Goal: Task Accomplishment & Management: Use online tool/utility

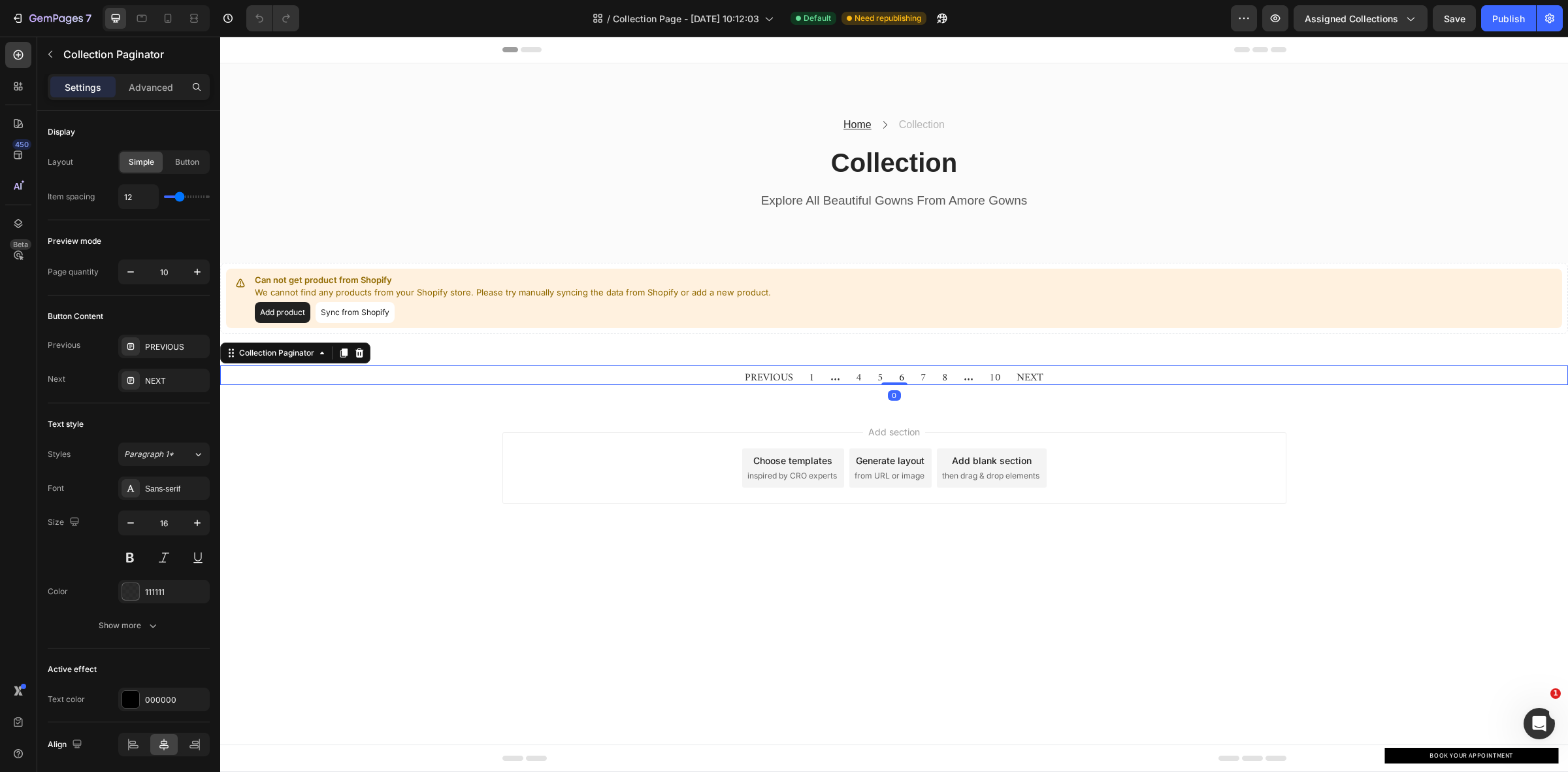
click at [1063, 376] on div "PREVIOUS 1 ... 4 5 6 7 8 ... 10 NEXT" at bounding box center [894, 375] width 1348 height 19
click at [283, 354] on div "Collection Paginator" at bounding box center [277, 352] width 80 height 12
click at [324, 358] on div "Collection Paginator" at bounding box center [277, 353] width 107 height 16
click at [313, 358] on div "Collection Paginator" at bounding box center [277, 352] width 80 height 12
click at [231, 358] on icon at bounding box center [231, 352] width 10 height 10
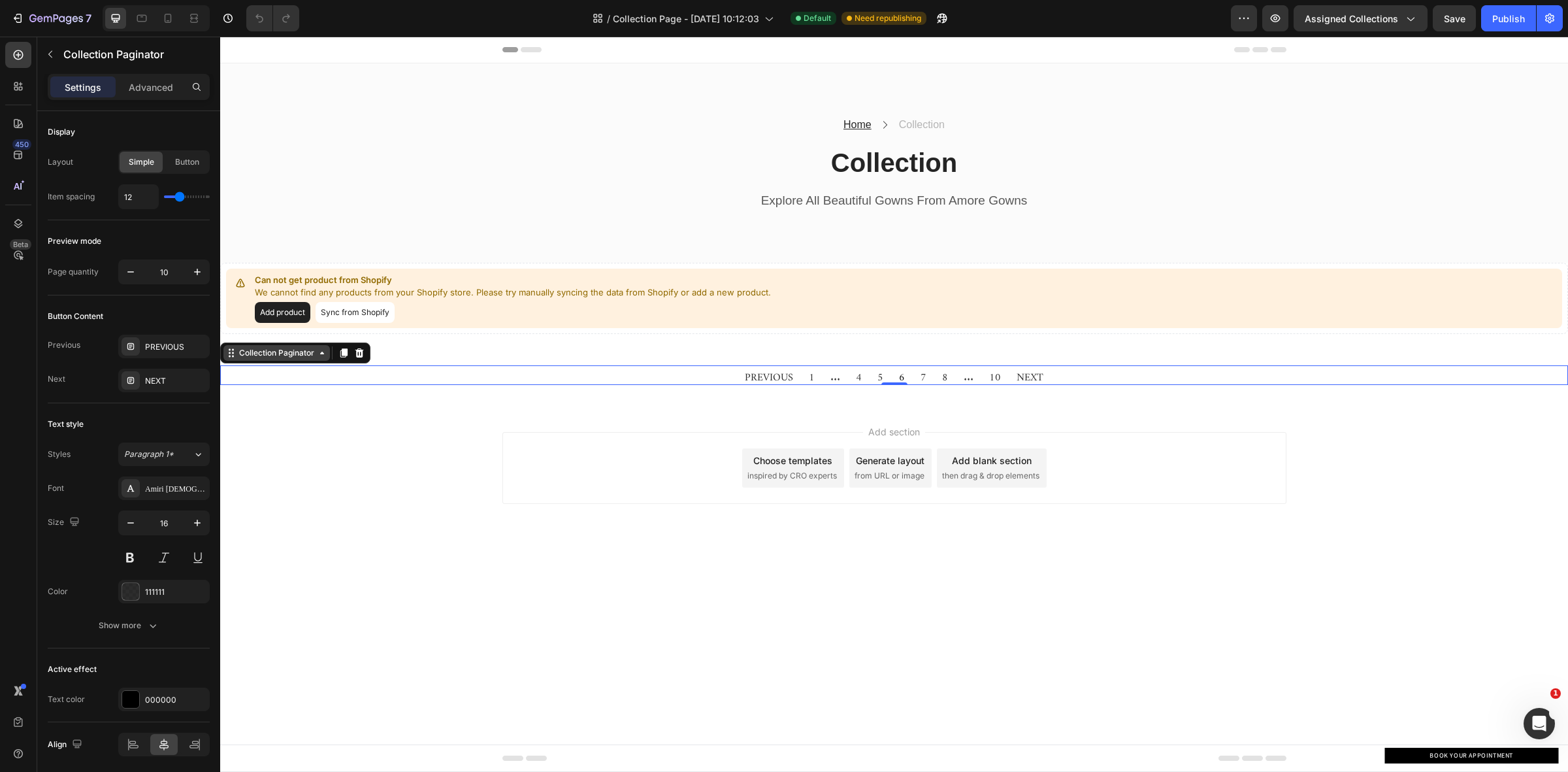
click at [290, 355] on div "Collection Paginator" at bounding box center [277, 352] width 80 height 12
click at [230, 358] on div "Collection Paginator" at bounding box center [277, 353] width 107 height 16
click at [324, 358] on icon at bounding box center [322, 352] width 10 height 10
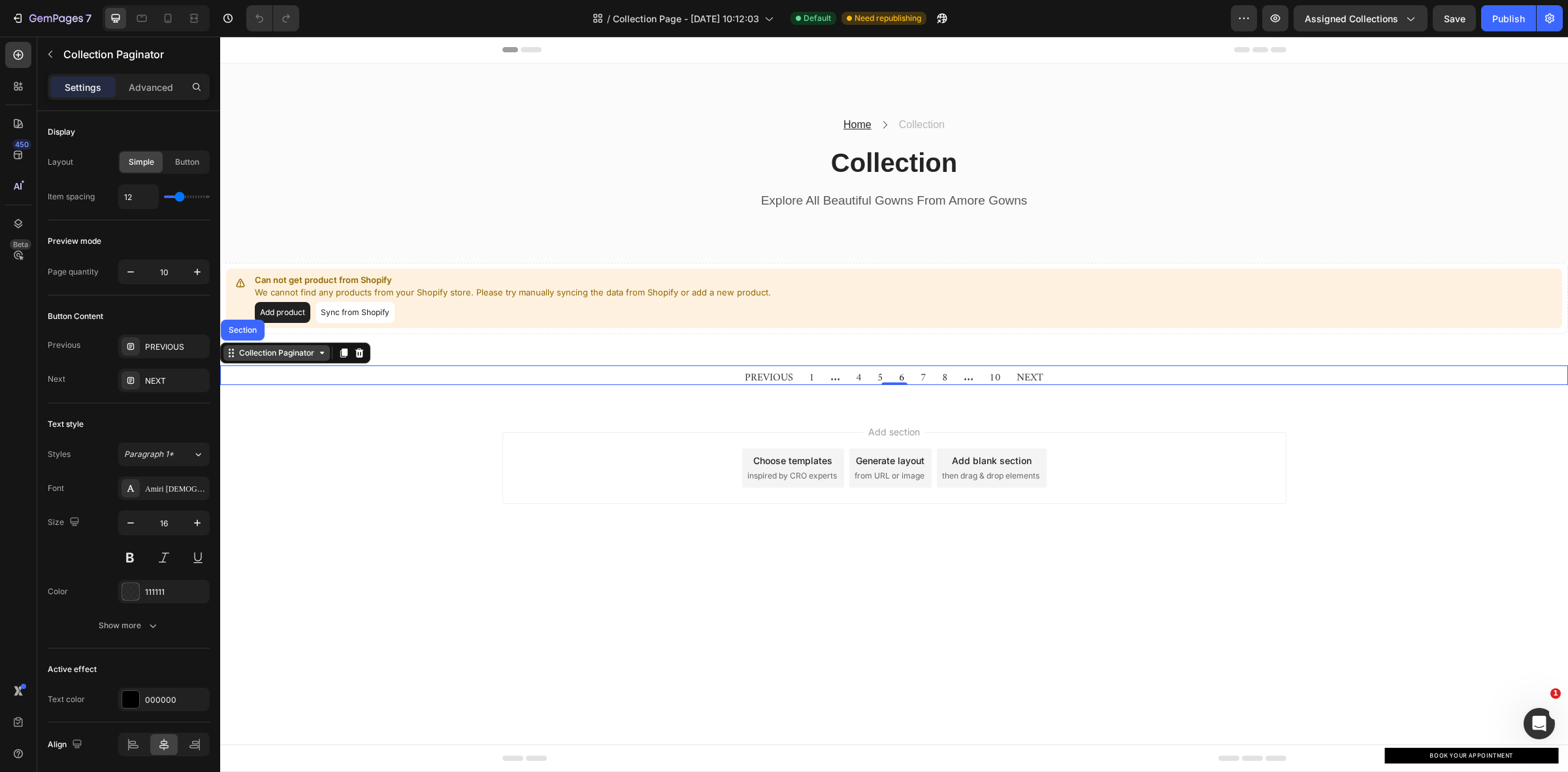
click at [324, 358] on icon at bounding box center [322, 352] width 10 height 10
click at [248, 351] on div "Collection Paginator" at bounding box center [277, 352] width 80 height 12
click at [263, 357] on div "Collection Paginator" at bounding box center [277, 352] width 80 height 12
click at [286, 354] on div "Collection Paginator" at bounding box center [277, 352] width 80 height 12
click at [324, 354] on icon at bounding box center [322, 352] width 10 height 10
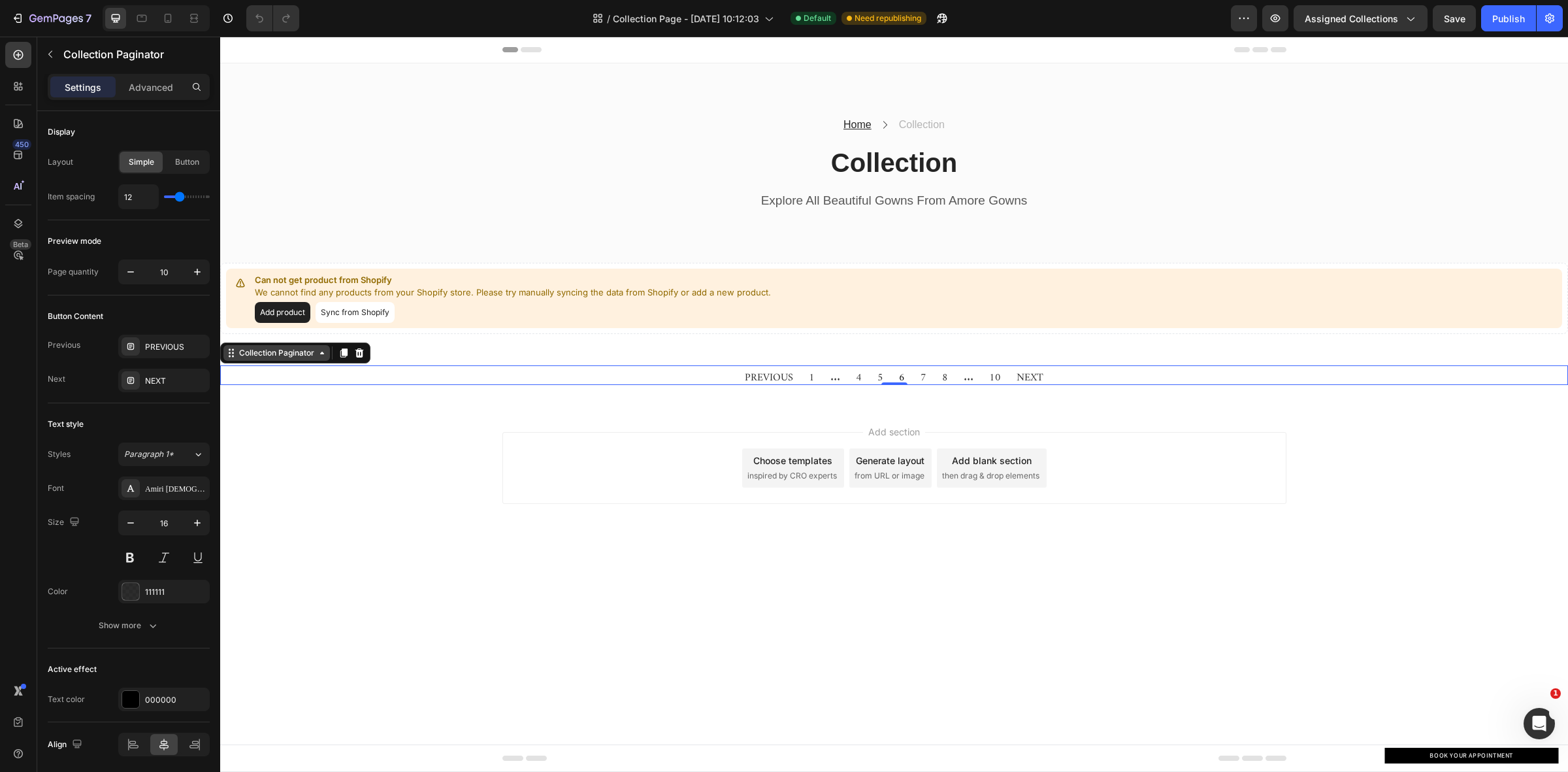
click at [315, 352] on div "Collection Paginator" at bounding box center [277, 352] width 80 height 12
click at [321, 352] on icon at bounding box center [322, 353] width 4 height 3
click at [991, 377] on span "10" at bounding box center [995, 375] width 12 height 19
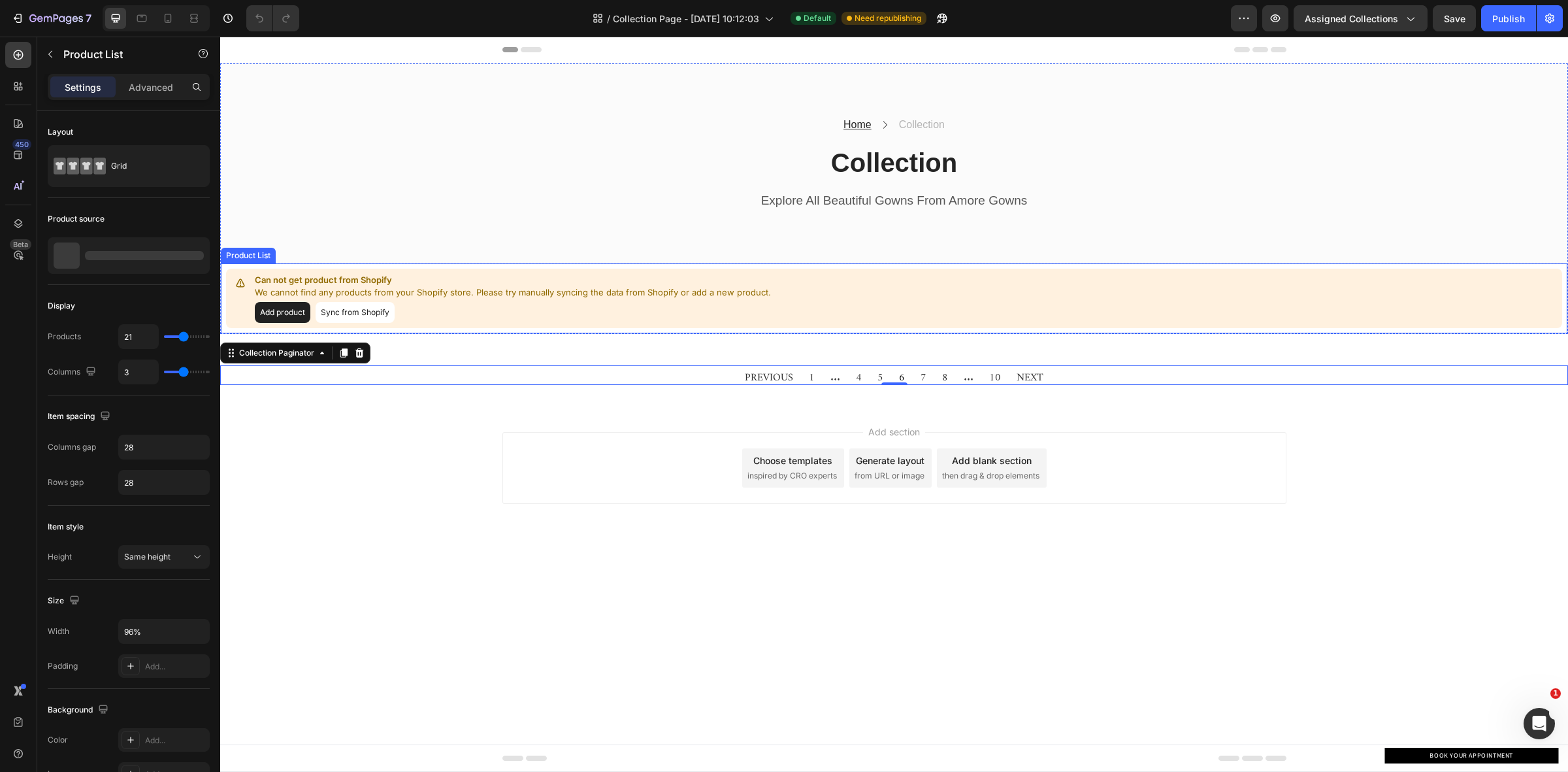
click at [442, 294] on p "We cannot find any products from your Shopify store. Please try manually syncin…" at bounding box center [513, 293] width 516 height 13
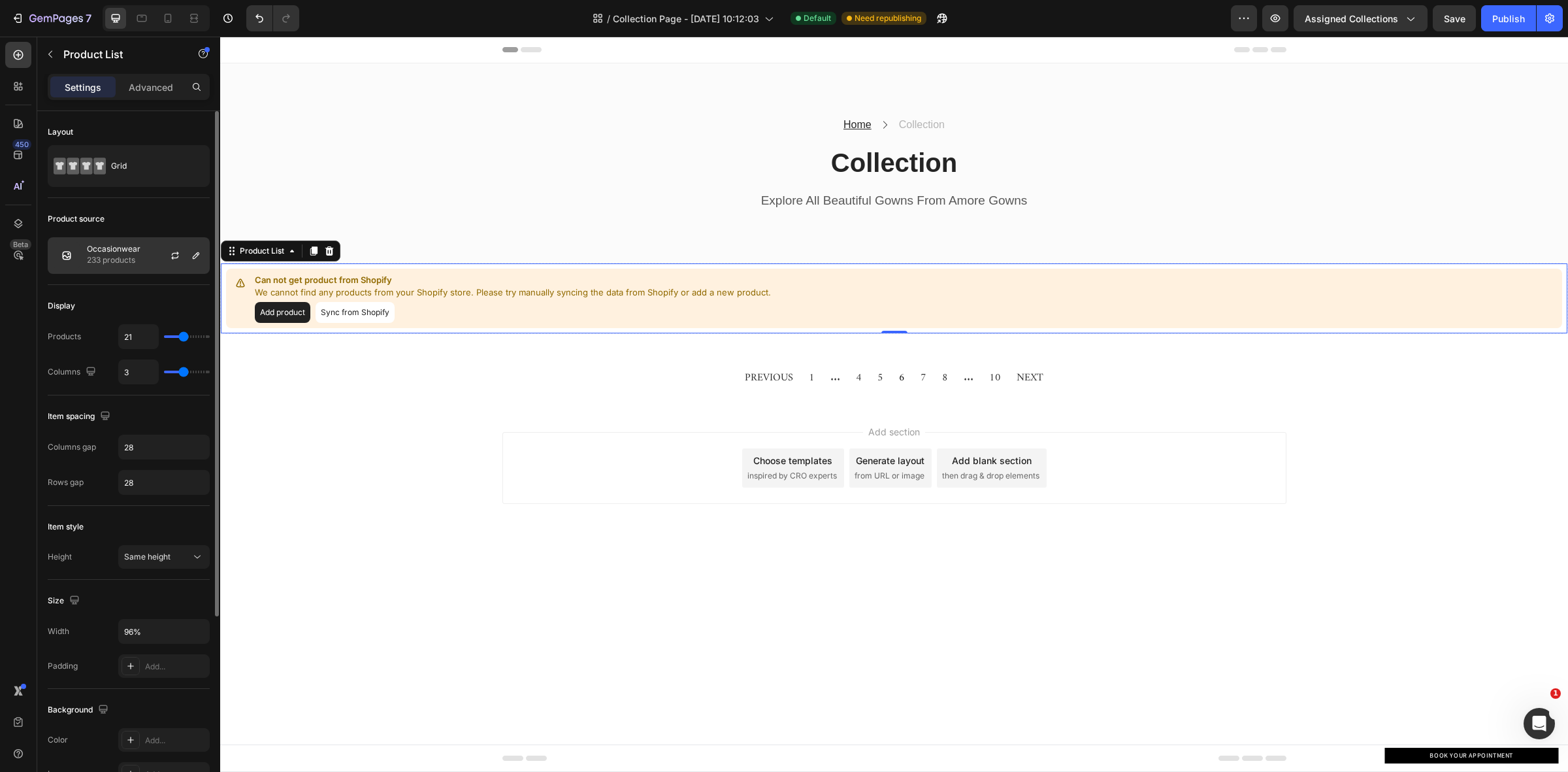
click at [126, 257] on p "233 products" at bounding box center [113, 260] width 53 height 13
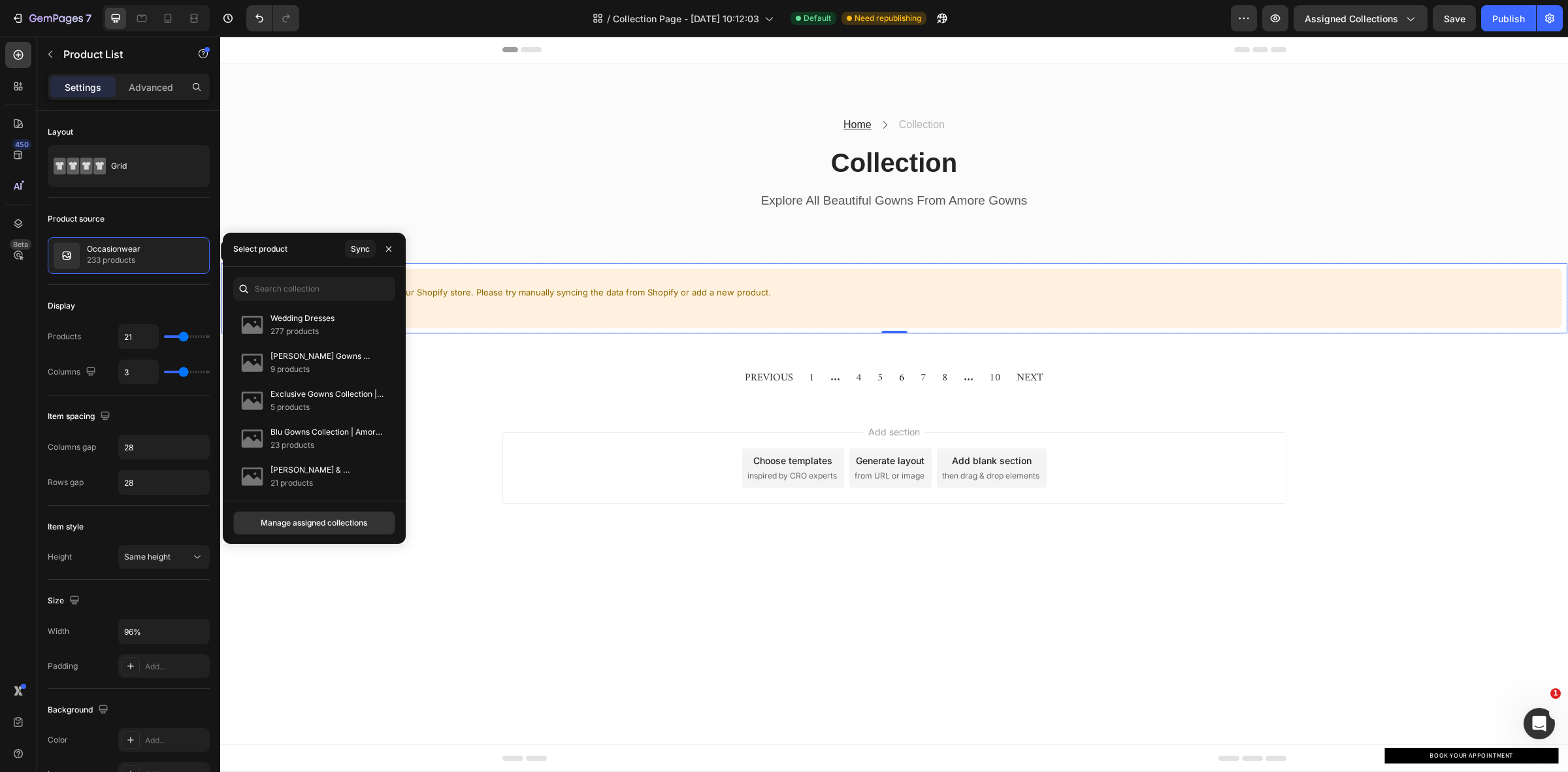
click at [475, 451] on div "Add section Choose templates inspired by CRO experts Generate layout from URL o…" at bounding box center [894, 486] width 1348 height 161
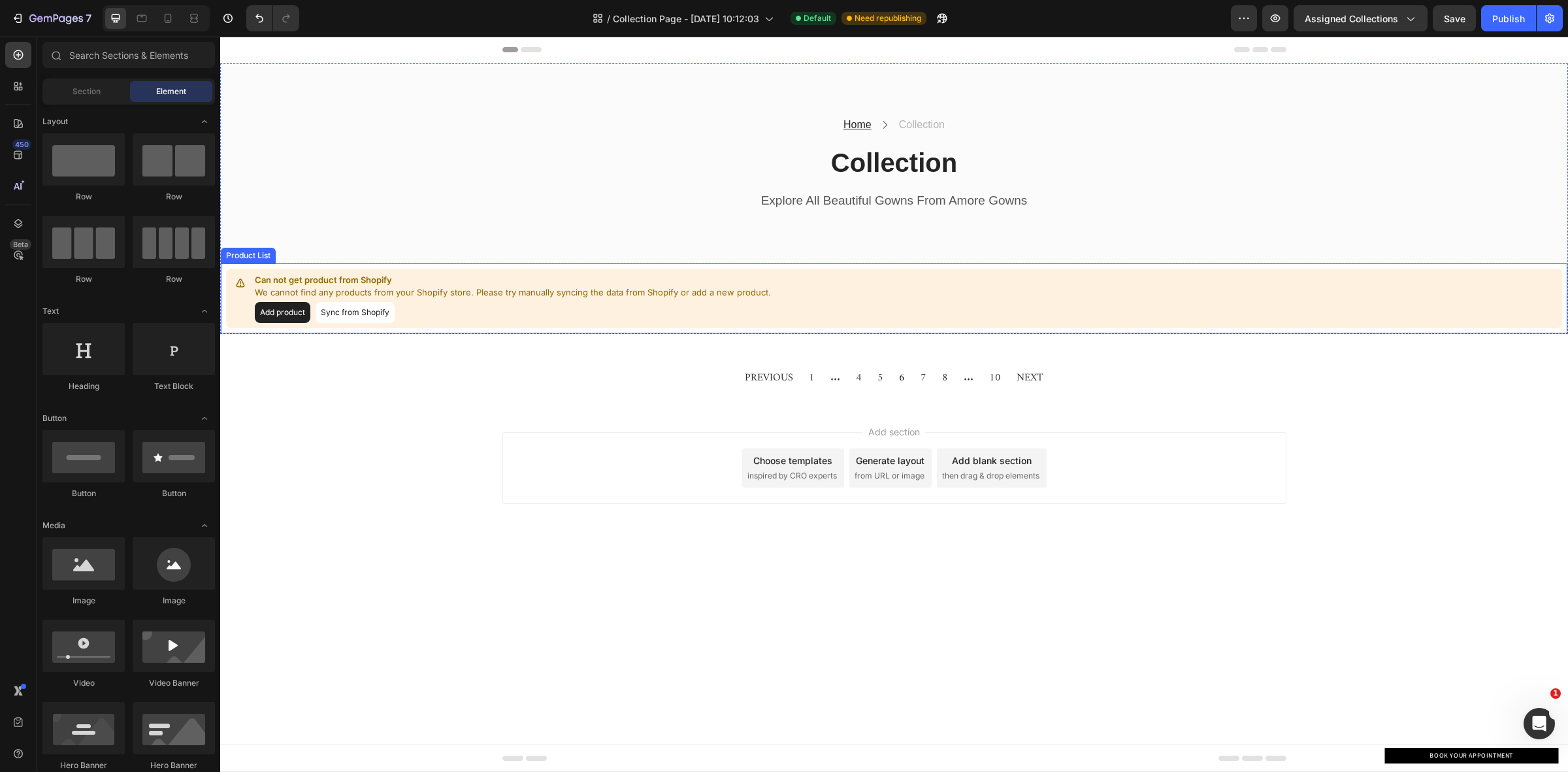
click at [422, 291] on p "We cannot find any products from your Shopify store. Please try manually syncin…" at bounding box center [513, 293] width 516 height 13
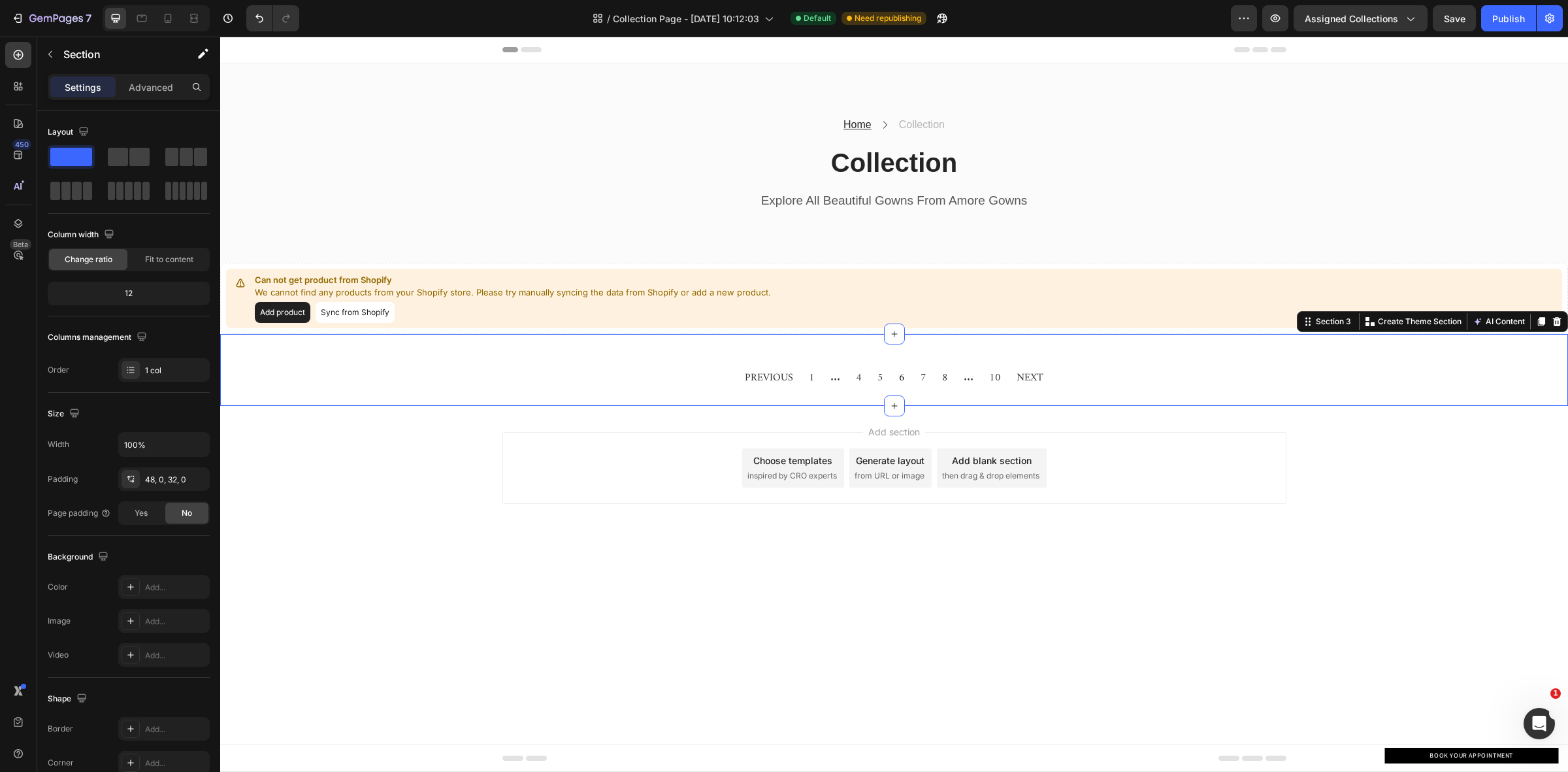
click at [611, 350] on div "PREVIOUS 1 ... 4 5 6 7 8 ... 10 NEXT Collection Paginator Section 3 You can cre…" at bounding box center [894, 370] width 1348 height 72
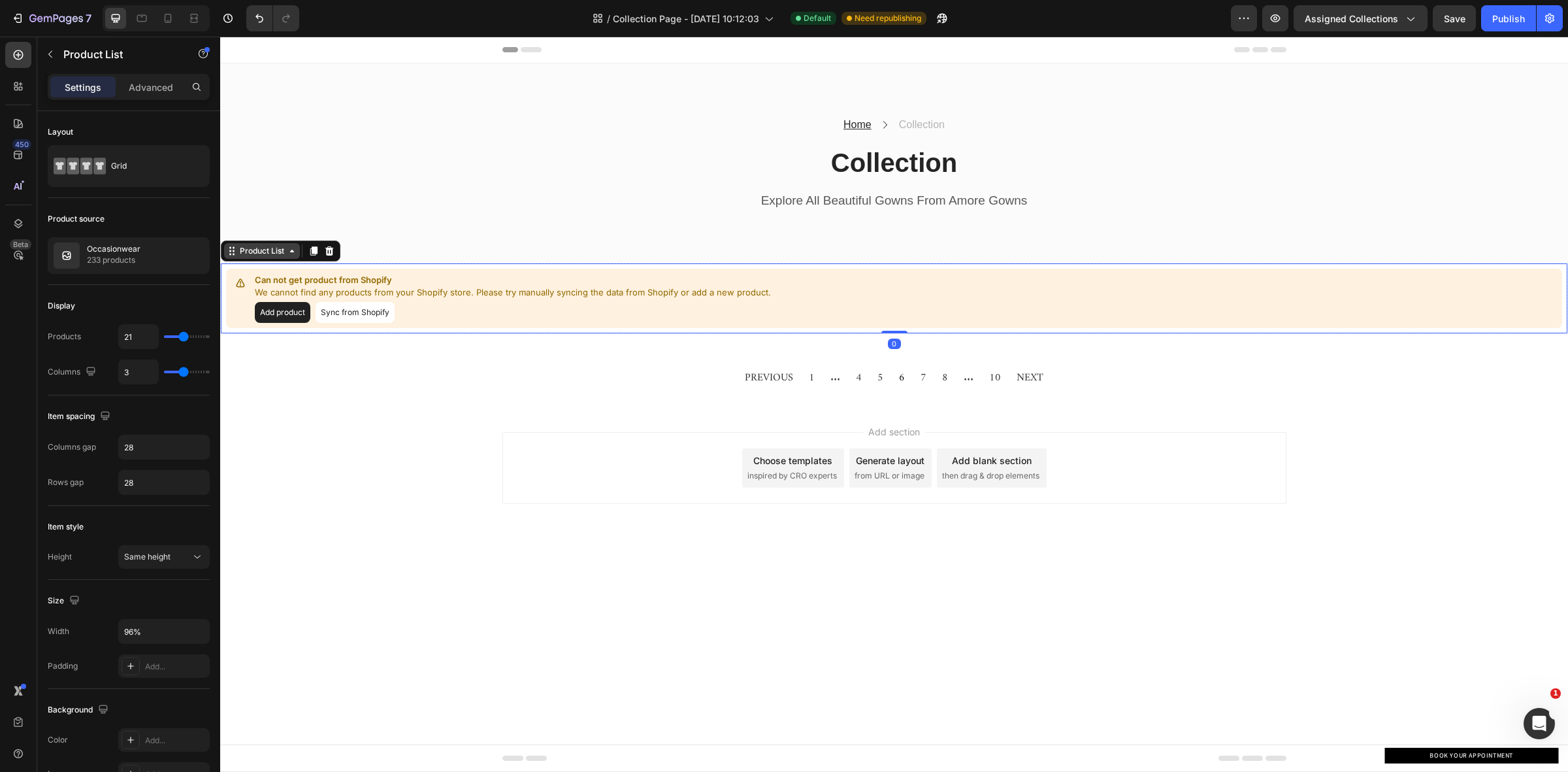
click at [249, 258] on div "Product List" at bounding box center [261, 251] width 76 height 16
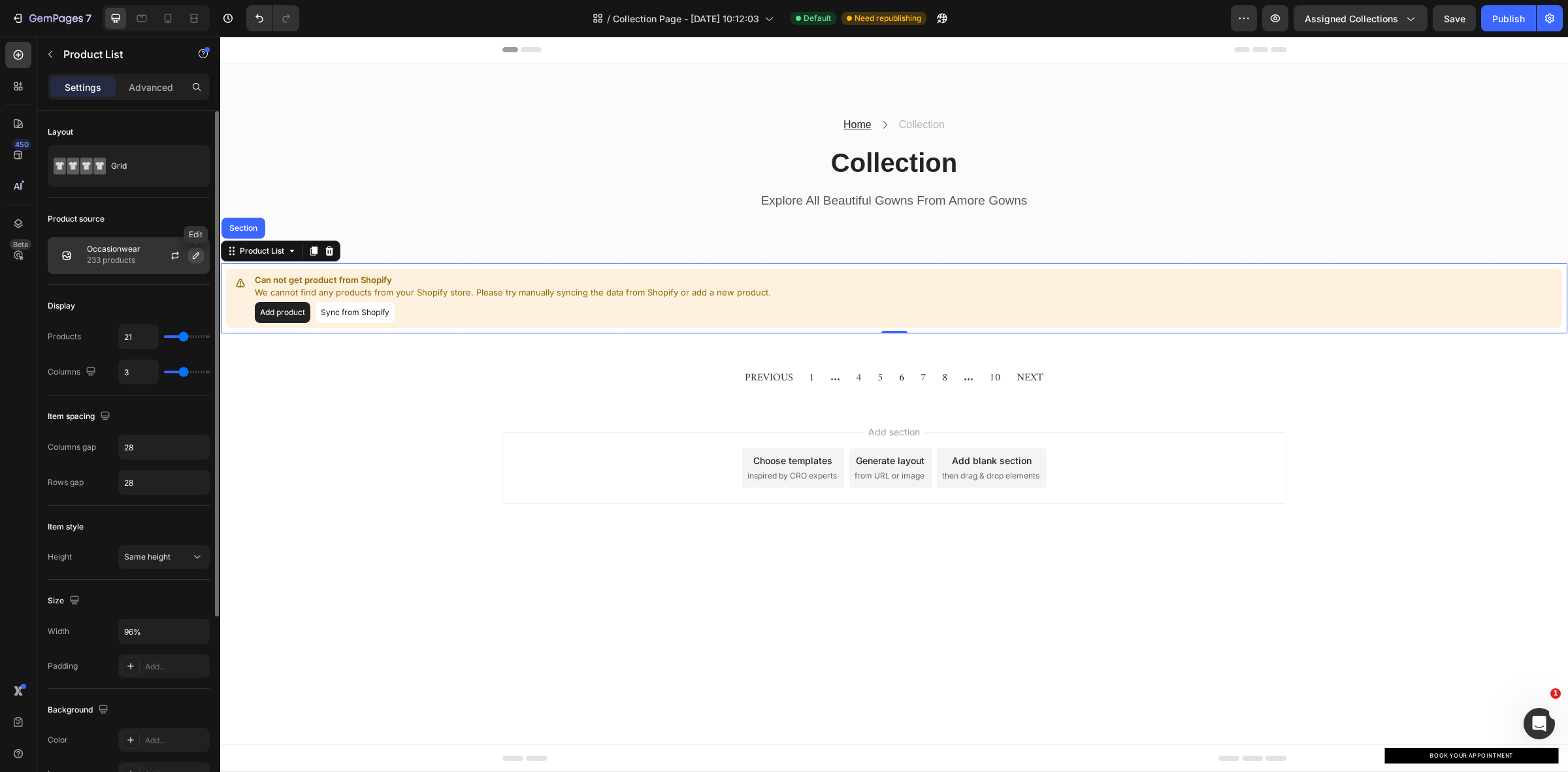
click at [191, 255] on icon "button" at bounding box center [195, 255] width 10 height 10
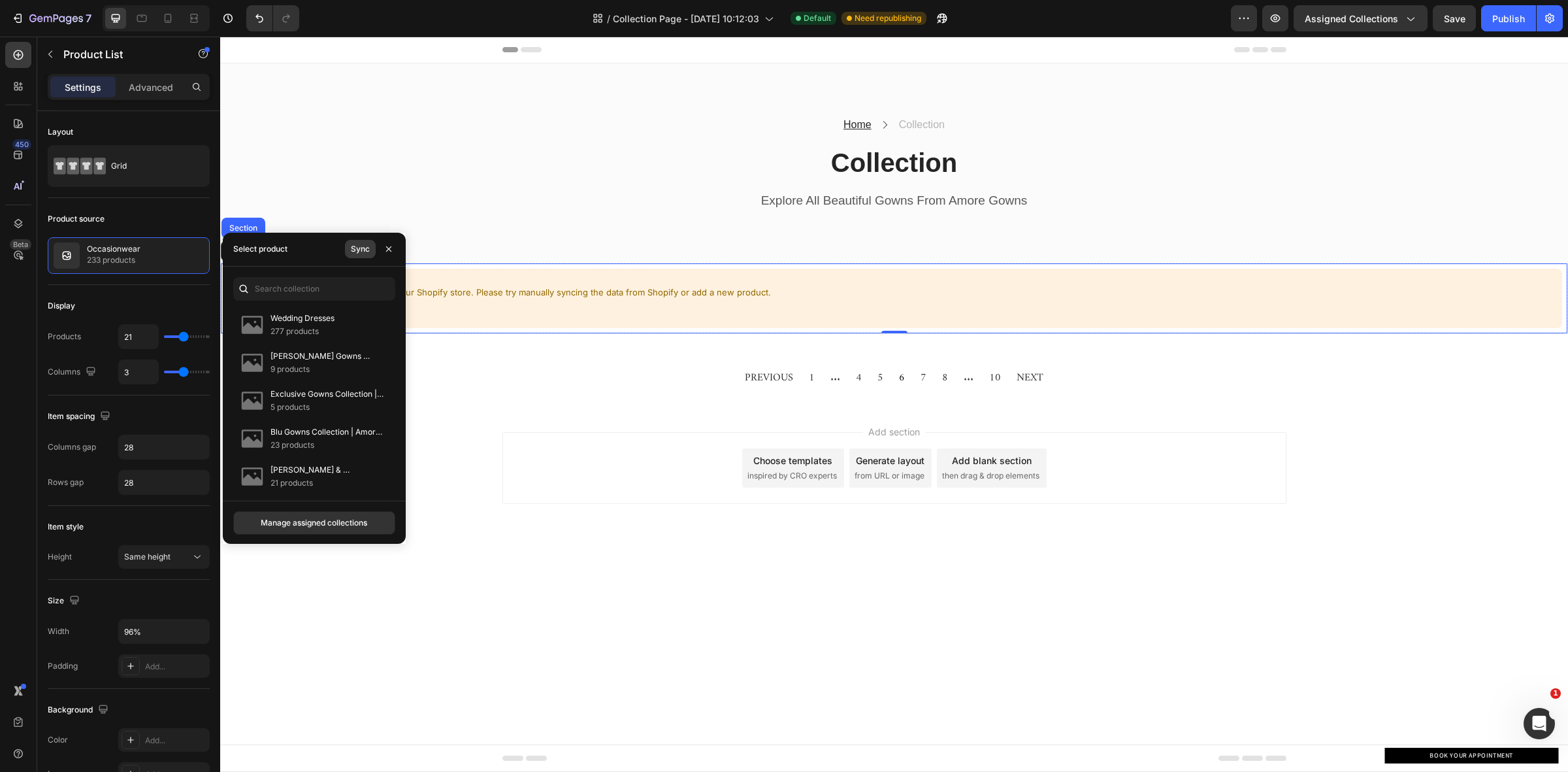
click at [360, 243] on div "Sync" at bounding box center [360, 249] width 19 height 12
click at [315, 436] on p "Julietta Gowns Collection | Amore Gowns" at bounding box center [327, 432] width 114 height 13
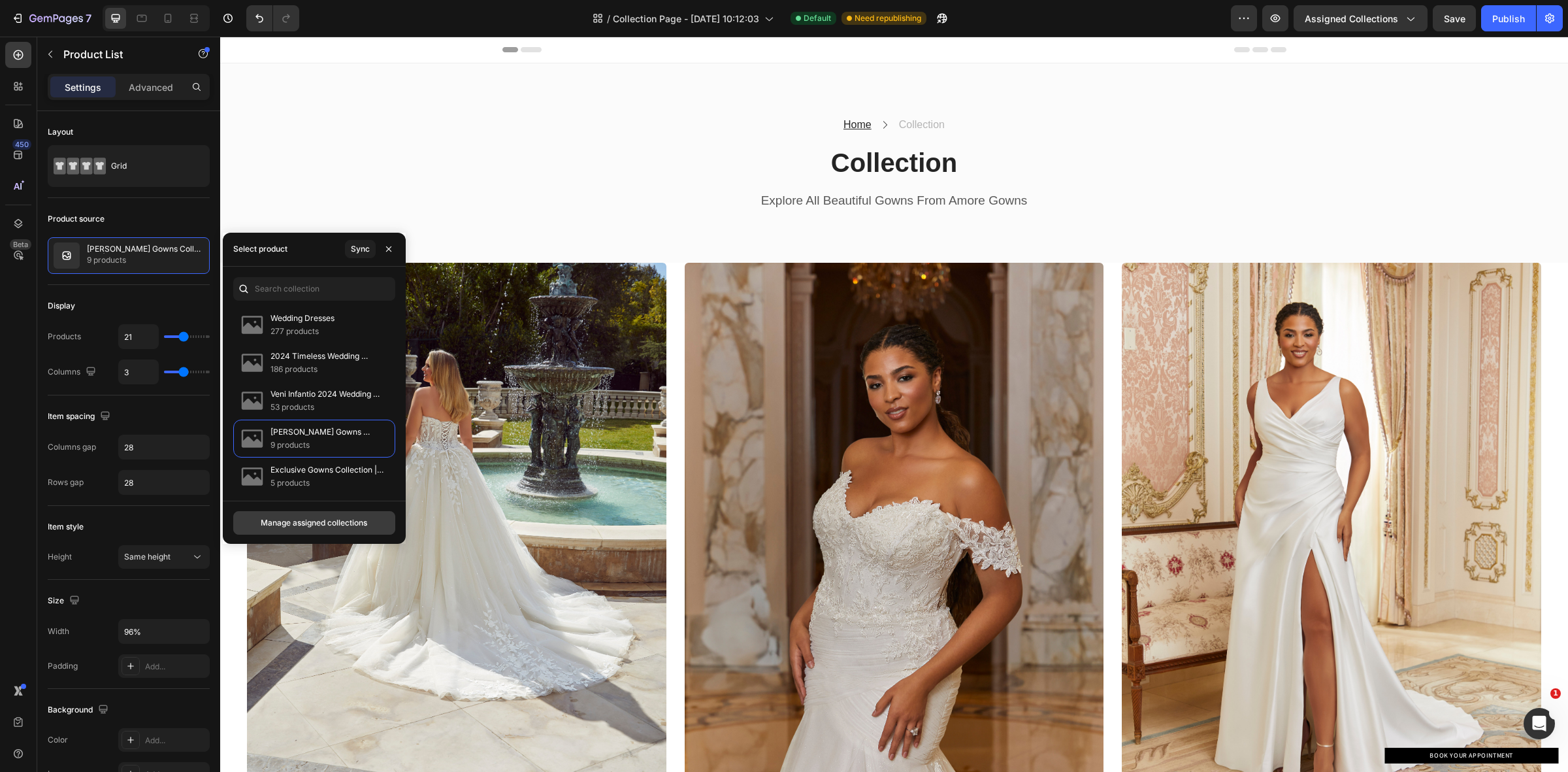
click at [290, 520] on div "Manage assigned collections" at bounding box center [314, 522] width 107 height 12
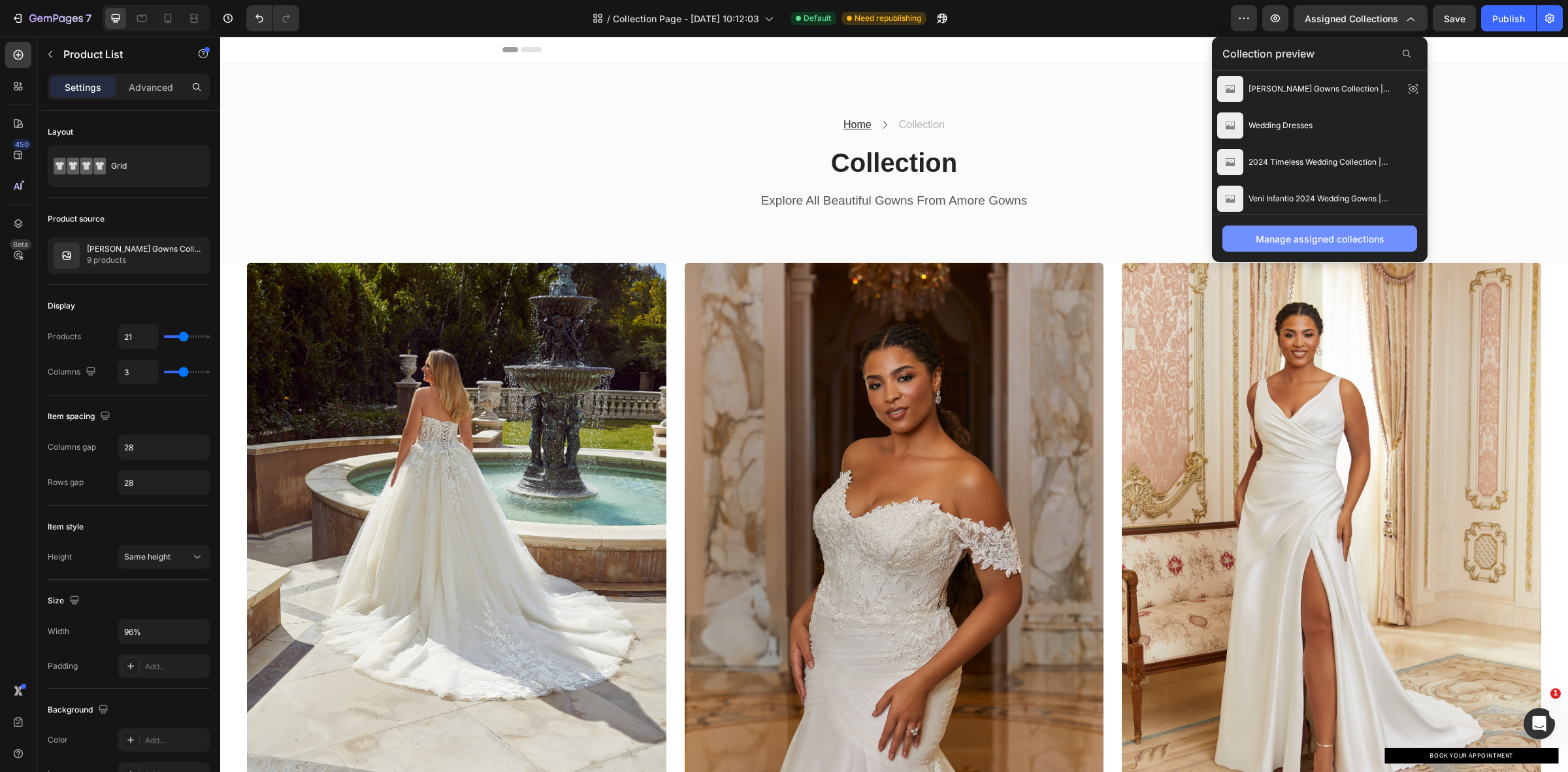
click at [1316, 243] on div "Manage assigned collections" at bounding box center [1320, 239] width 129 height 14
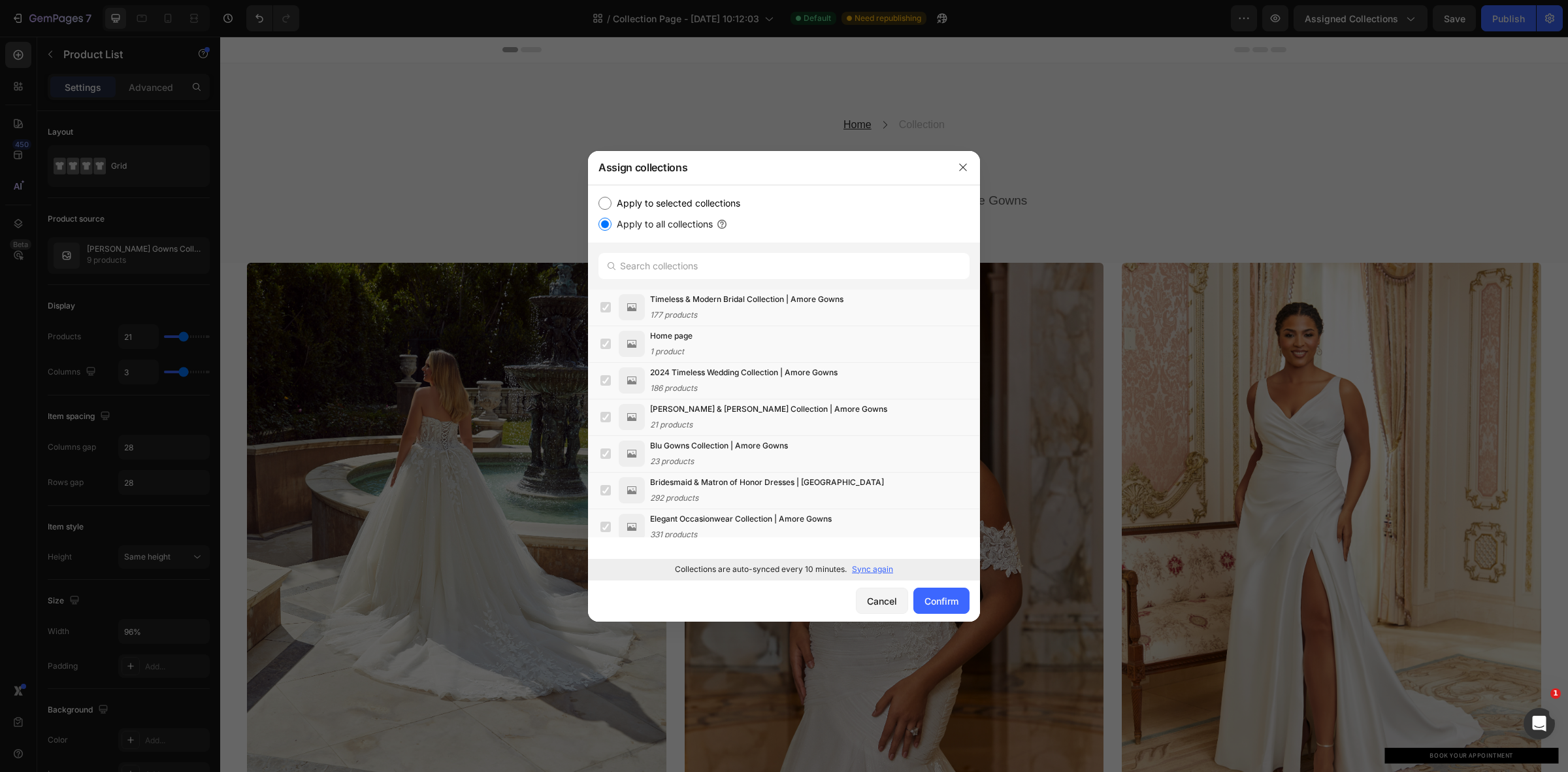
click at [631, 196] on label "Apply to selected collections" at bounding box center [676, 203] width 129 height 16
click at [611, 197] on input "Apply to selected collections" at bounding box center [604, 203] width 13 height 13
radio input "true"
drag, startPoint x: 612, startPoint y: 223, endPoint x: 622, endPoint y: 222, distance: 10.0
click at [613, 223] on label "Apply to all collections" at bounding box center [662, 224] width 101 height 16
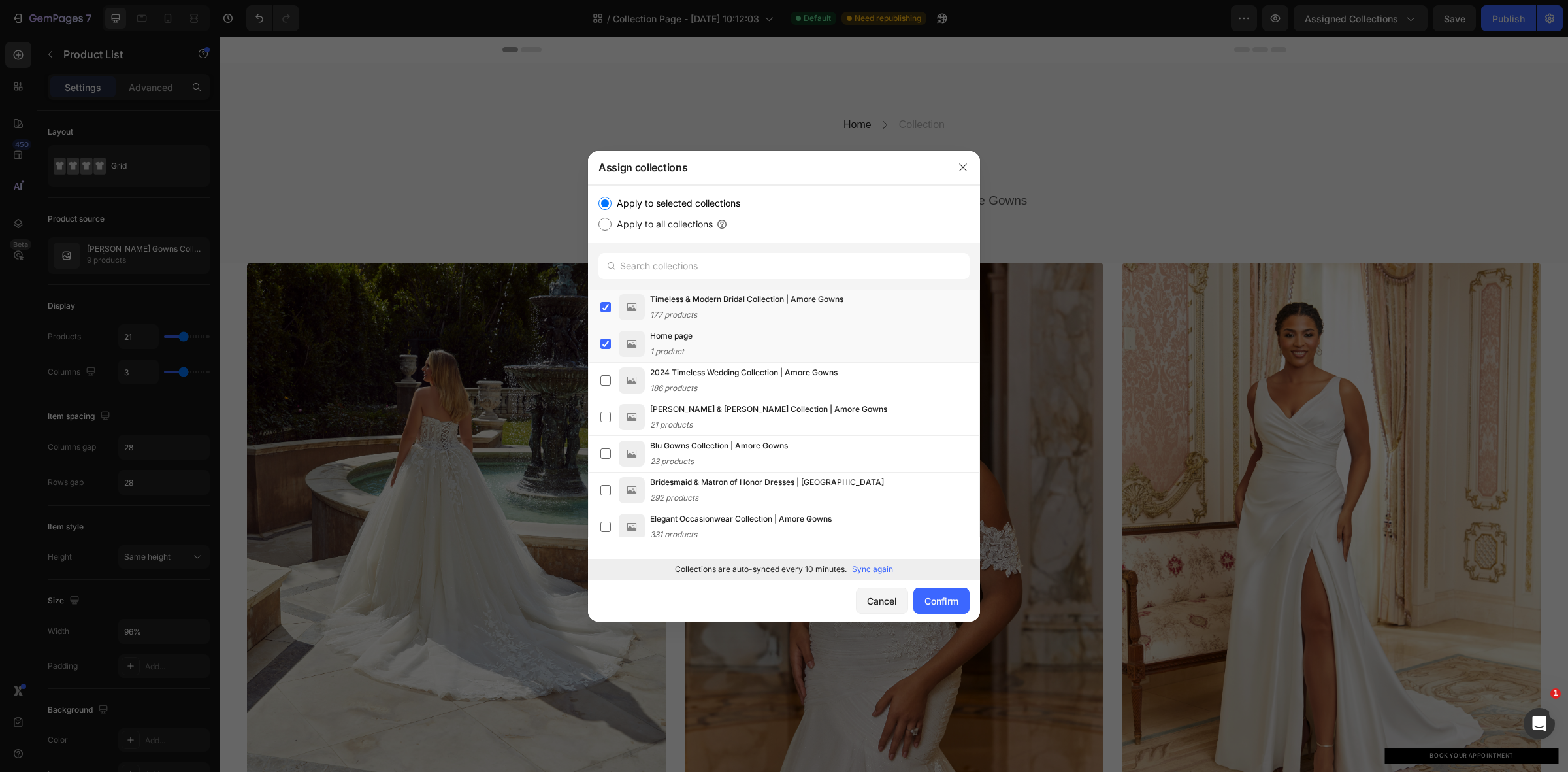
click at [611, 223] on input "Apply to all collections" at bounding box center [604, 224] width 13 height 13
radio input "true"
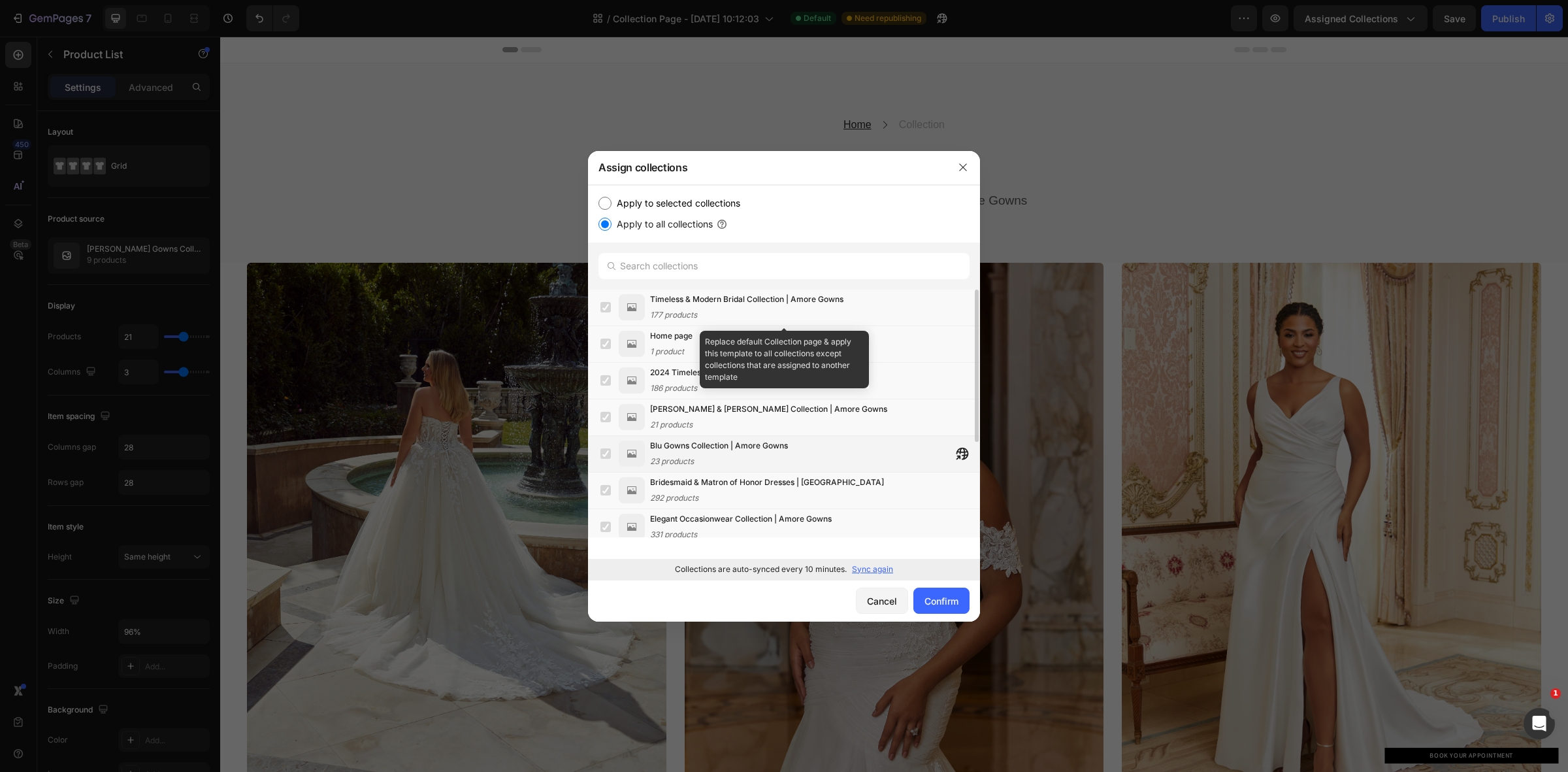
scroll to position [155, 0]
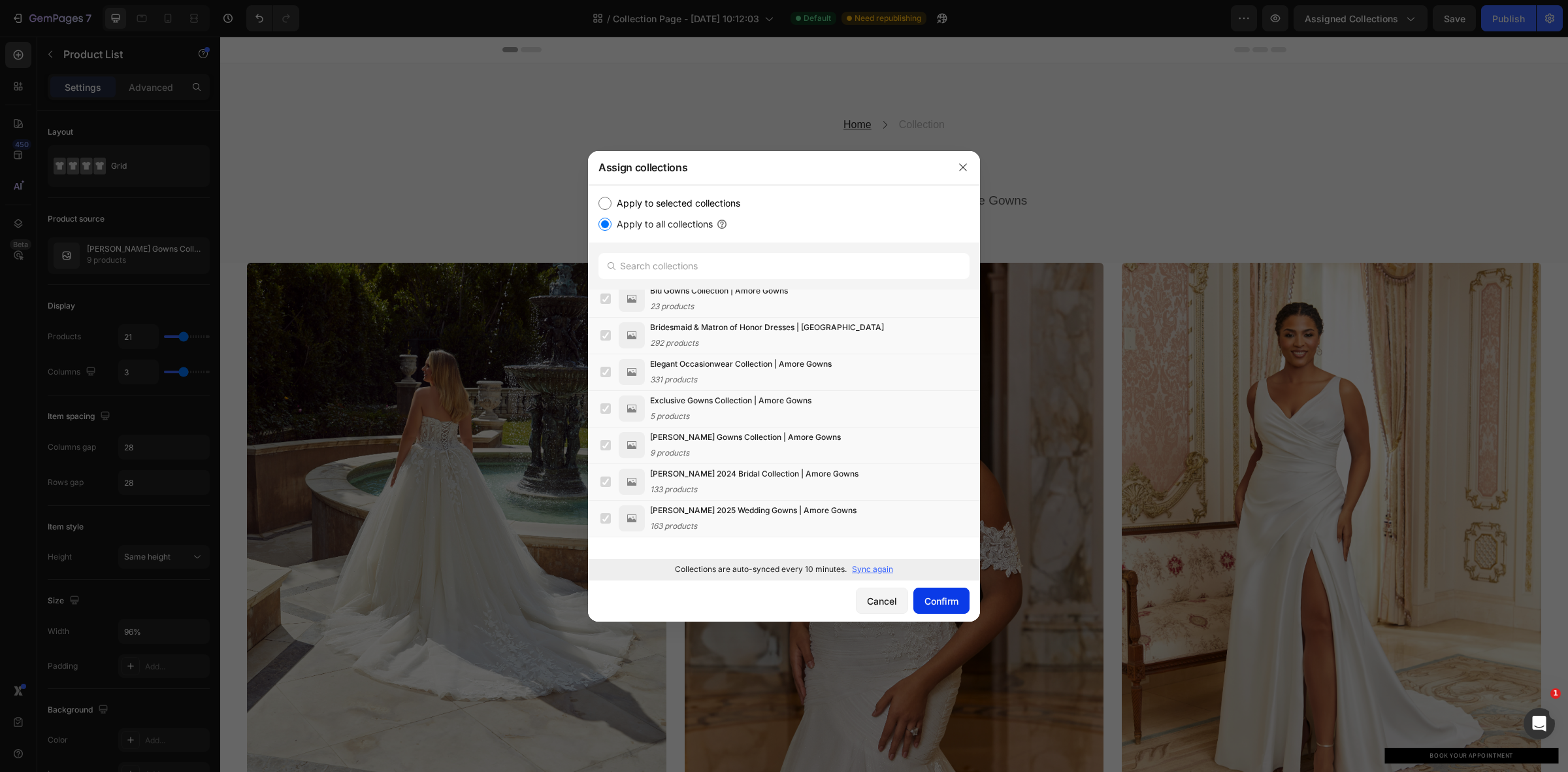
click at [946, 597] on div "Confirm" at bounding box center [941, 601] width 34 height 14
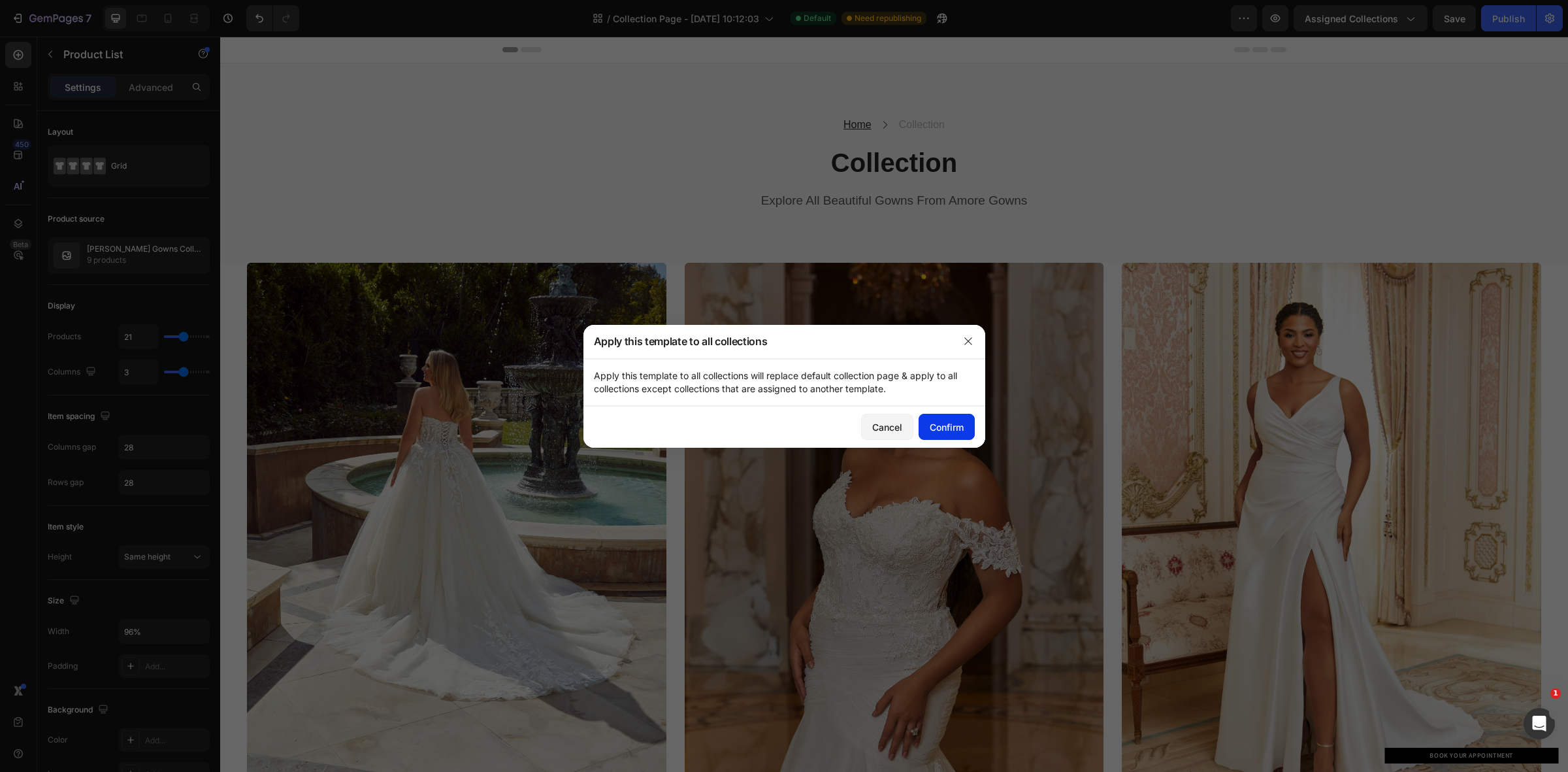
click at [943, 420] on div "Confirm" at bounding box center [946, 427] width 34 height 14
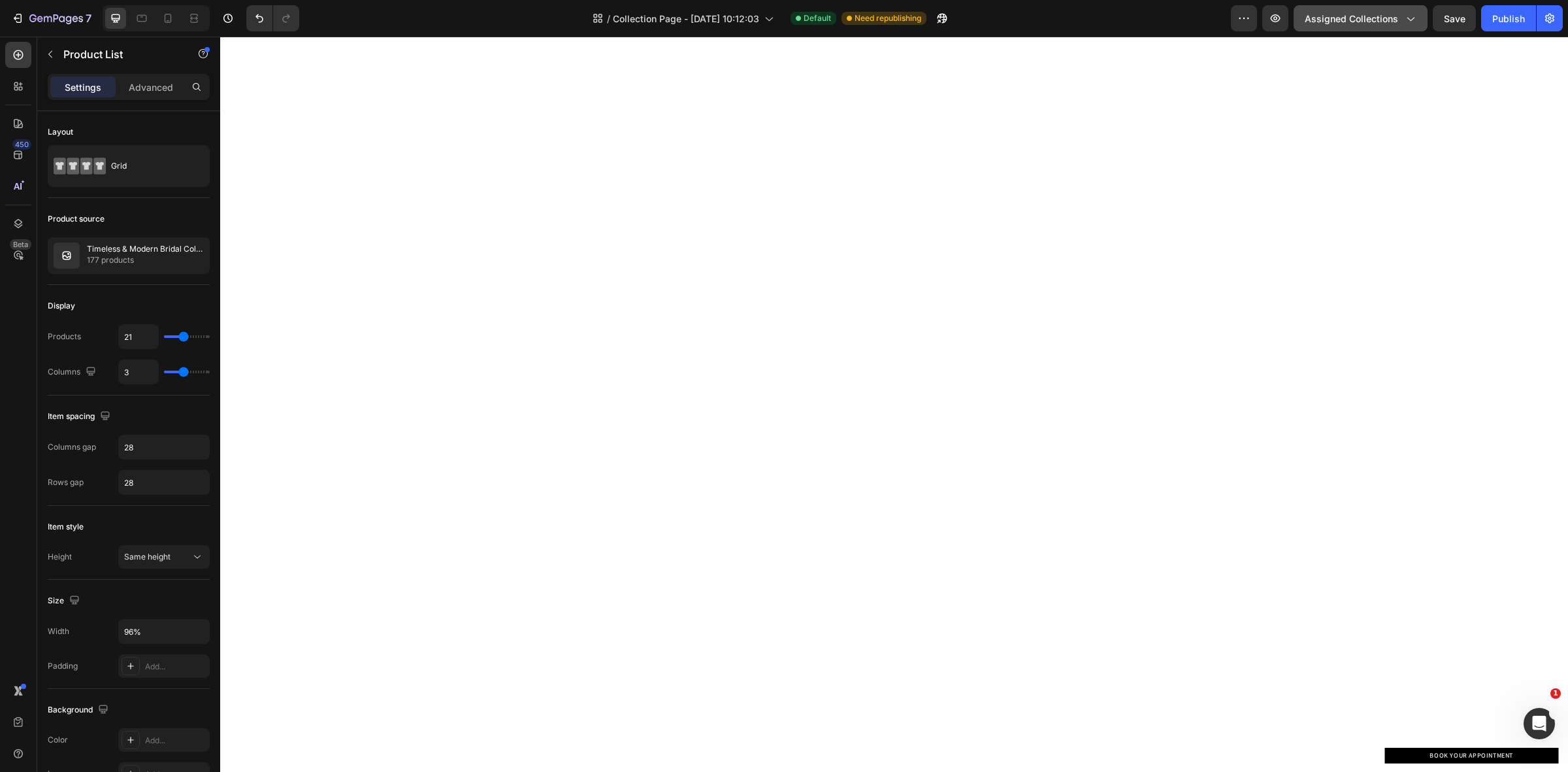
scroll to position [0, 0]
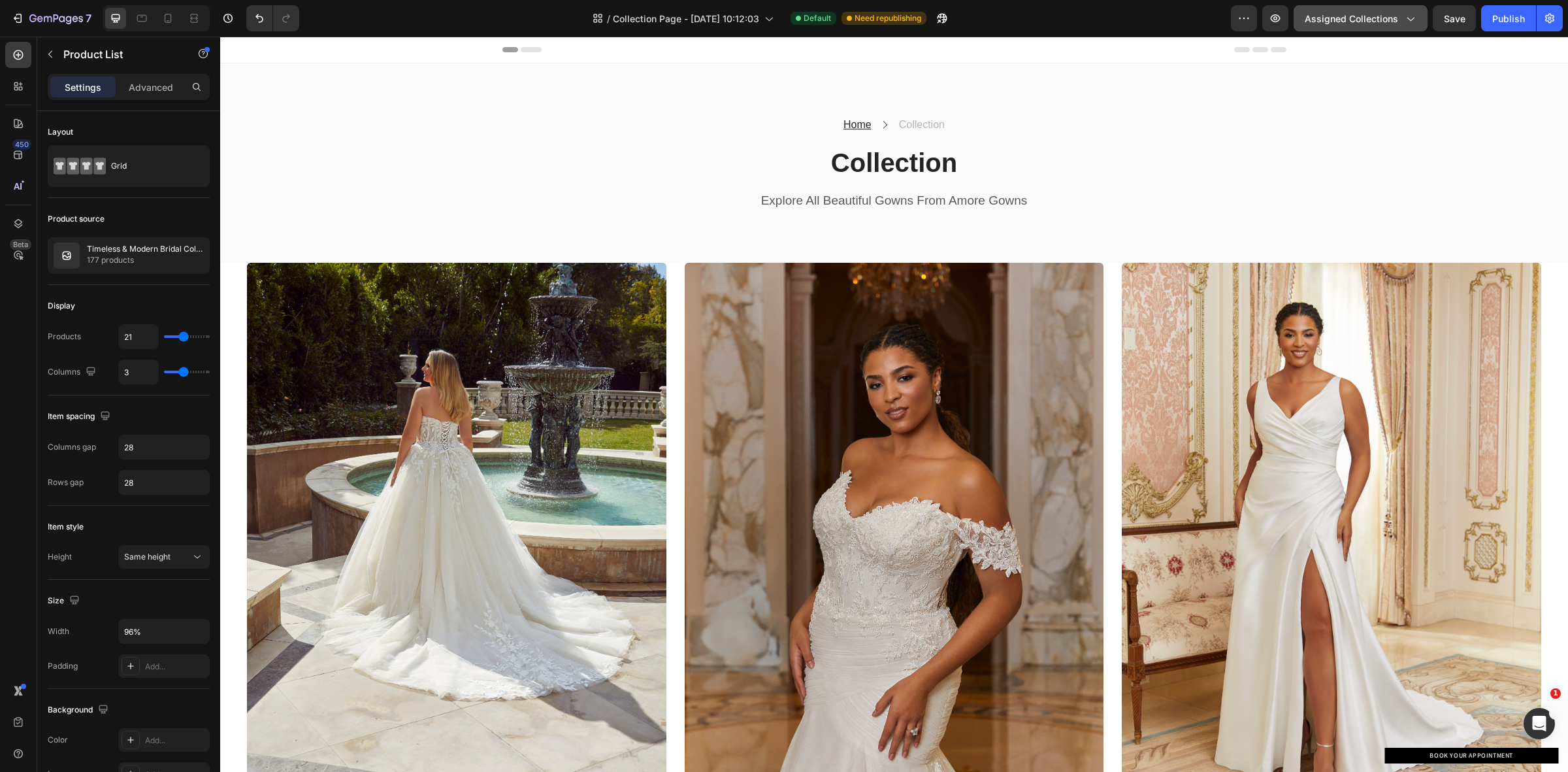
click at [1412, 23] on icon "button" at bounding box center [1409, 18] width 13 height 13
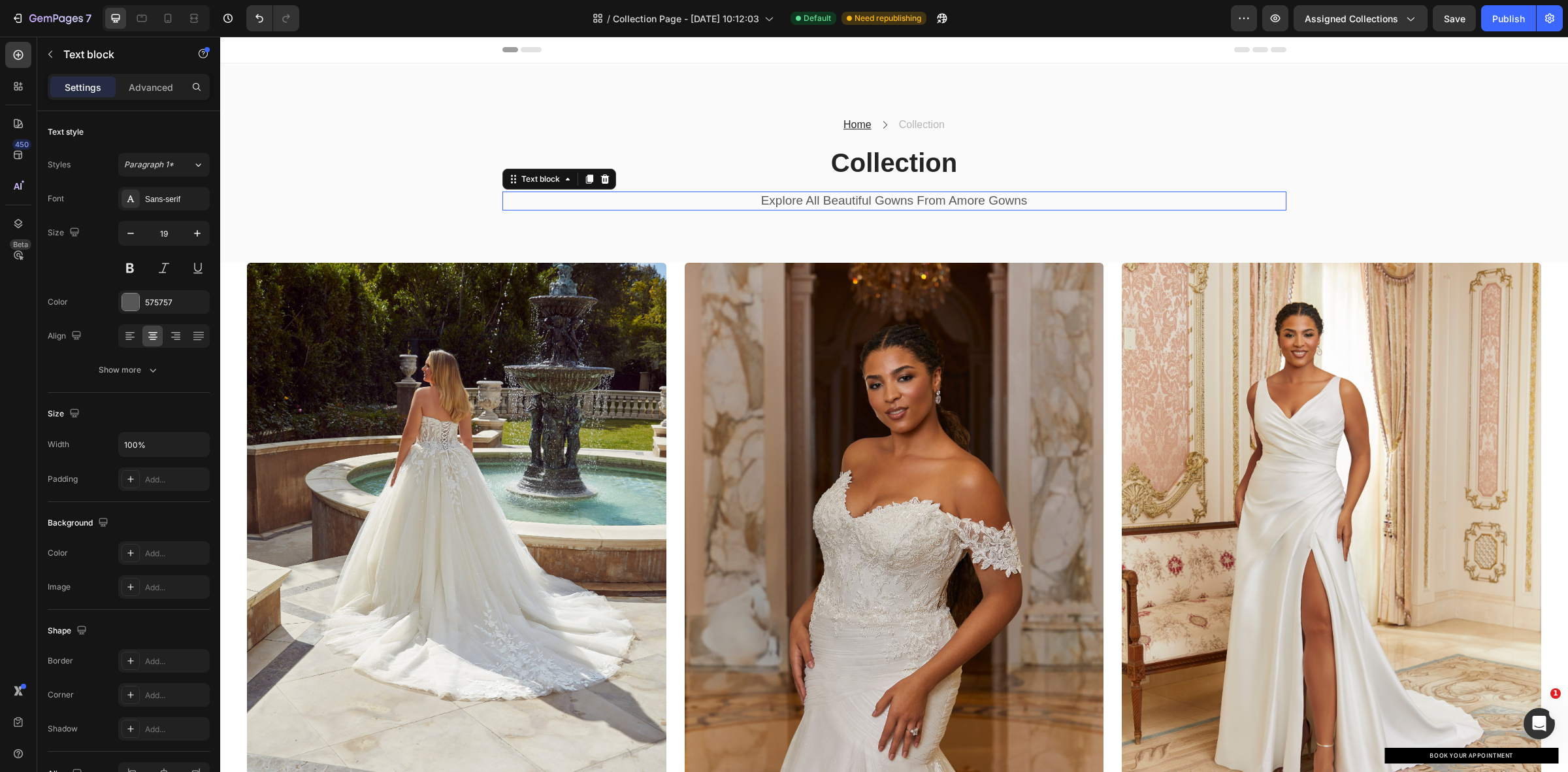
click at [631, 201] on p "Explore All Beautiful Gowns From Amore Gowns" at bounding box center [894, 201] width 781 height 17
click at [557, 263] on img at bounding box center [456, 542] width 419 height 559
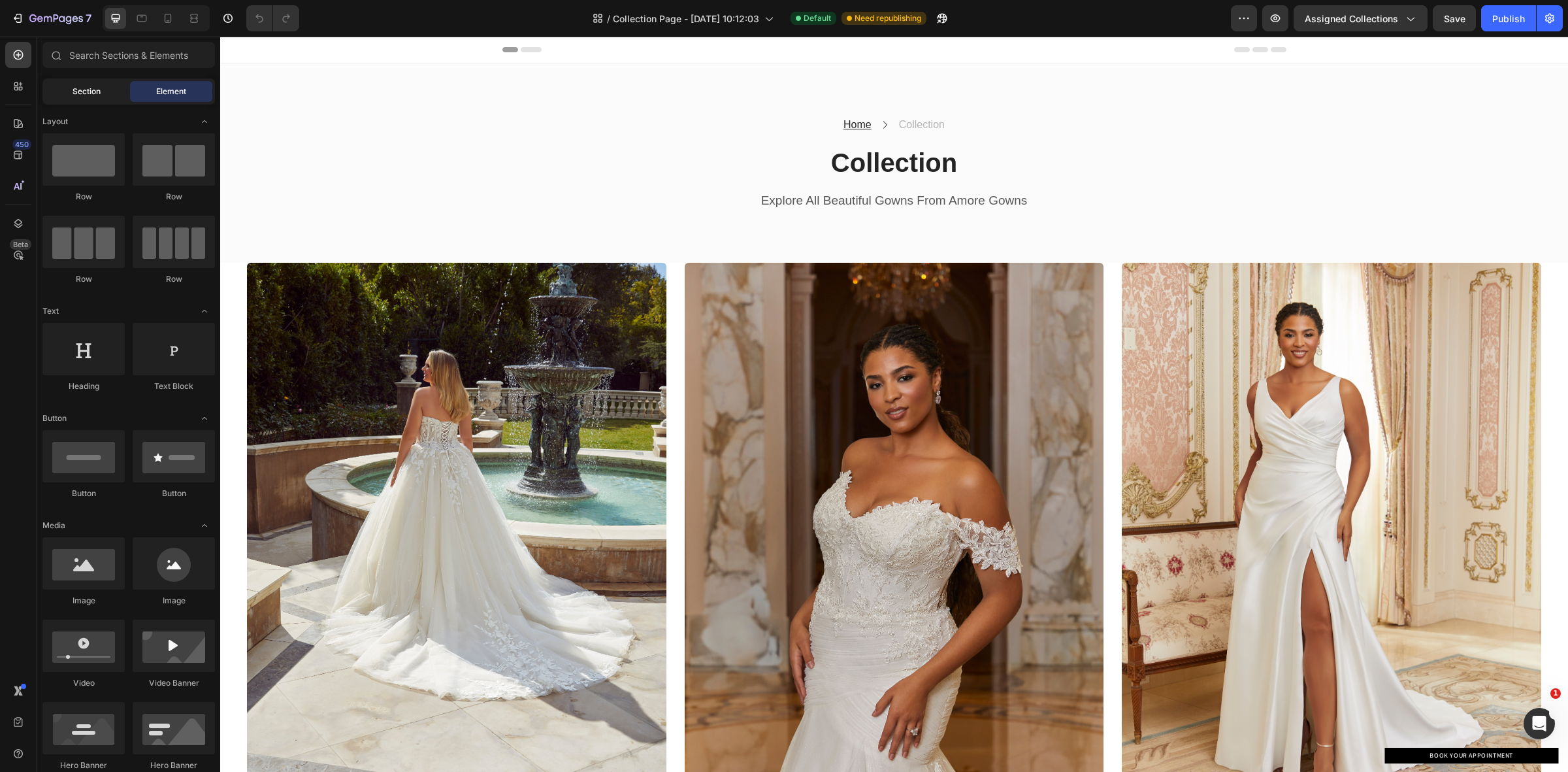
click at [82, 92] on span "Section" at bounding box center [87, 91] width 28 height 12
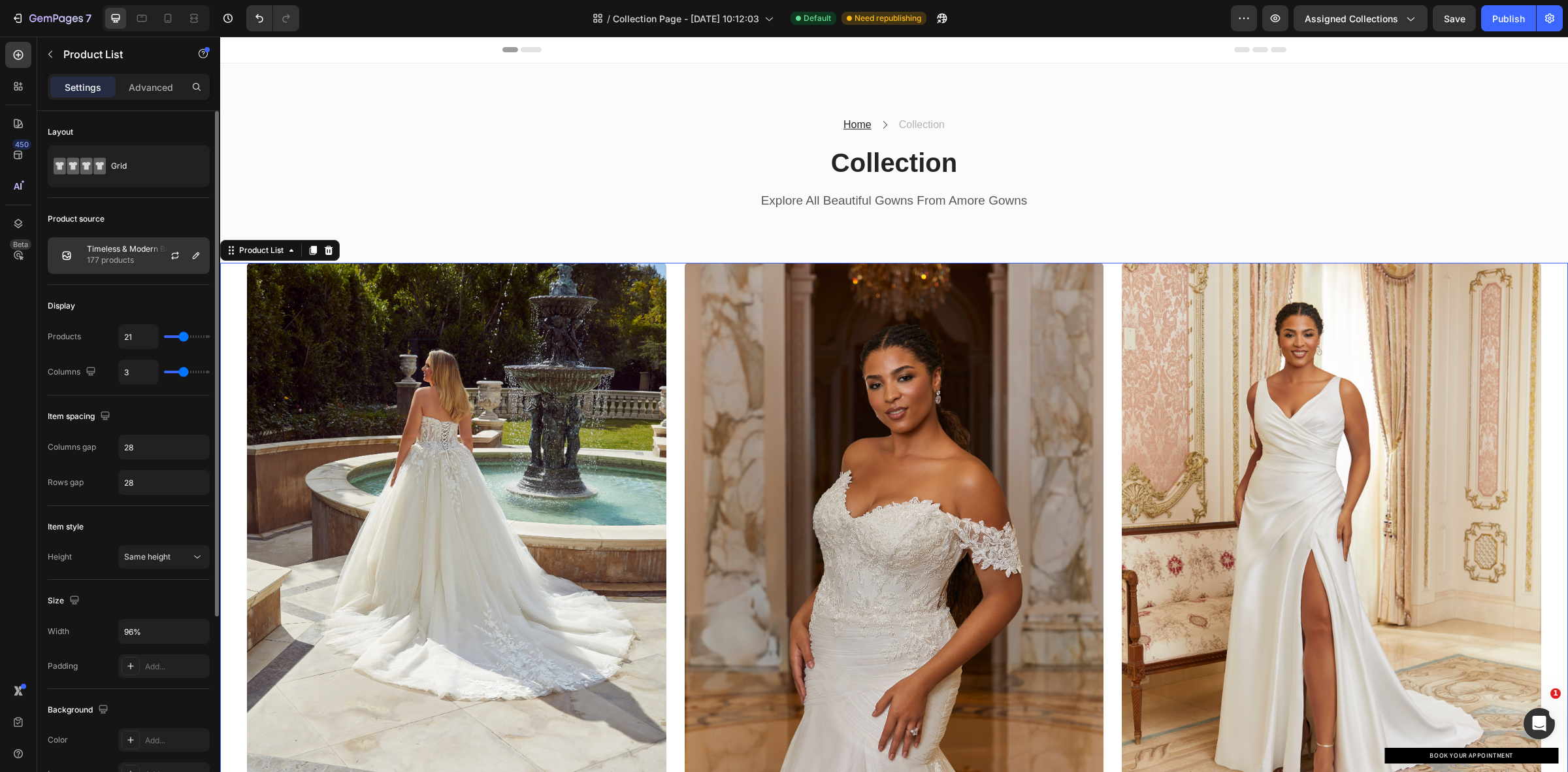
click at [137, 244] on p "Timeless & Modern Bridal Collection | Amore Gowns" at bounding box center [145, 248] width 117 height 9
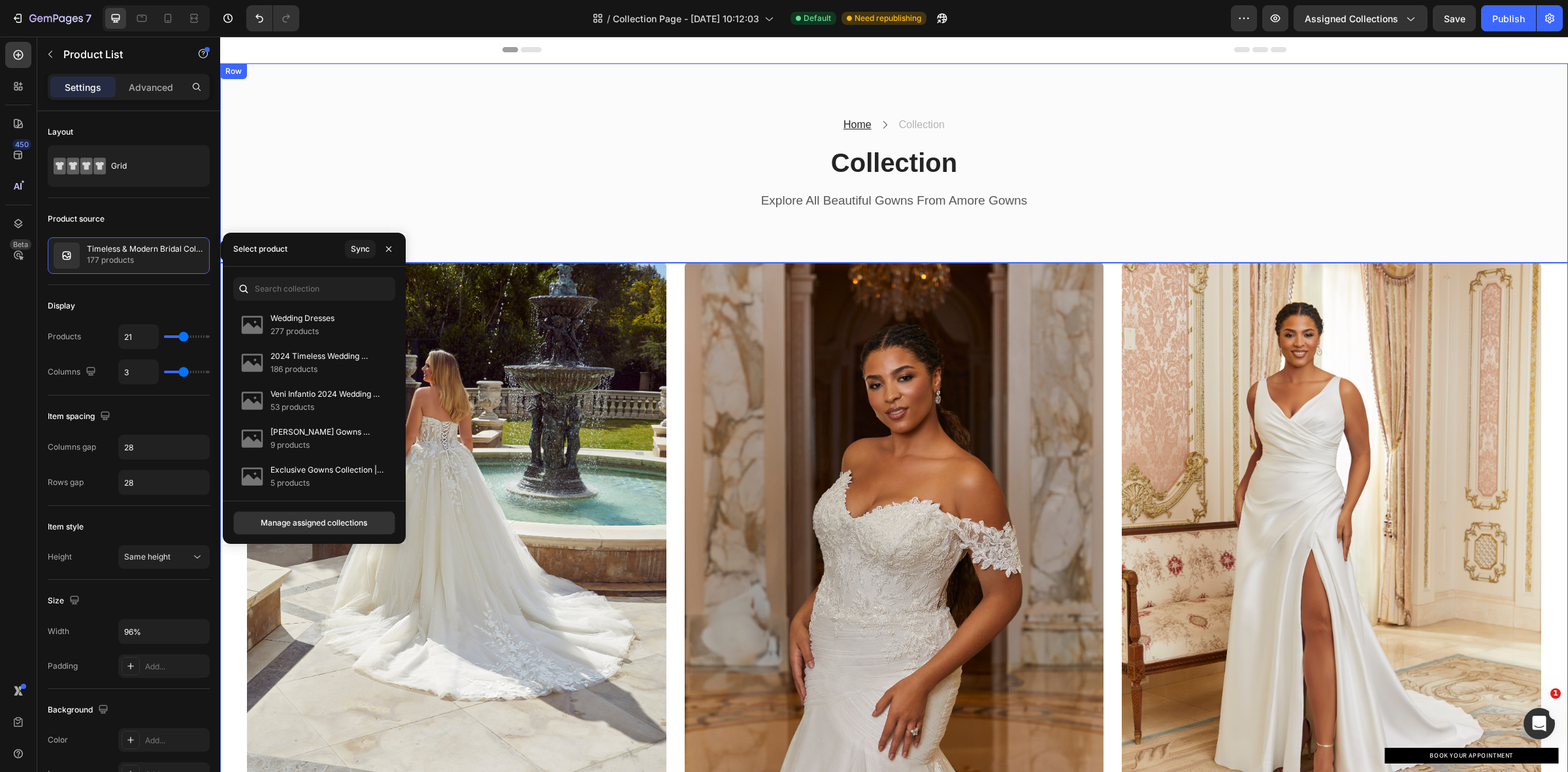
click at [441, 157] on div "Home Text block Icon Collection Text block Row Collection Heading Explore All B…" at bounding box center [894, 163] width 1328 height 95
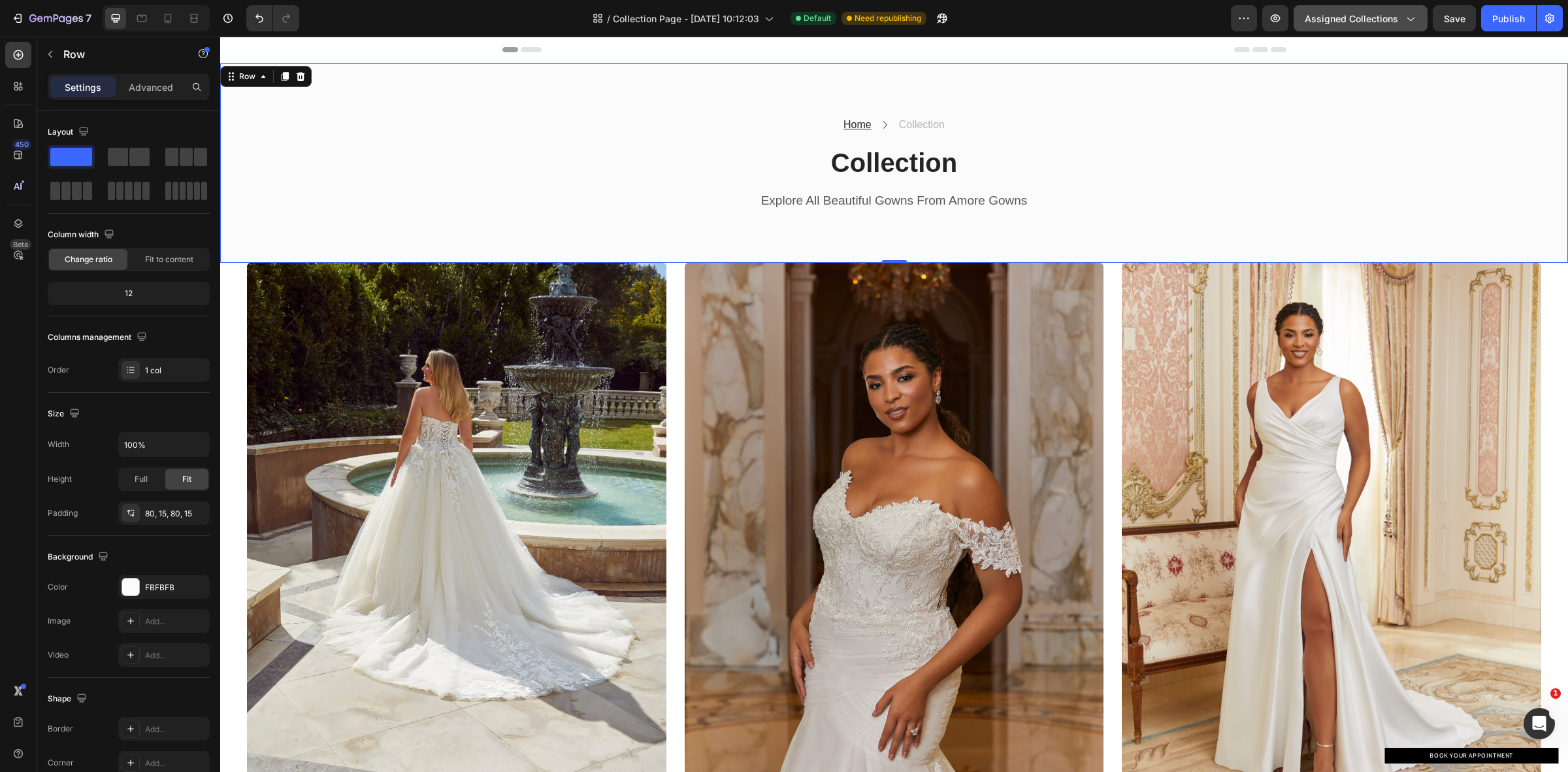
click at [1410, 21] on icon "button" at bounding box center [1409, 18] width 13 height 13
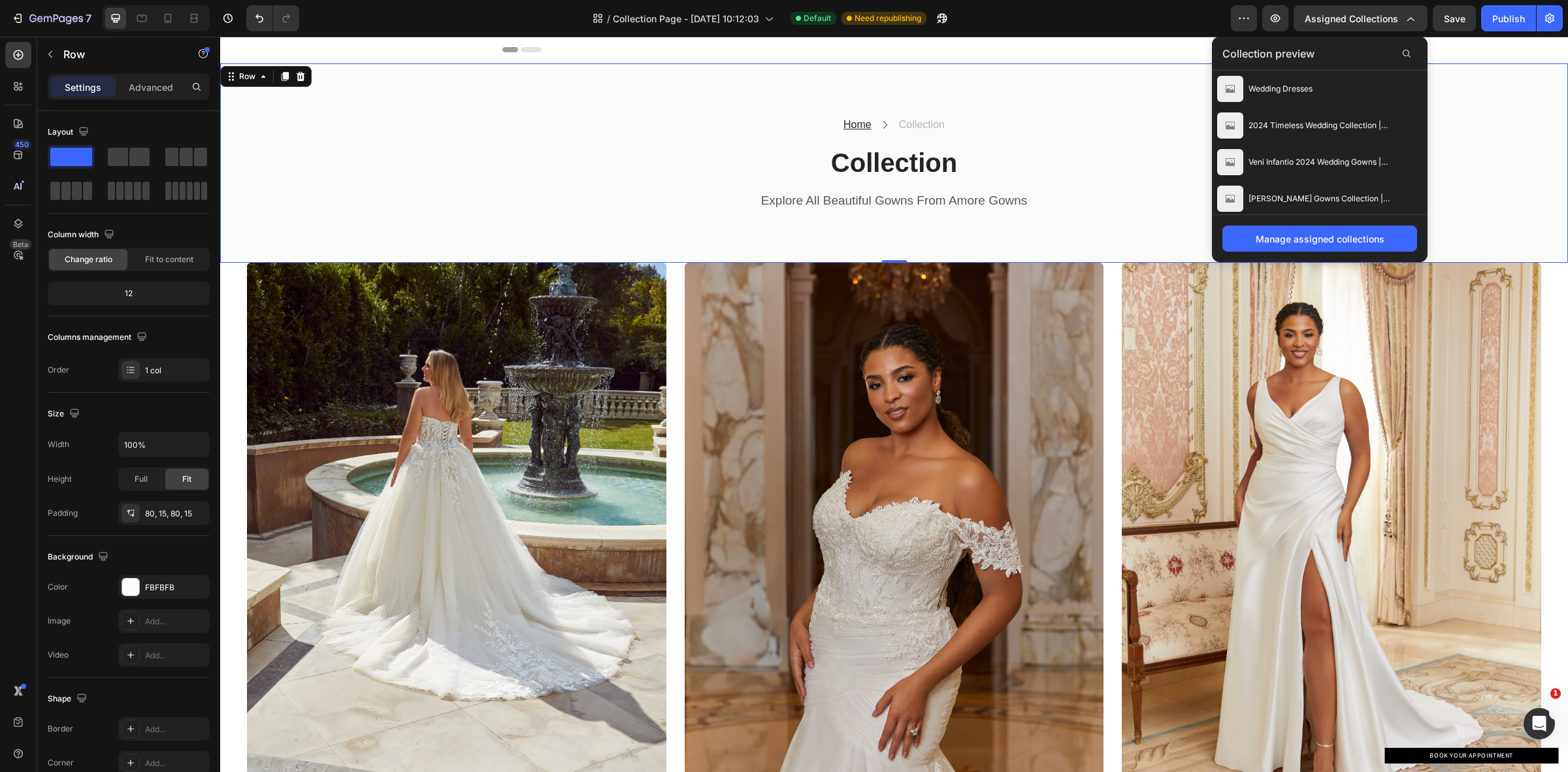
click at [1116, 221] on div "Home Text block Icon Collection Text block Row Collection Heading Explore All B…" at bounding box center [894, 162] width 1348 height 199
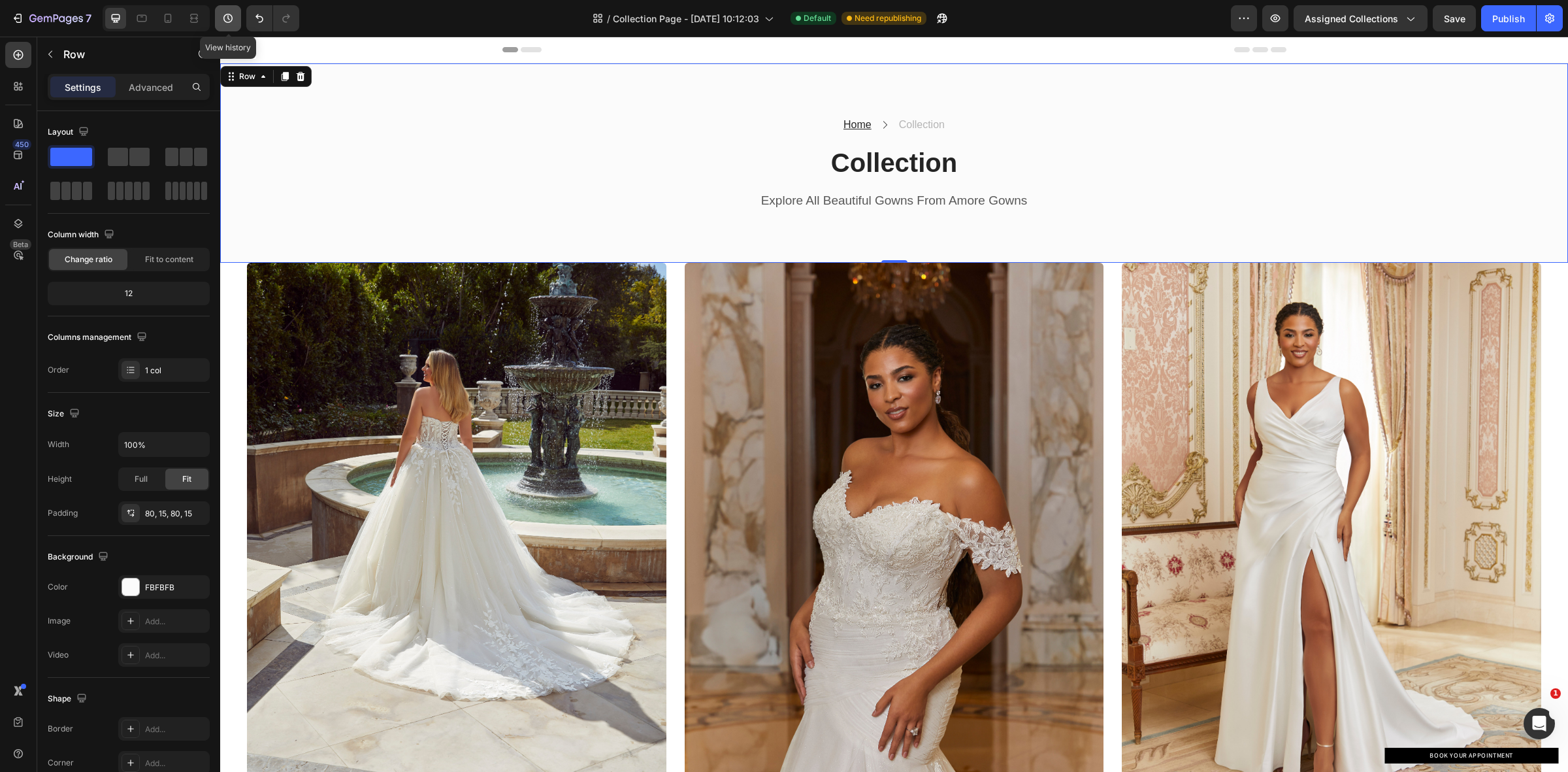
click at [233, 15] on icon "button" at bounding box center [227, 18] width 13 height 13
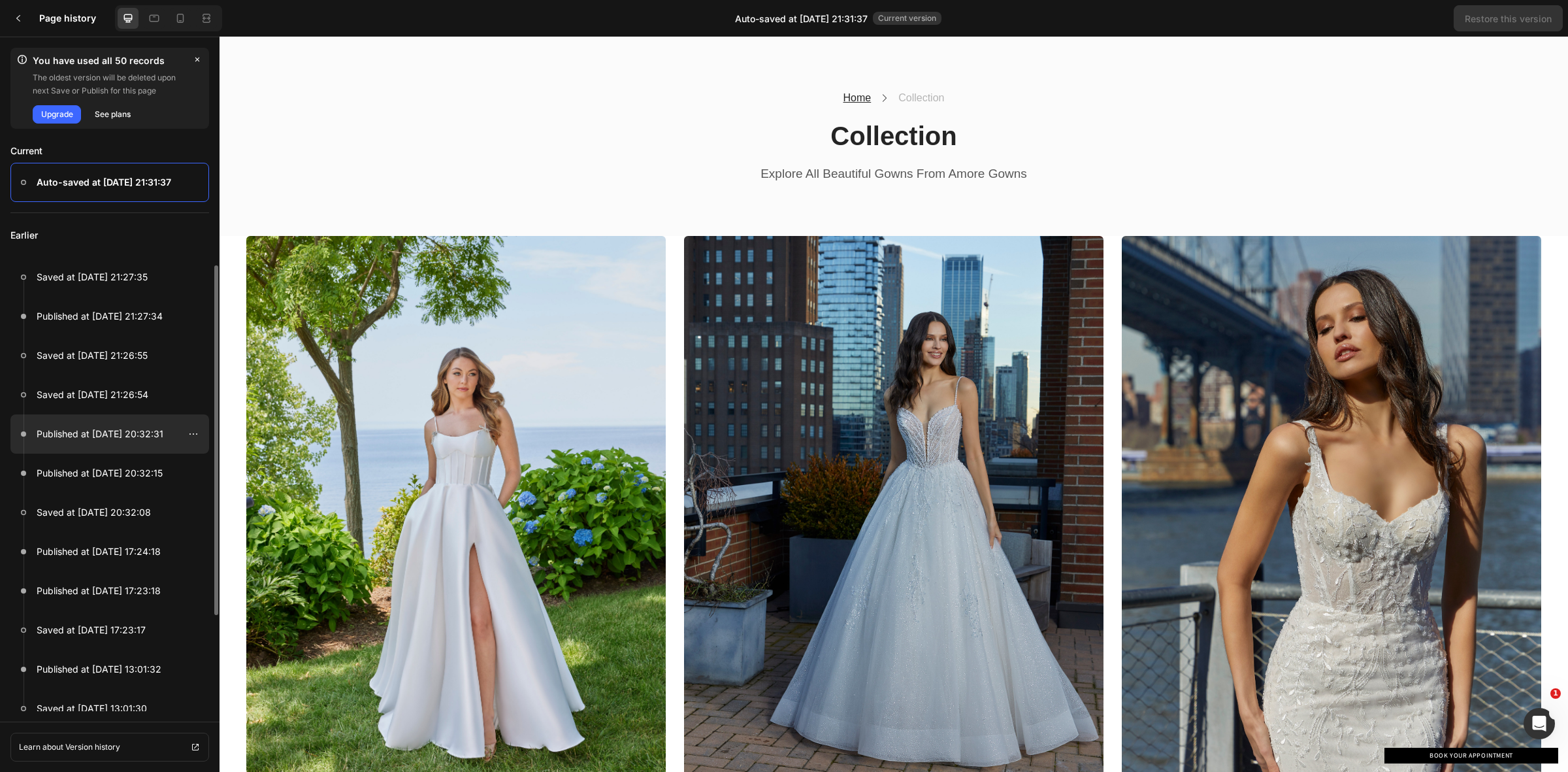
click at [79, 430] on p "Published at Sep 27, 20:32:31" at bounding box center [100, 434] width 127 height 16
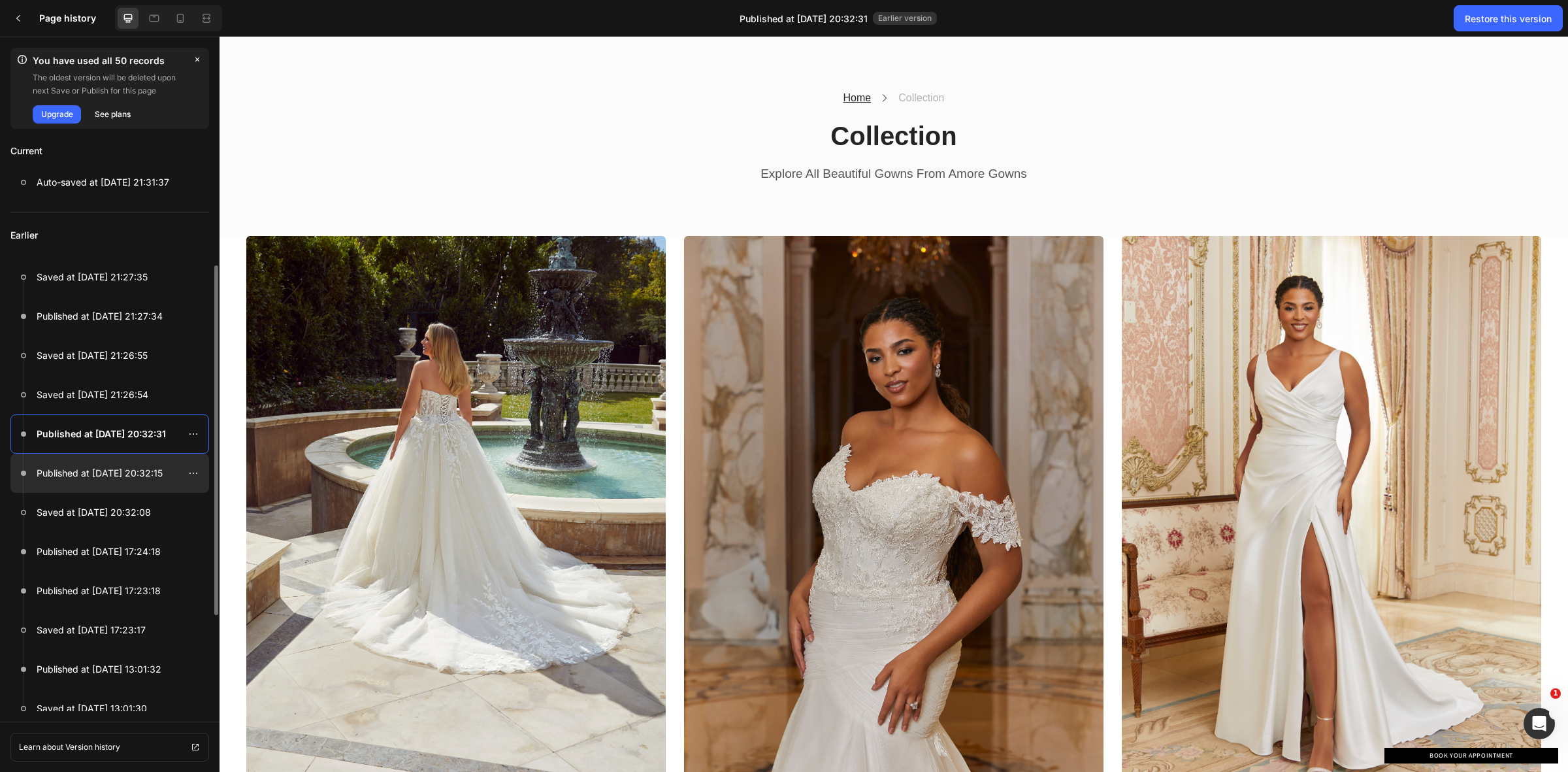
click at [98, 475] on p "Published at Sep 27, 20:32:15" at bounding box center [100, 473] width 126 height 16
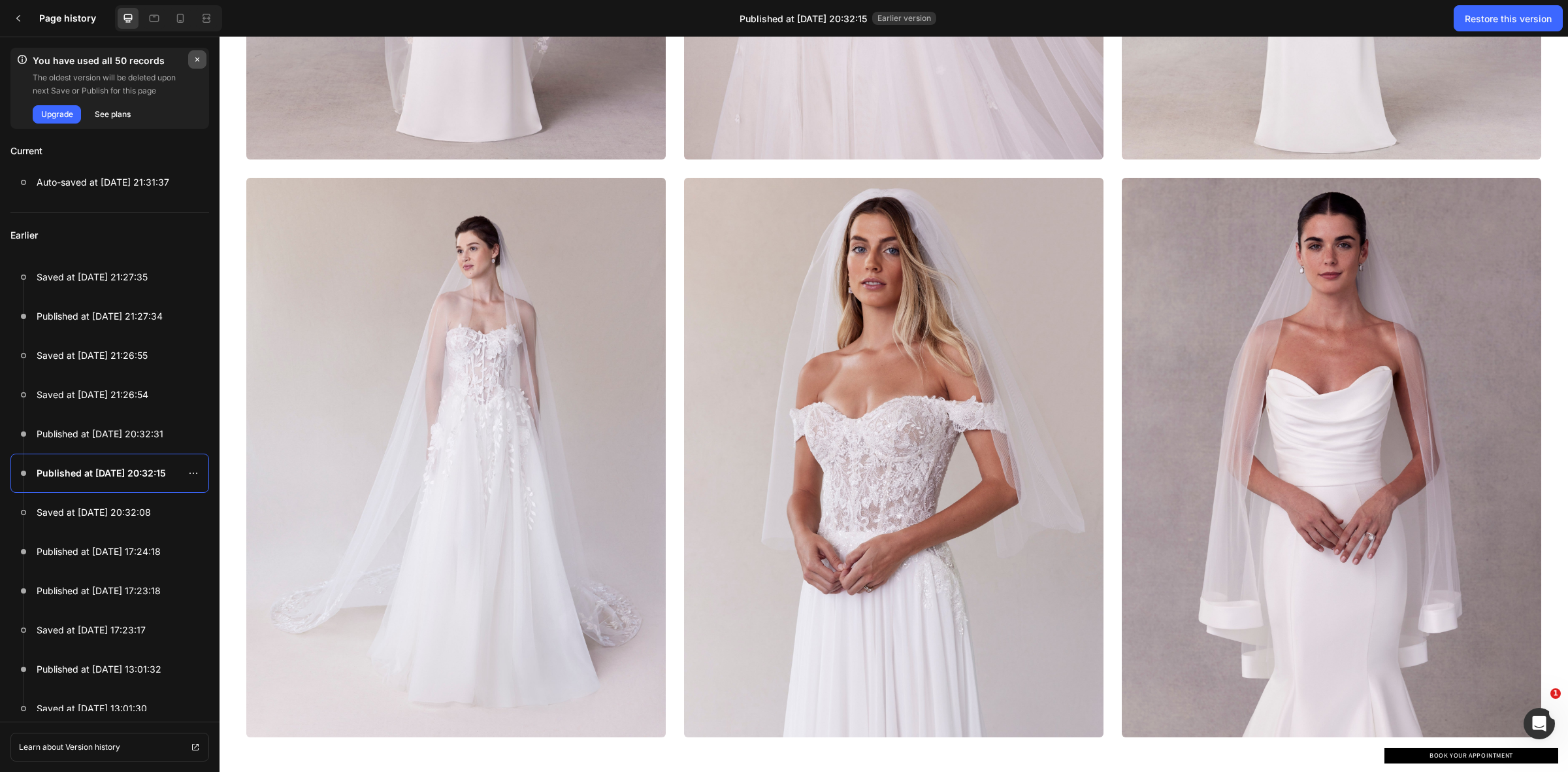
click at [194, 59] on icon "button" at bounding box center [197, 59] width 10 height 10
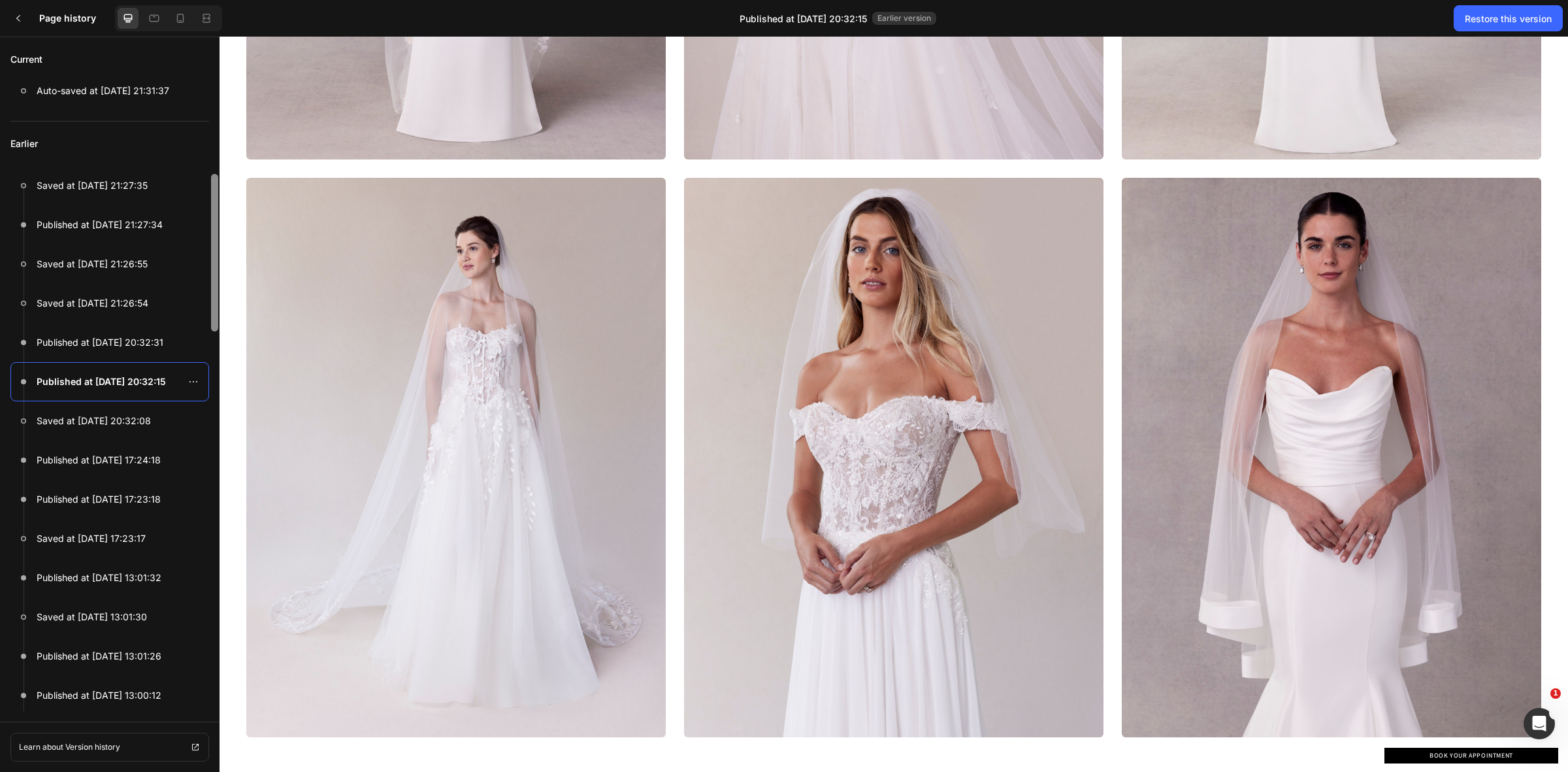
drag, startPoint x: 212, startPoint y: 290, endPoint x: 214, endPoint y: 211, distance: 79.0
click at [214, 211] on div at bounding box center [214, 252] width 7 height 157
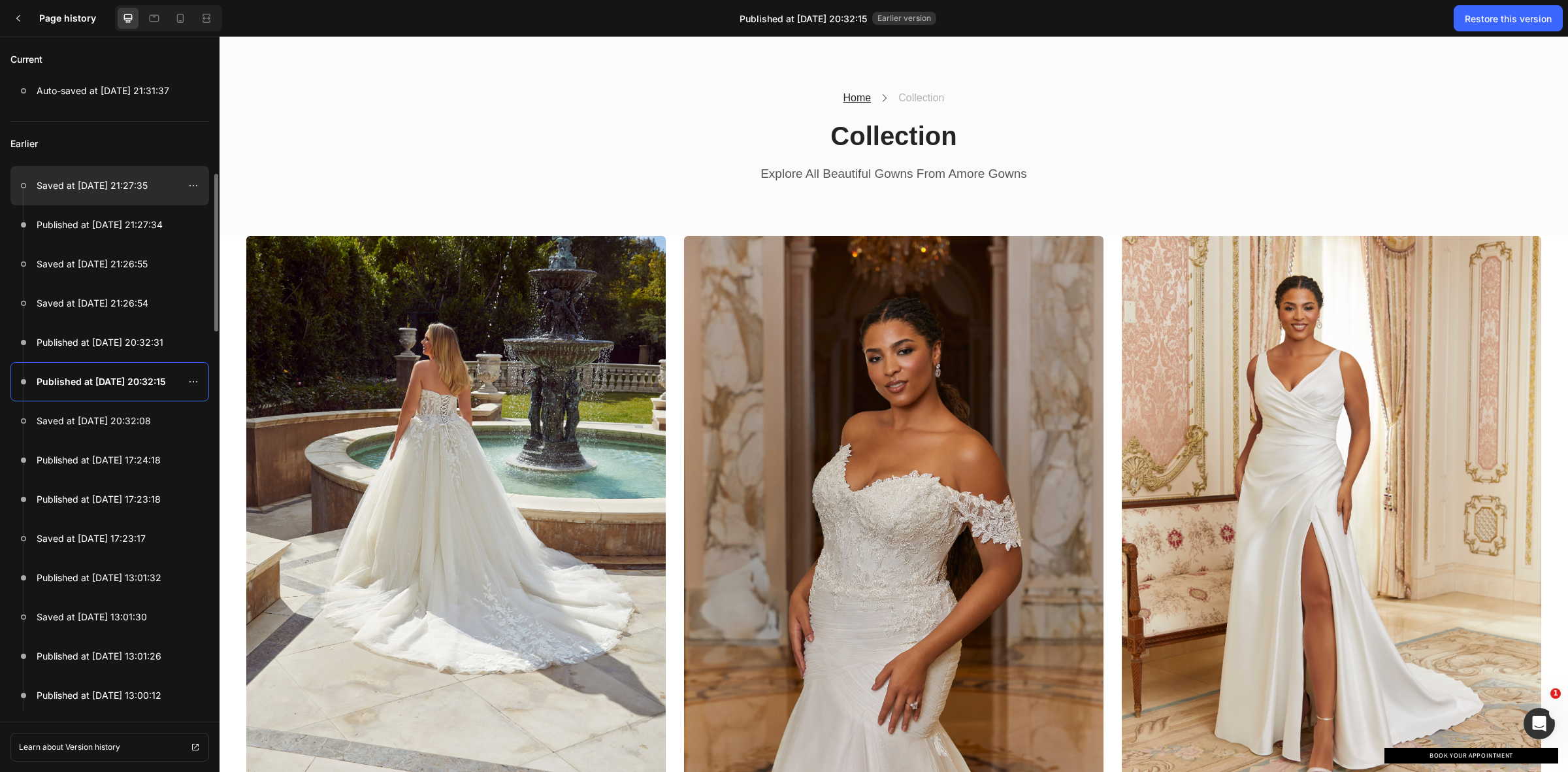
click at [99, 182] on p "Saved at Sep 28, 21:27:35" at bounding box center [92, 185] width 111 height 16
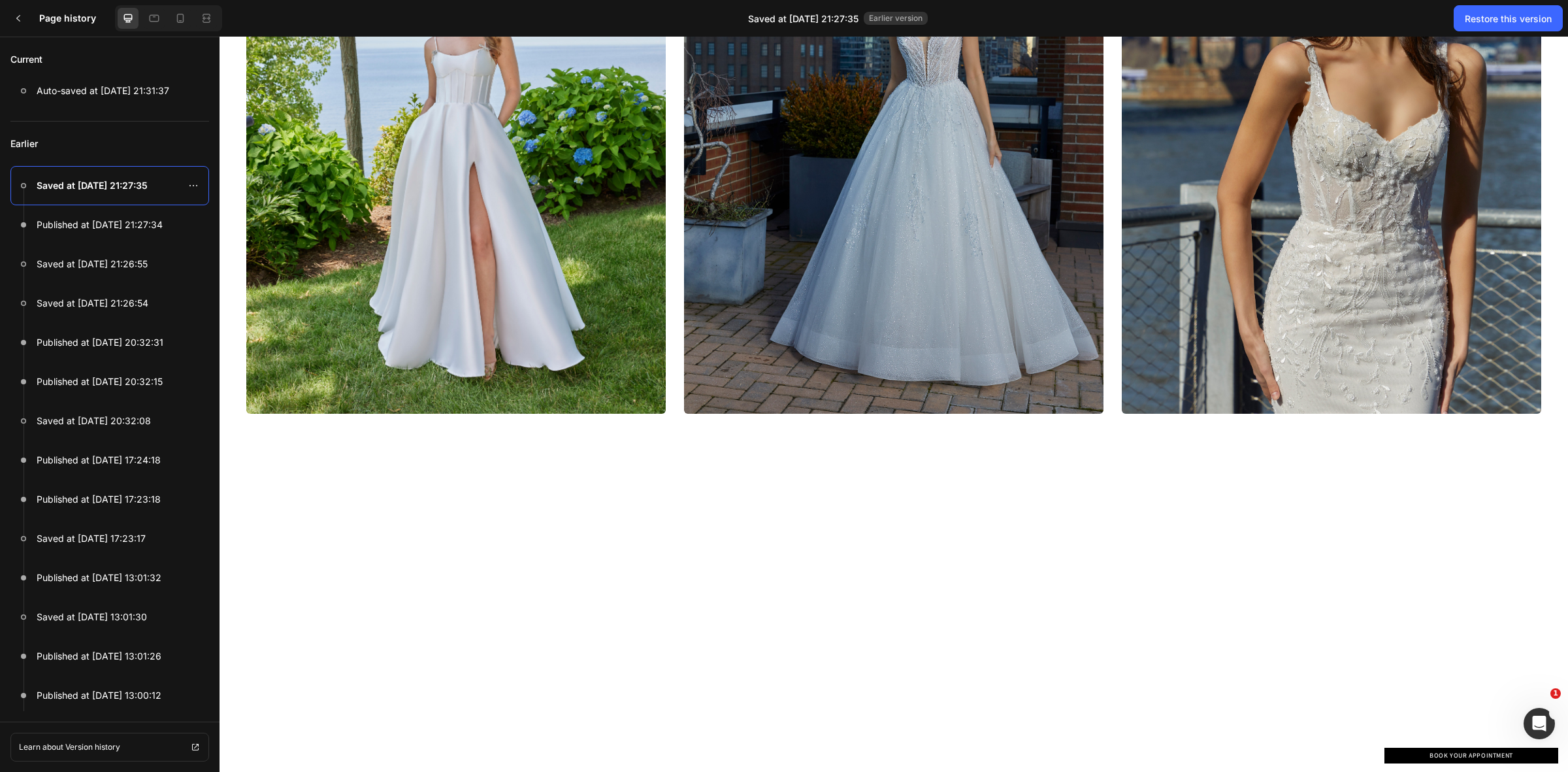
scroll to position [3524, 0]
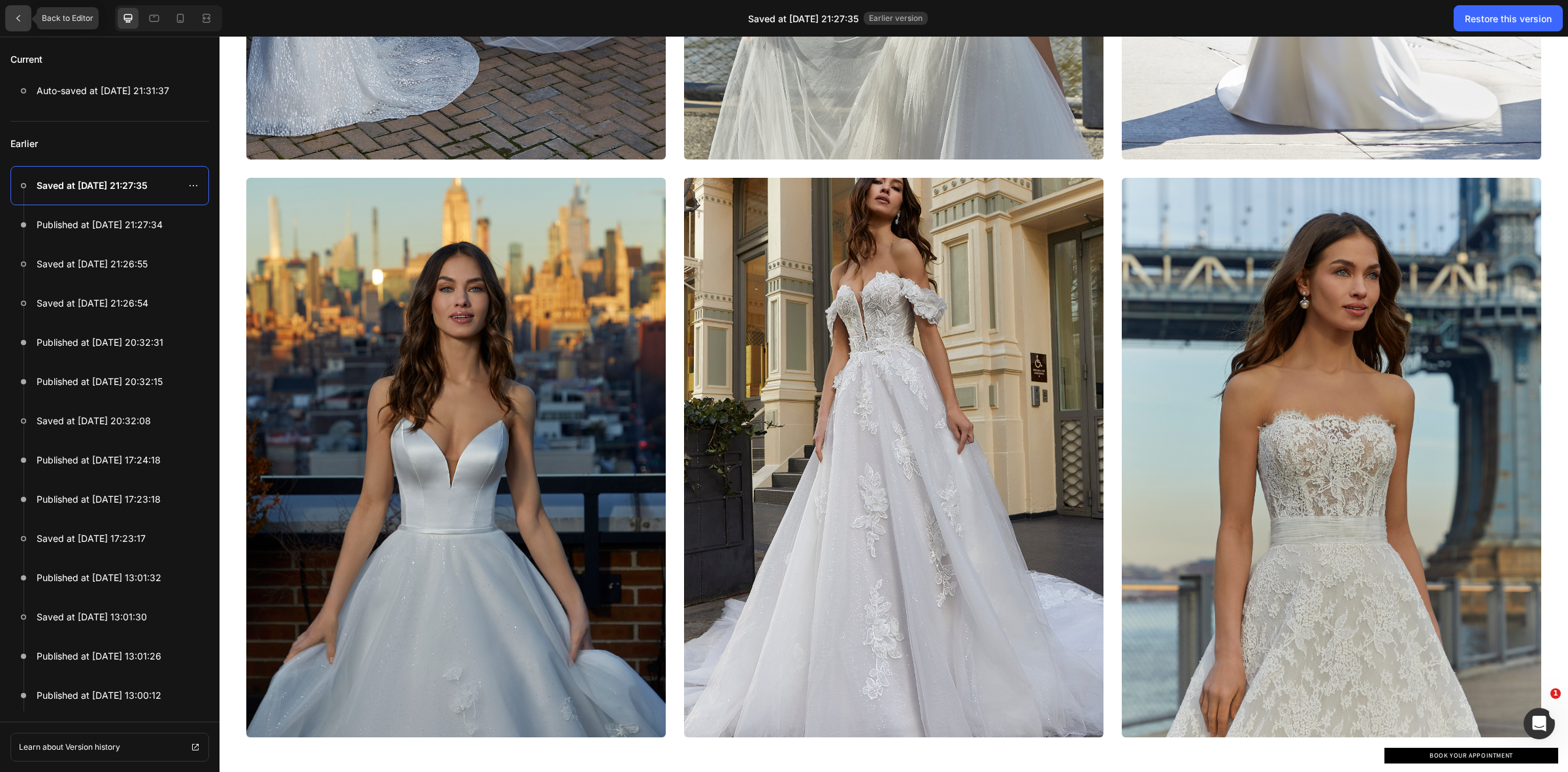
click at [17, 18] on icon at bounding box center [18, 18] width 10 height 10
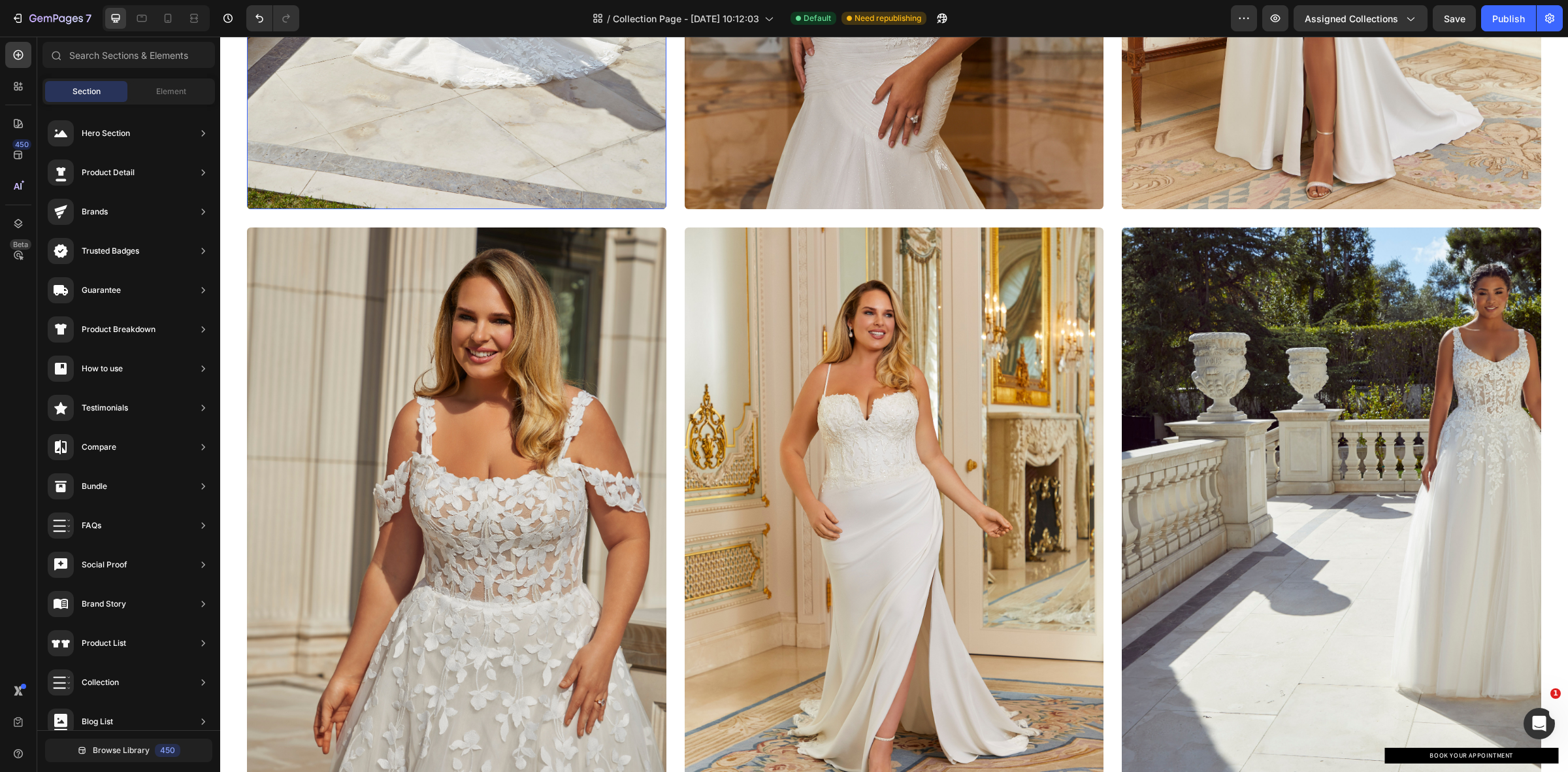
scroll to position [0, 0]
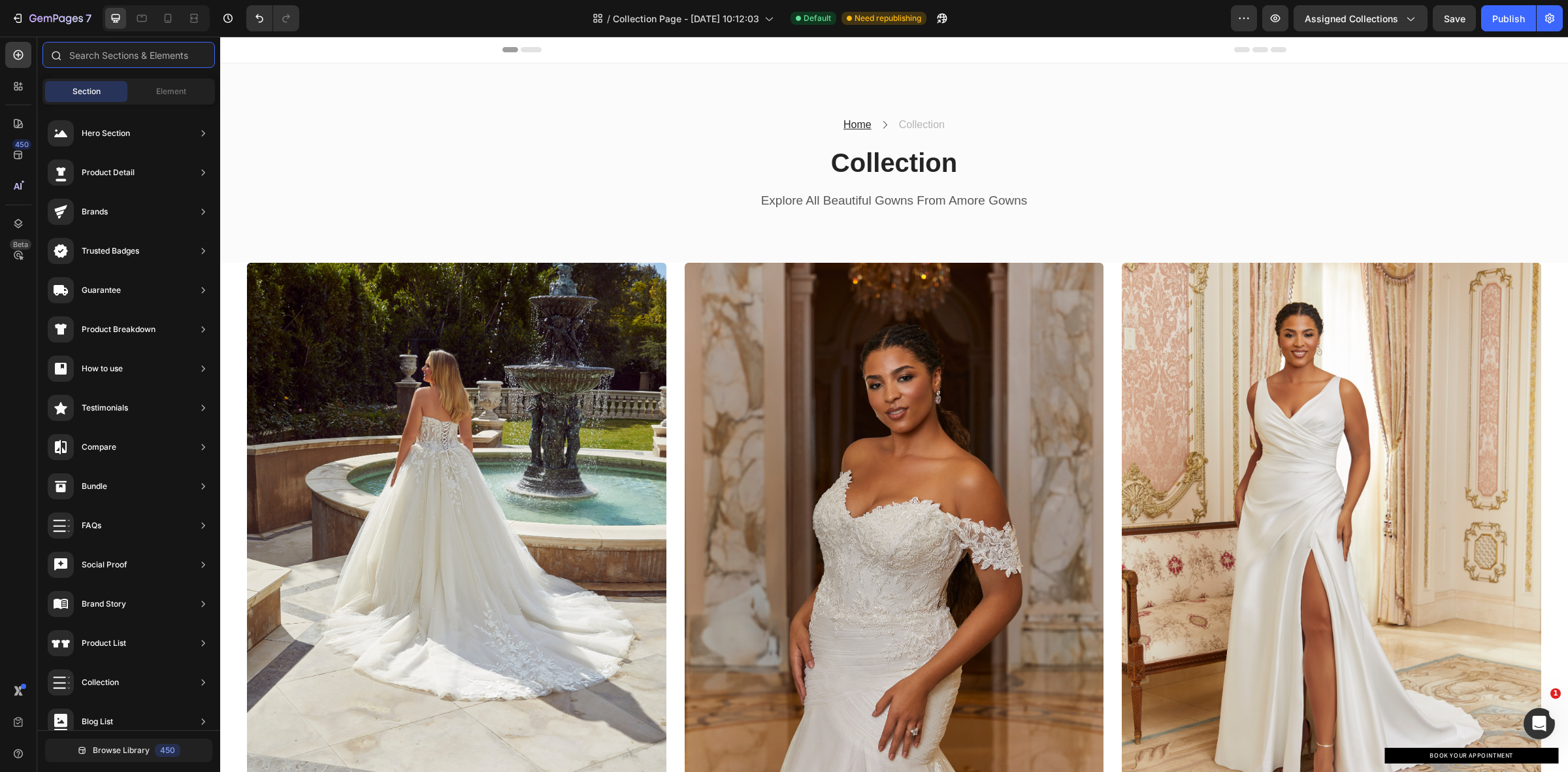
click at [86, 60] on input "text" at bounding box center [128, 55] width 173 height 26
click at [178, 90] on span "Element" at bounding box center [171, 91] width 30 height 12
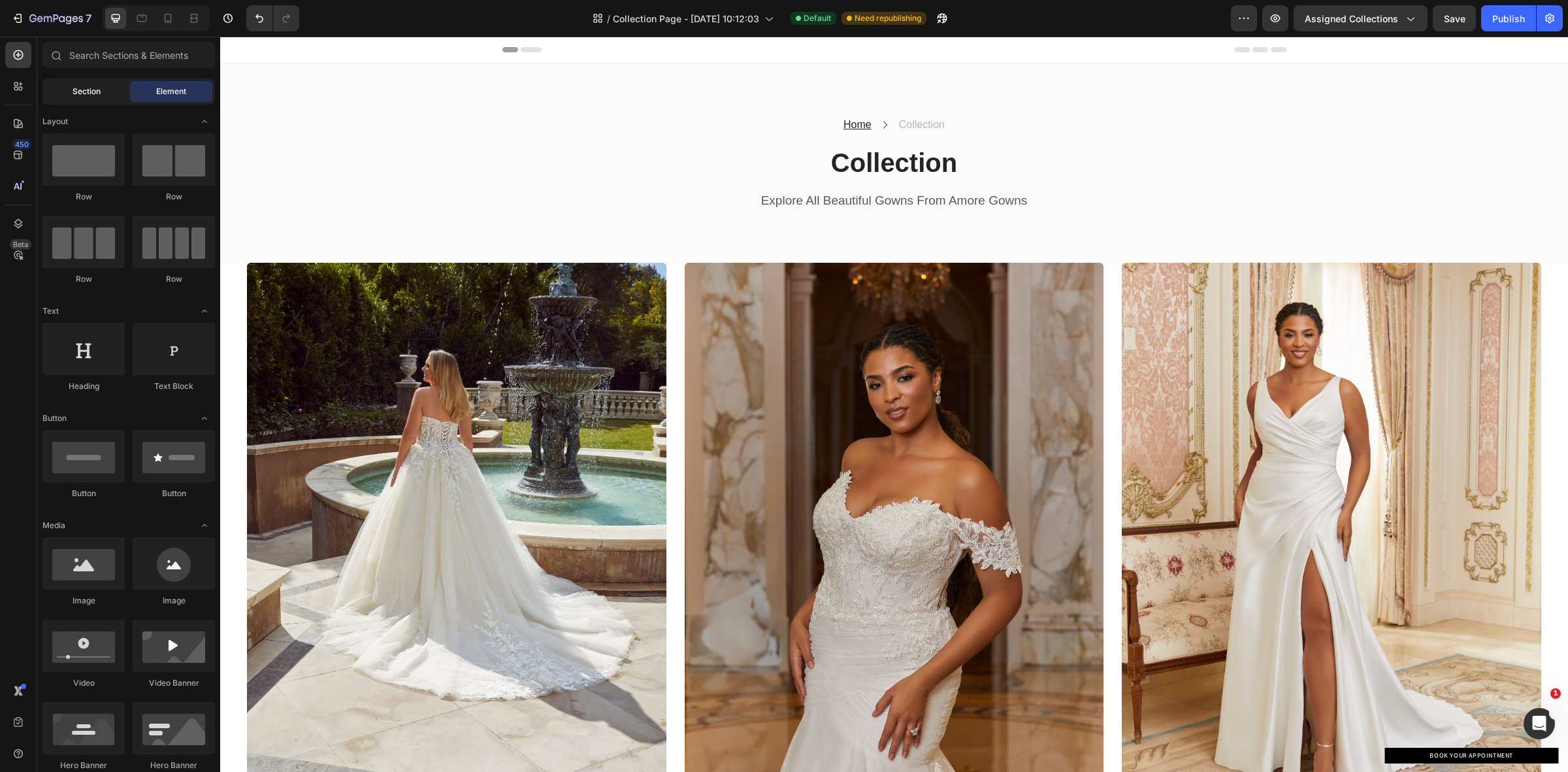
click at [86, 98] on div "Section" at bounding box center [86, 92] width 82 height 21
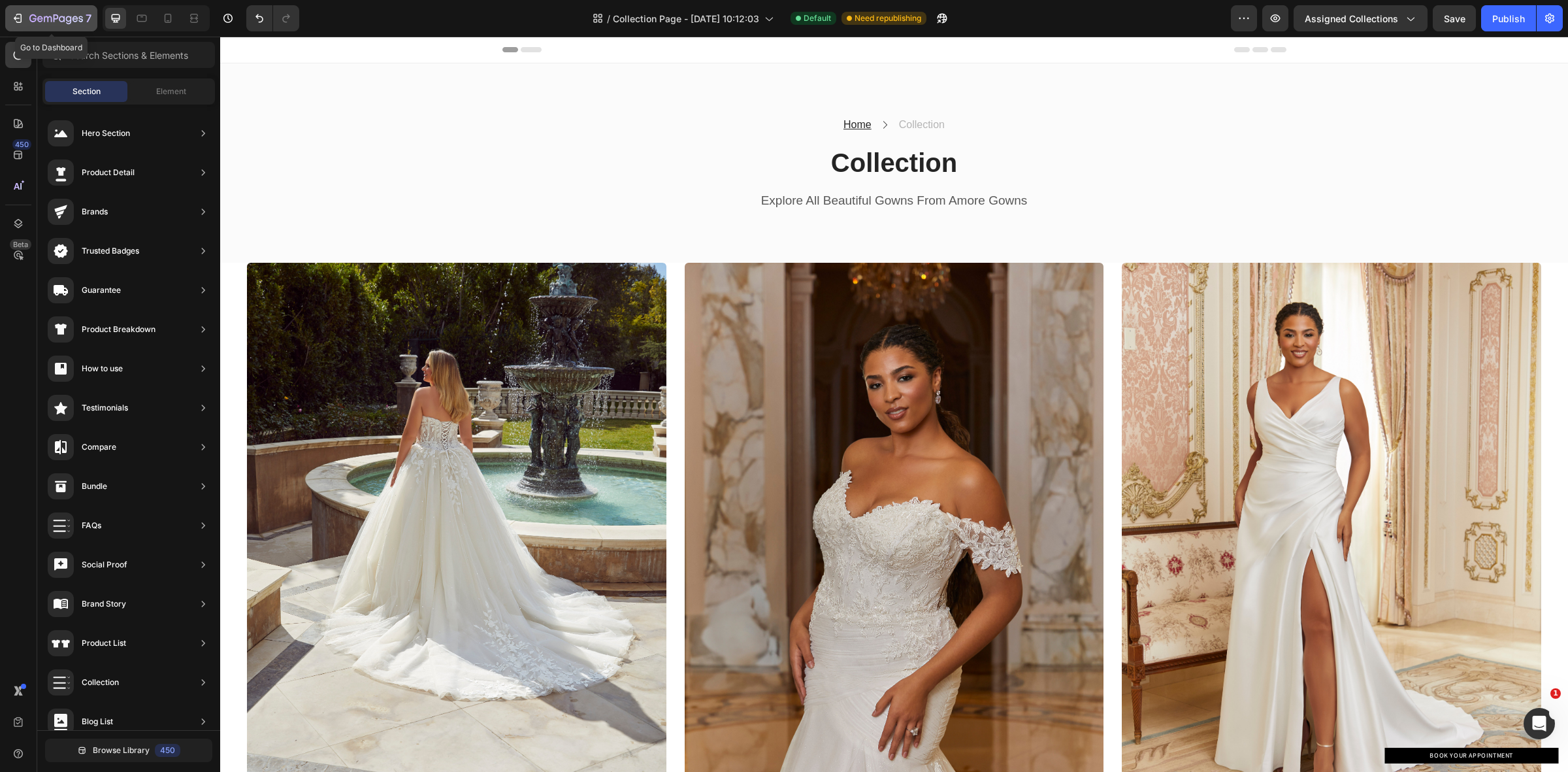
click at [17, 8] on button "7" at bounding box center [51, 19] width 92 height 26
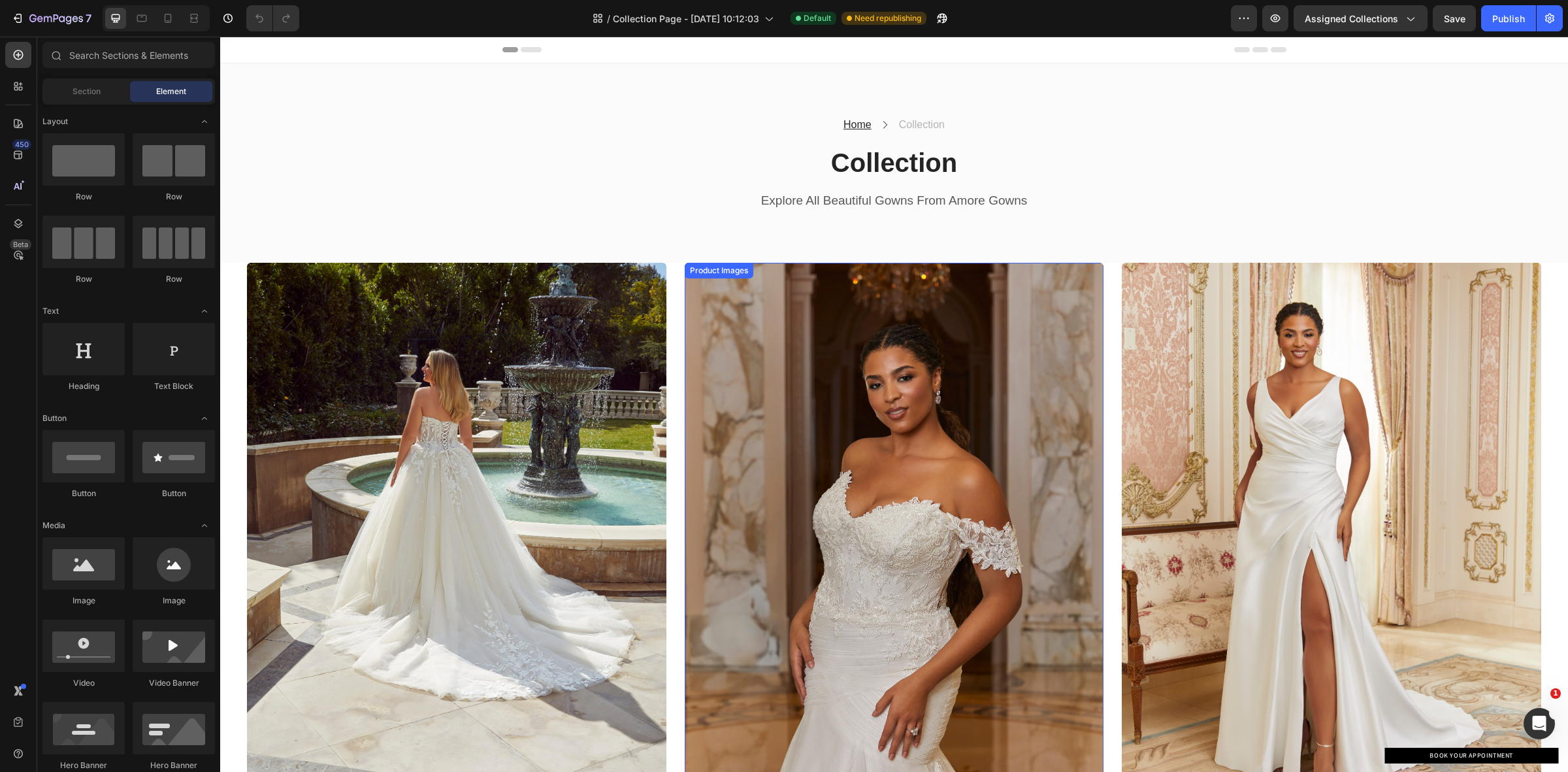
click at [902, 426] on img at bounding box center [894, 542] width 419 height 559
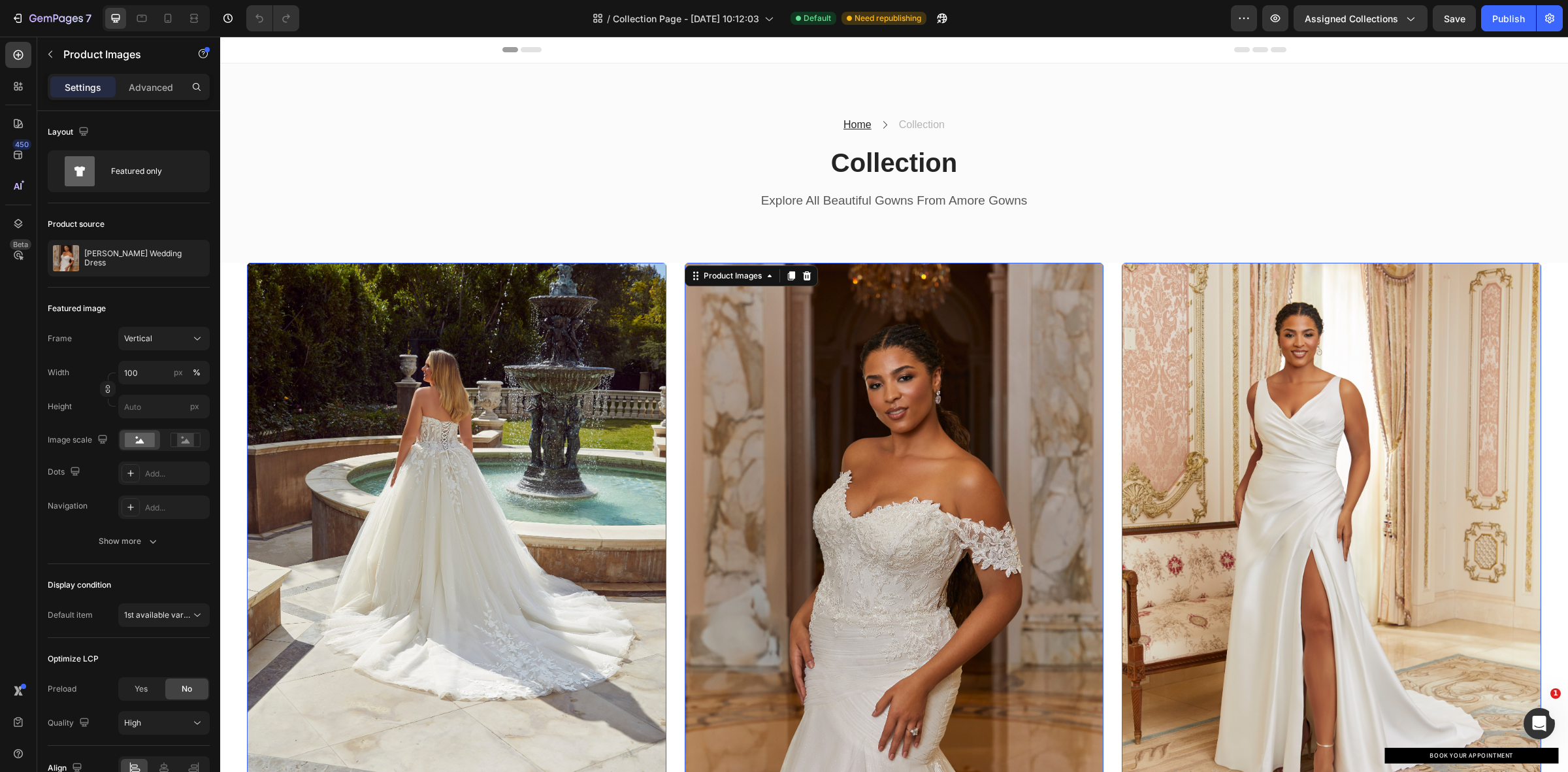
click at [544, 406] on img at bounding box center [456, 542] width 419 height 559
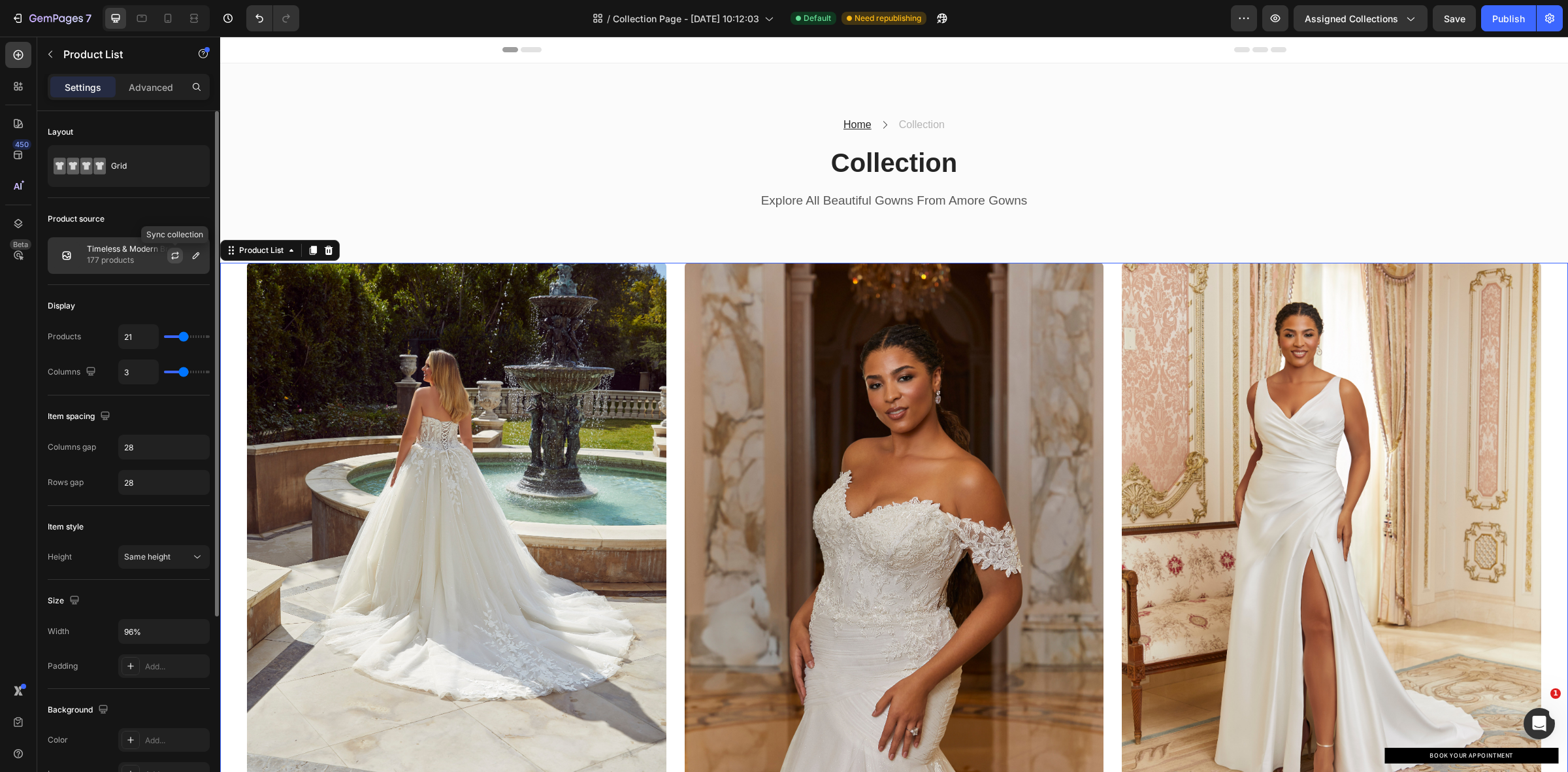
click at [175, 256] on icon "button" at bounding box center [175, 255] width 10 height 10
click at [191, 252] on icon "button" at bounding box center [195, 255] width 10 height 10
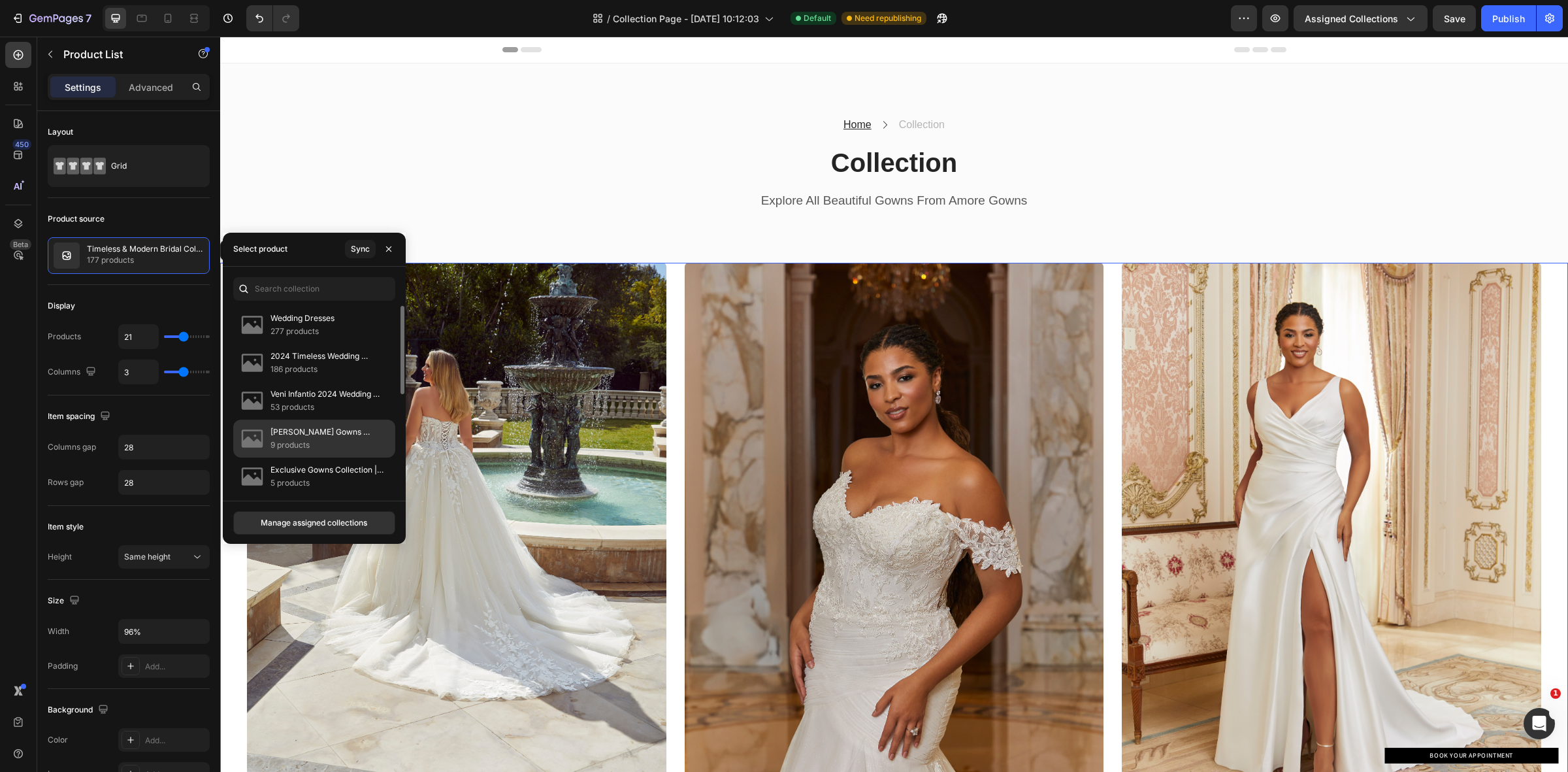
click at [295, 434] on p "[PERSON_NAME] Gowns Collection | Amore Gowns" at bounding box center [327, 432] width 114 height 13
click at [355, 248] on div "Sync" at bounding box center [360, 249] width 19 height 12
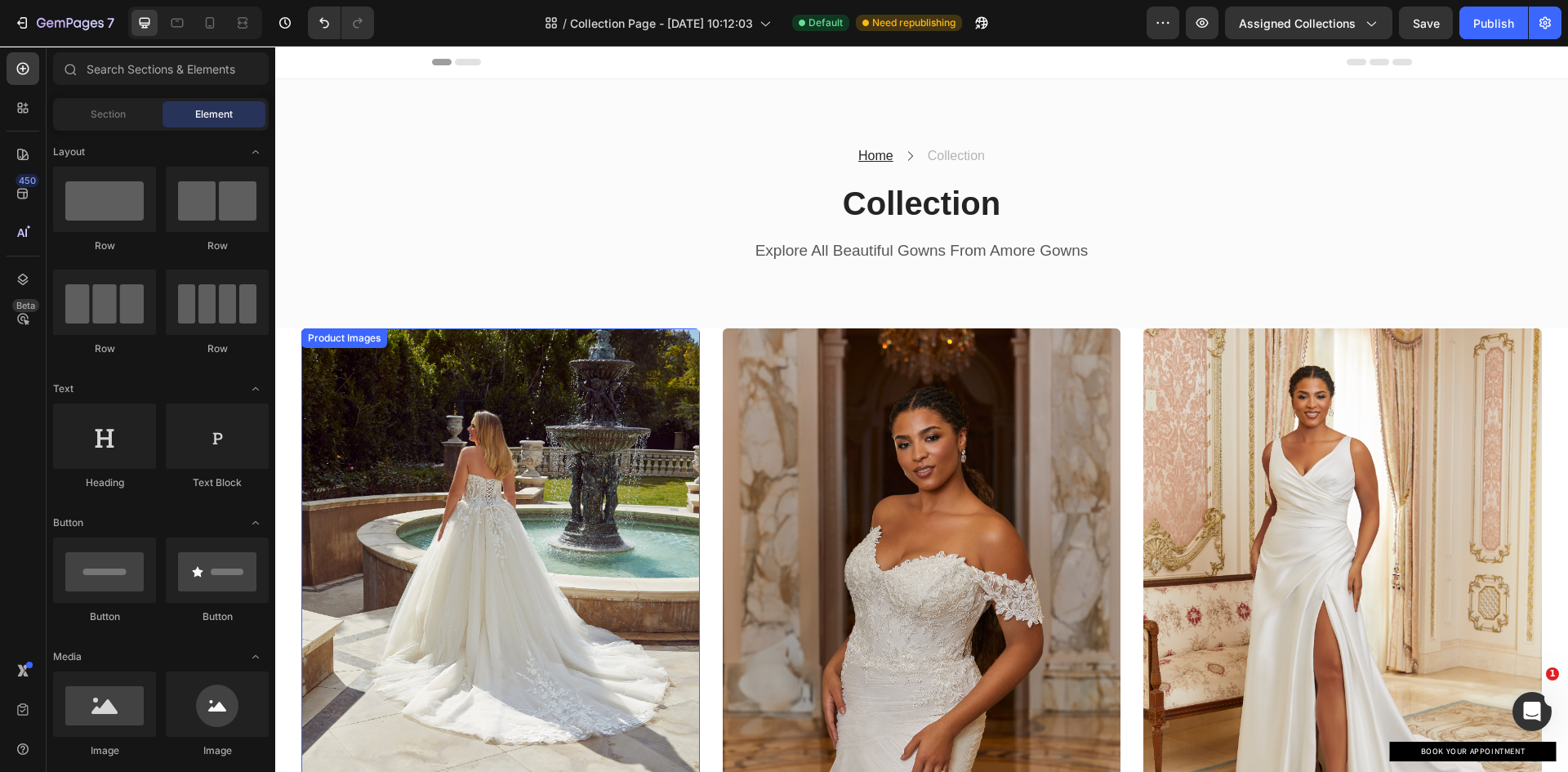
scroll to position [1505, 0]
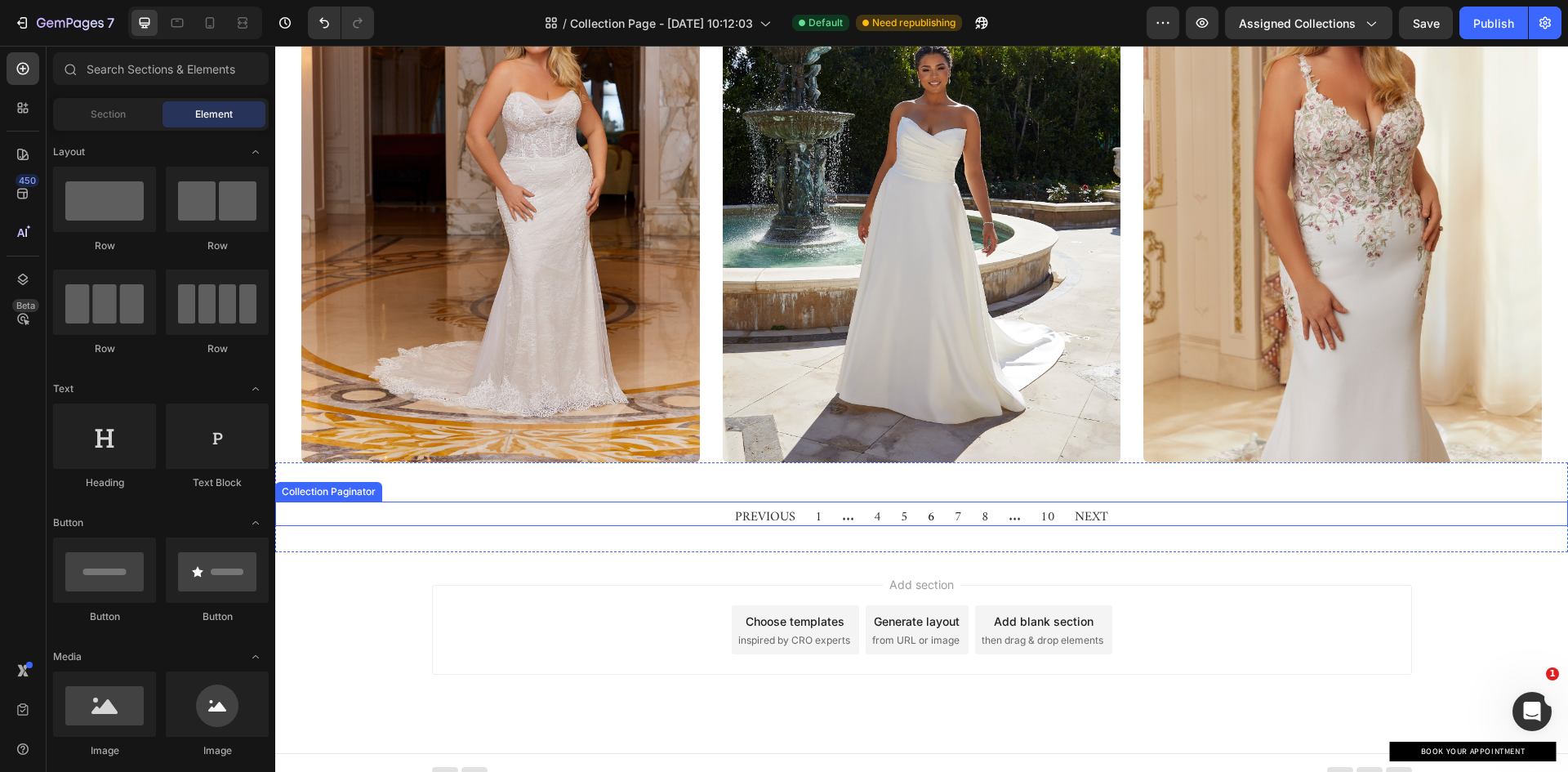
click at [928, 502] on span "6" at bounding box center [931, 513] width 7 height 23
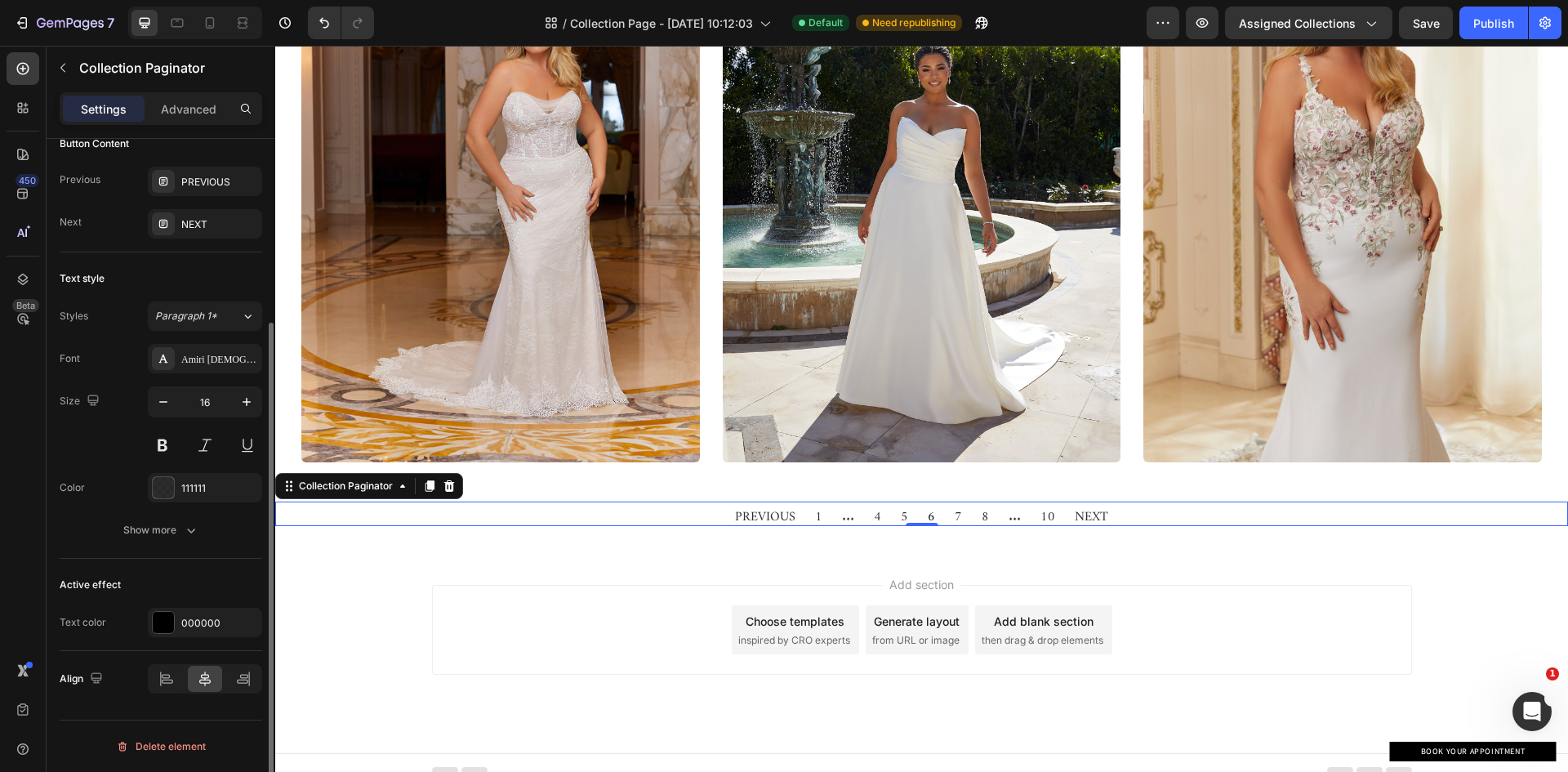
scroll to position [0, 0]
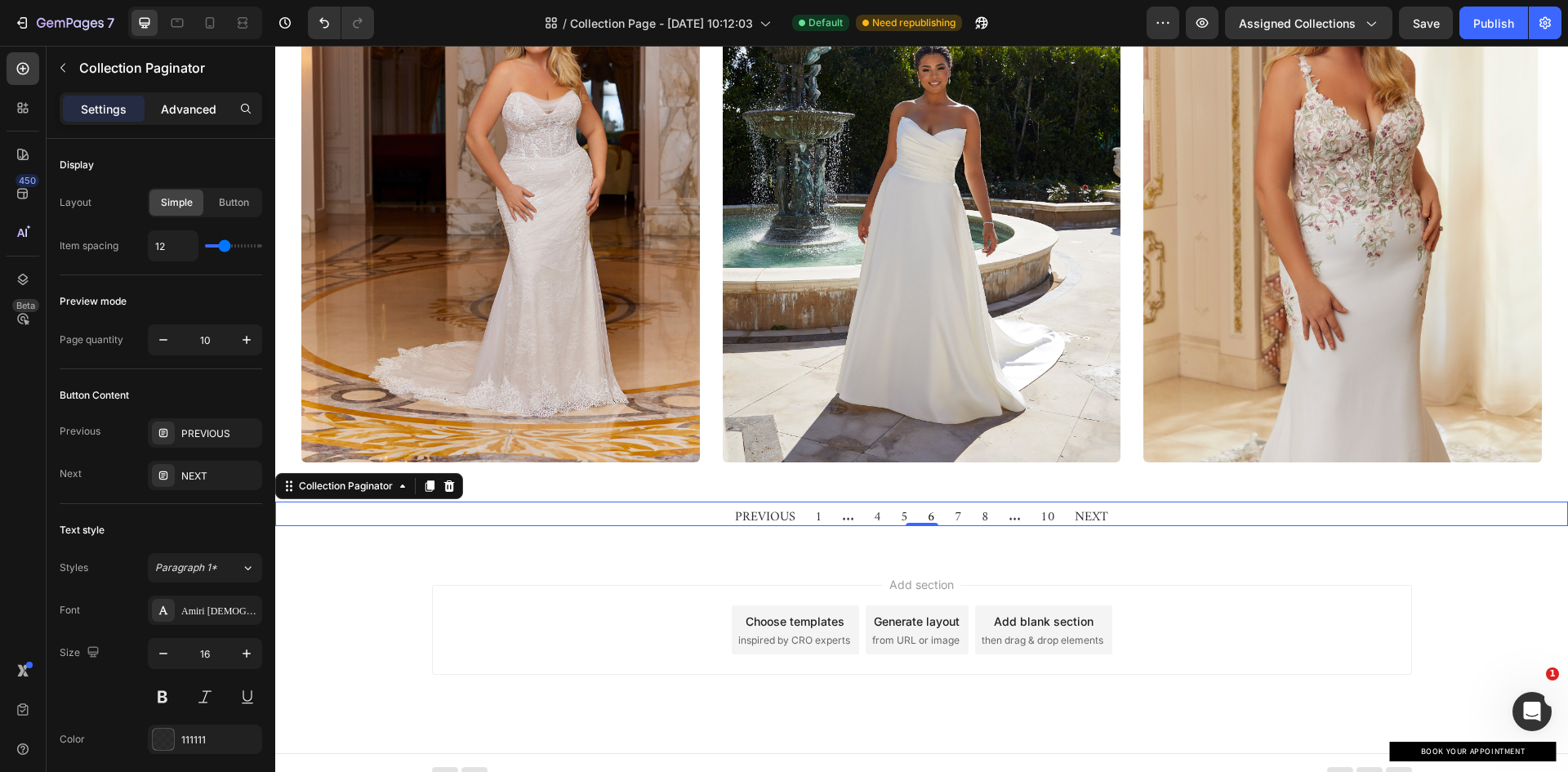
click at [198, 105] on p "Advanced" at bounding box center [189, 109] width 55 height 17
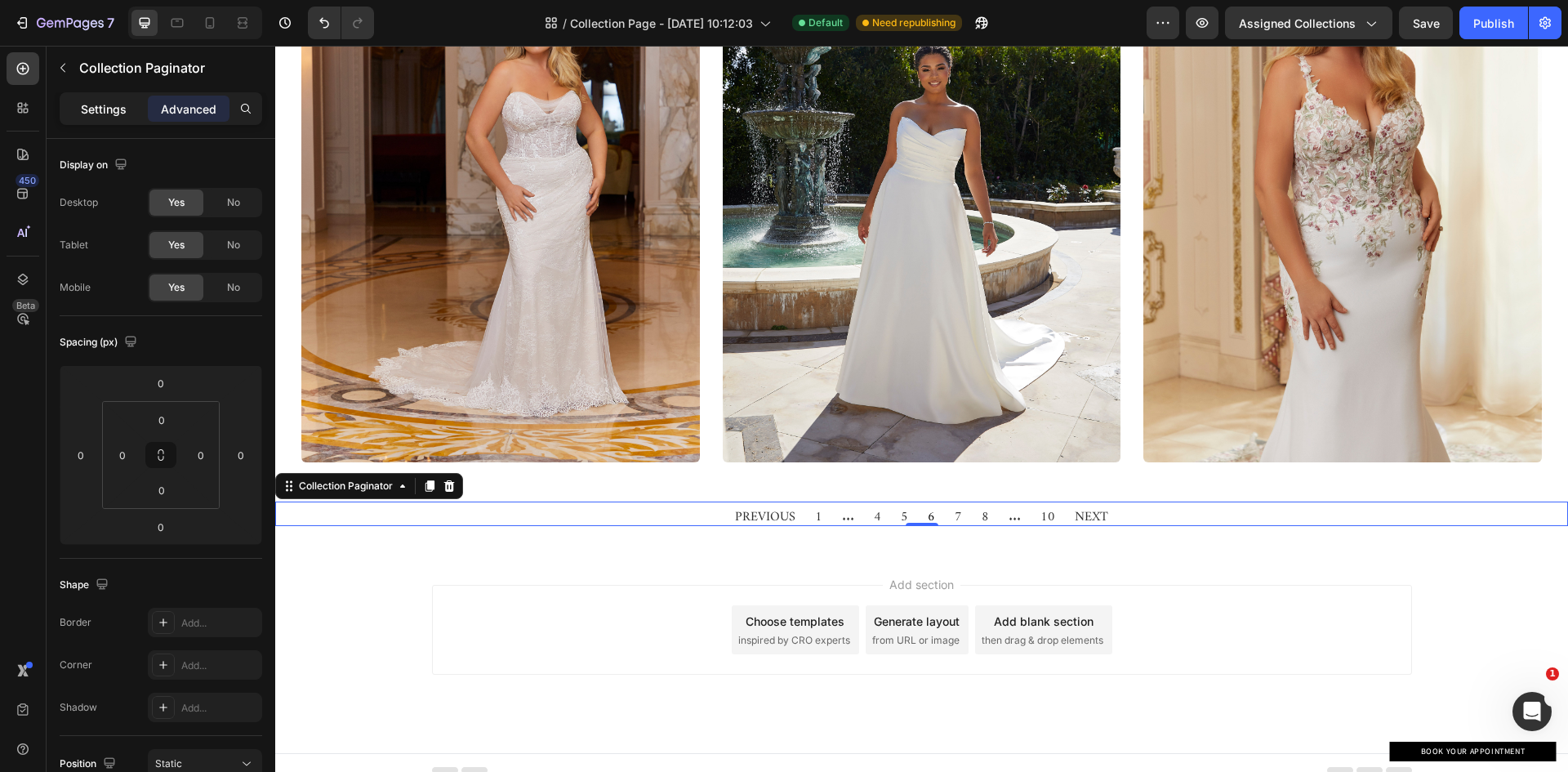
click at [100, 101] on p "Settings" at bounding box center [103, 109] width 46 height 17
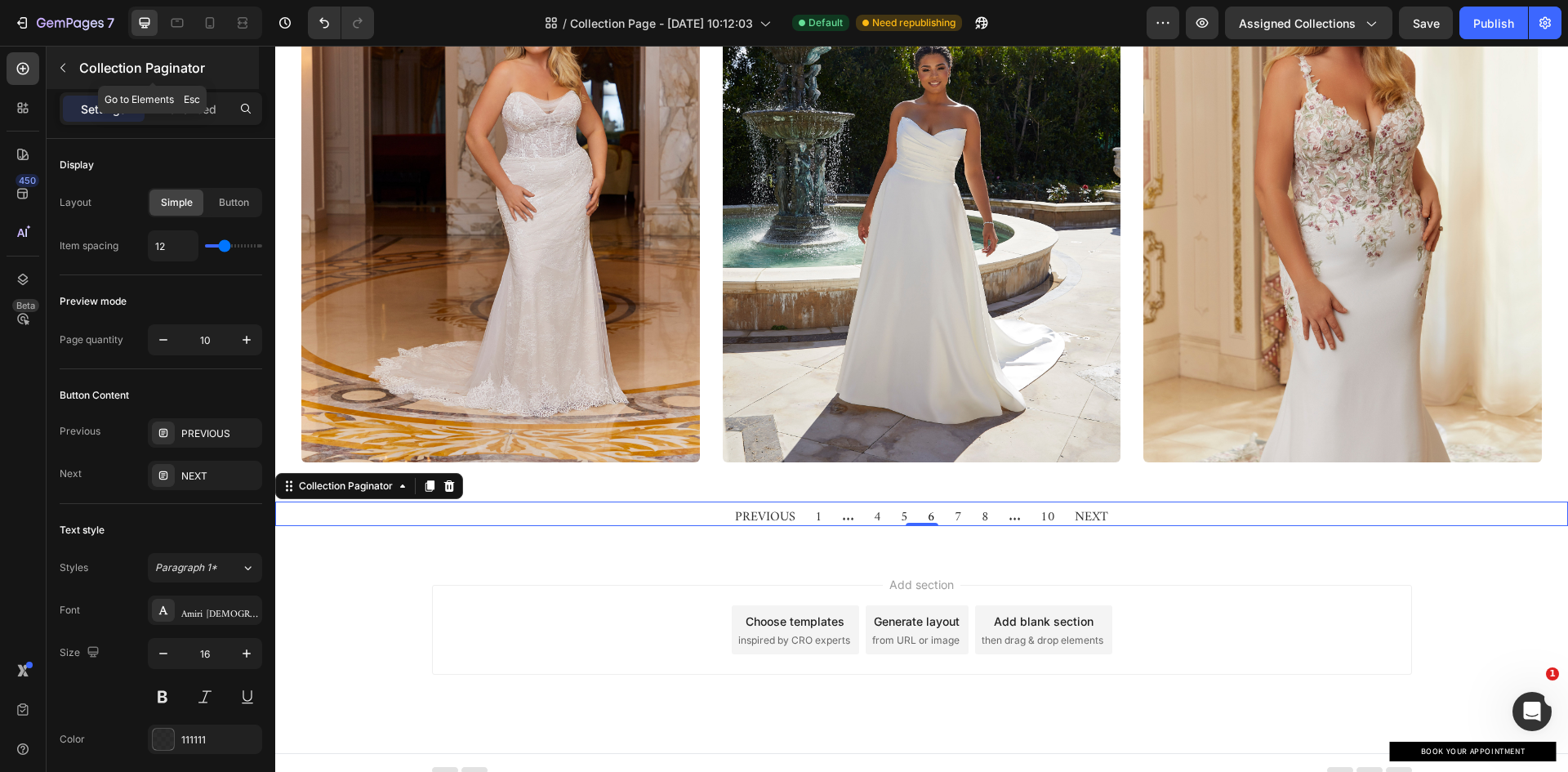
click at [62, 68] on icon "button" at bounding box center [63, 68] width 5 height 9
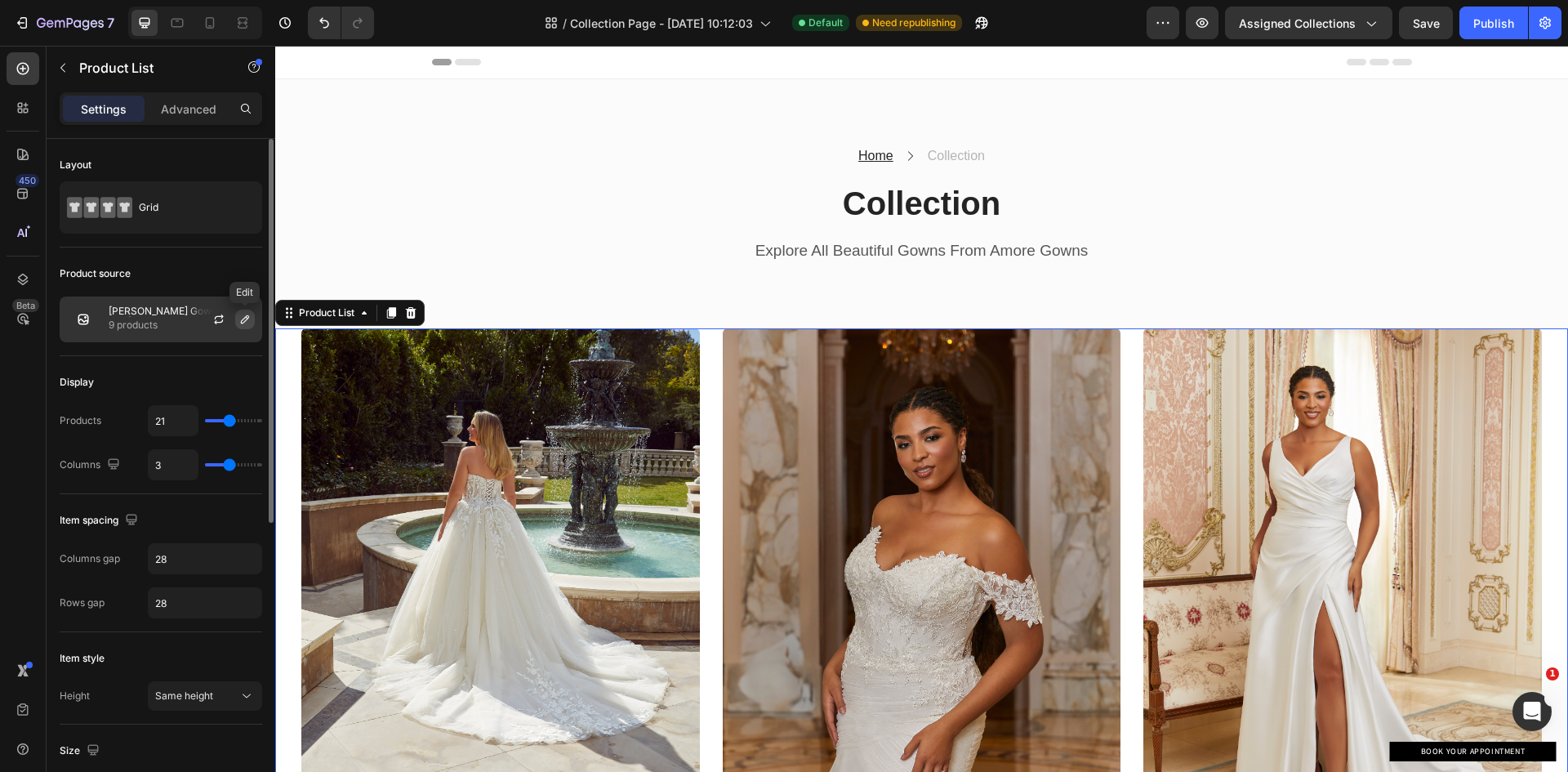
click at [242, 323] on icon "button" at bounding box center [244, 319] width 8 height 8
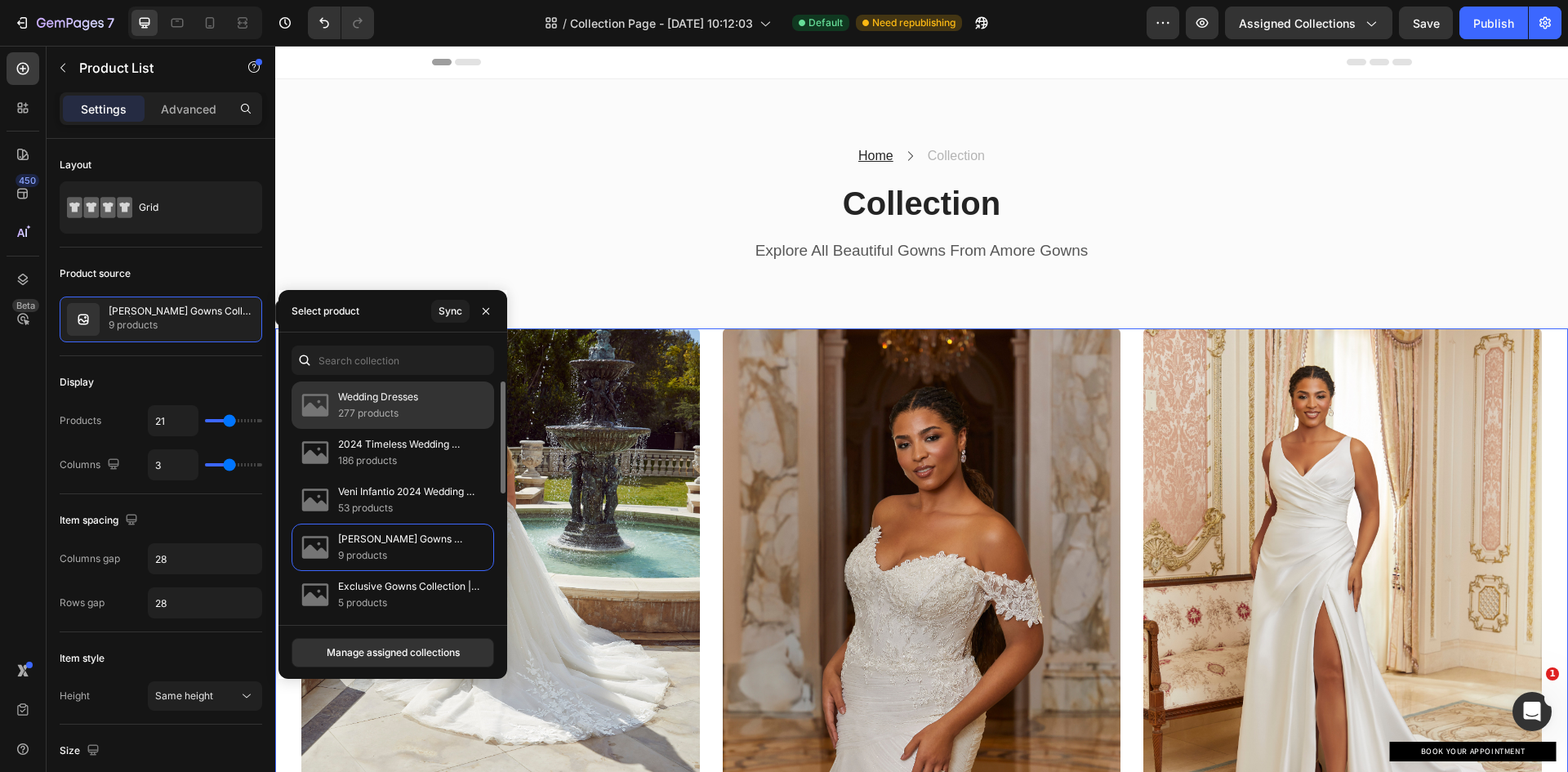
click at [366, 386] on div "Wedding Dresses 277 products" at bounding box center [392, 405] width 203 height 48
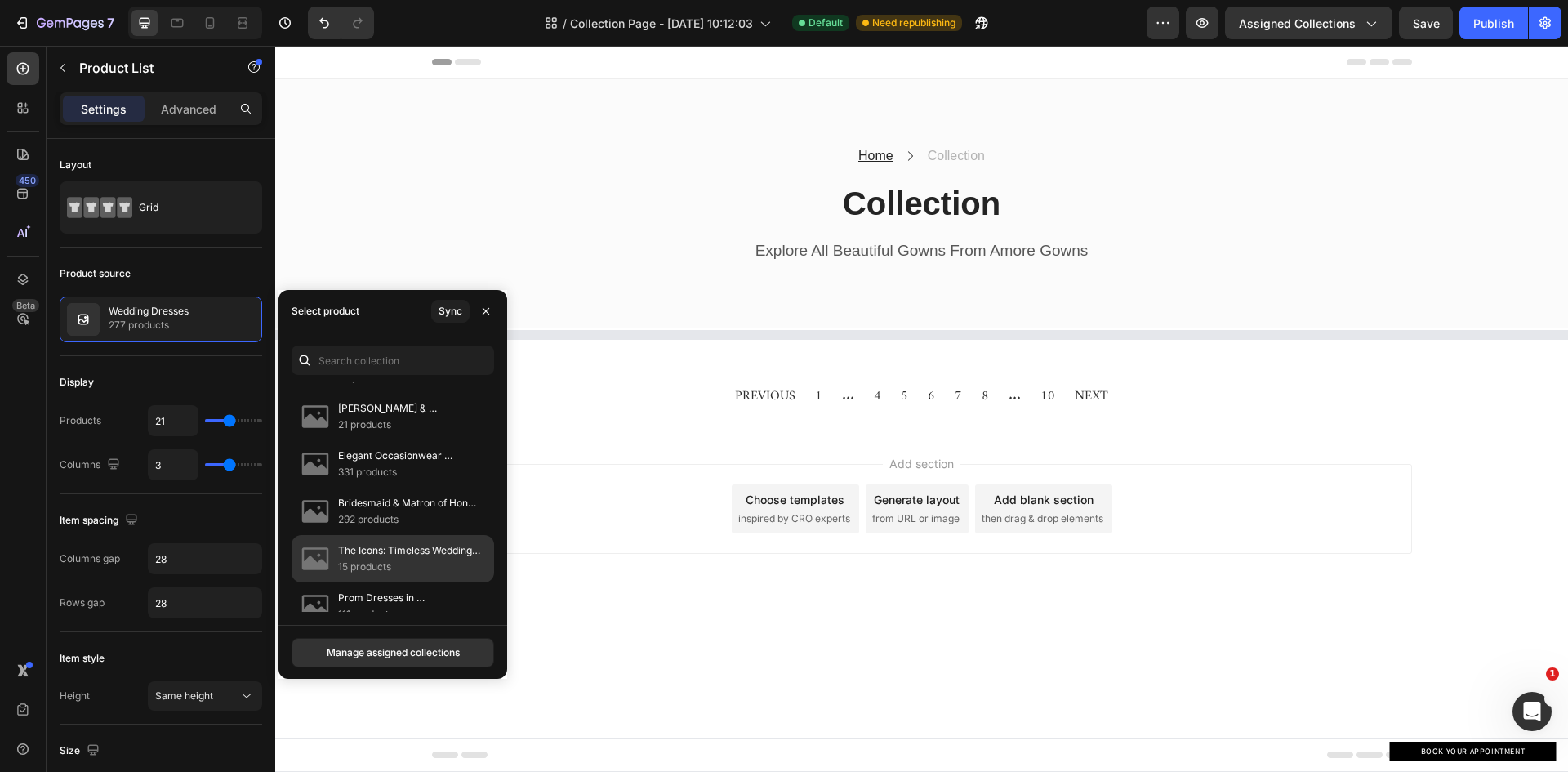
scroll to position [528, 0]
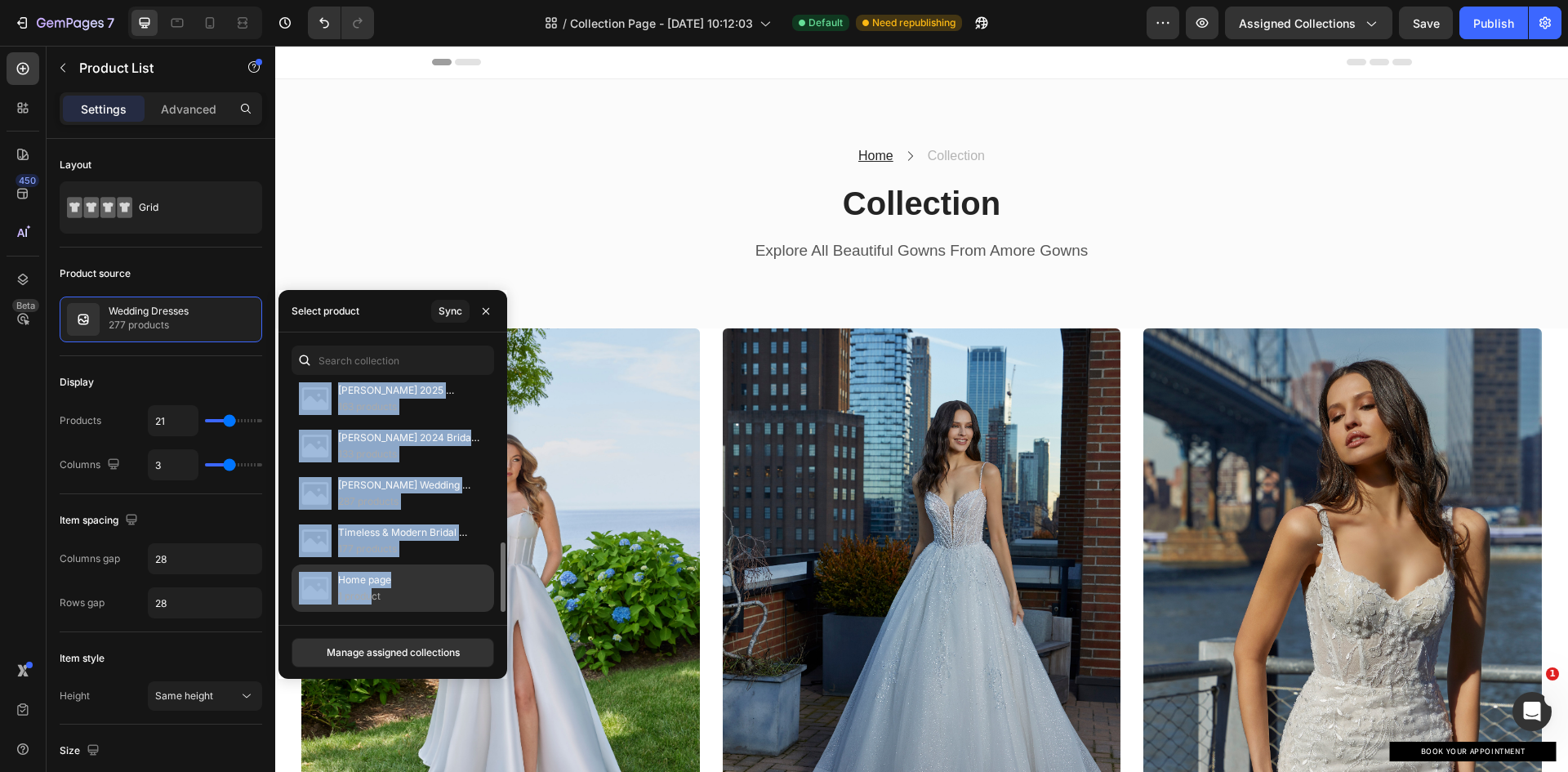
click at [374, 591] on p "1 product" at bounding box center [364, 596] width 53 height 16
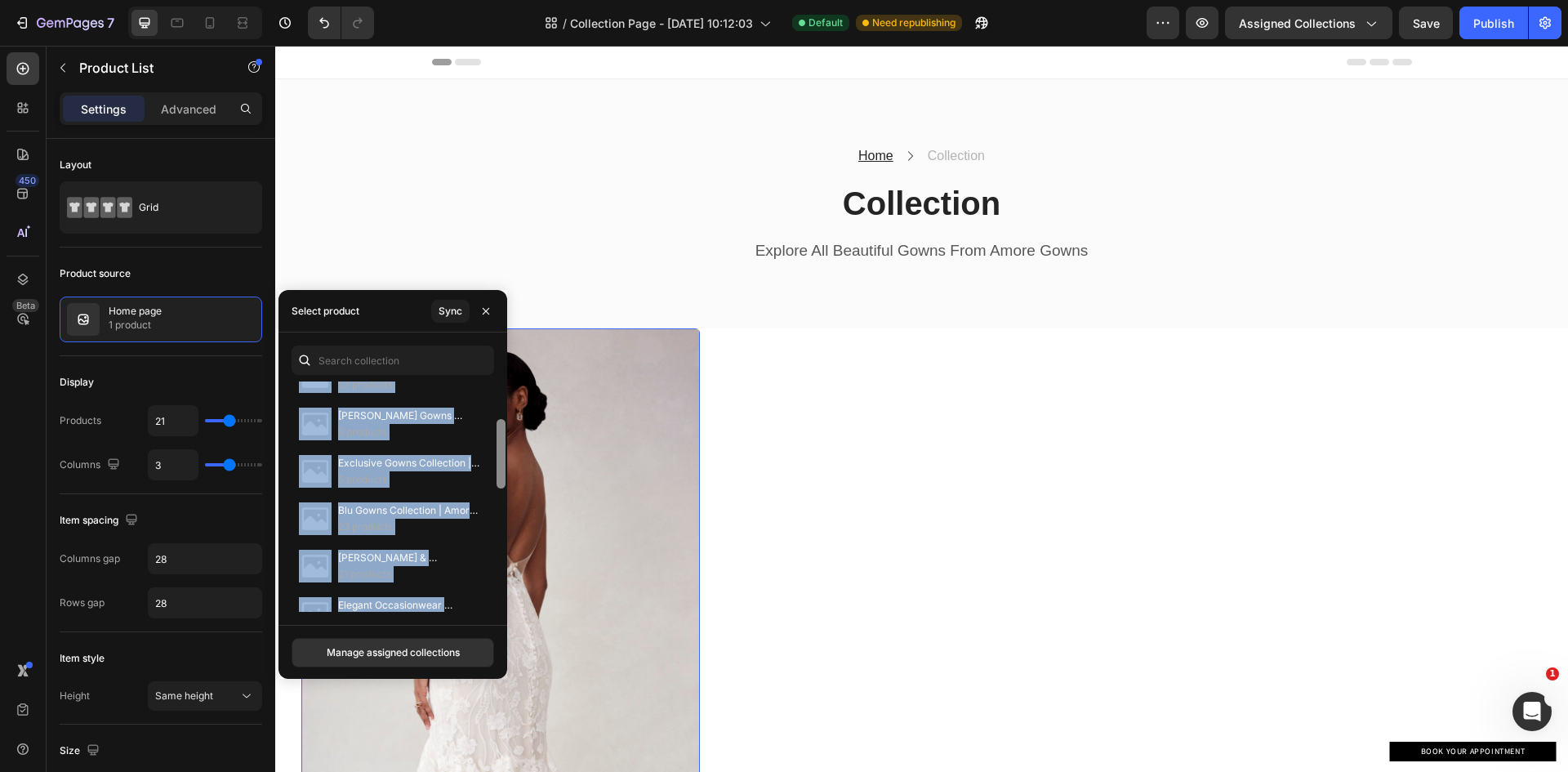
drag, startPoint x: 780, startPoint y: 628, endPoint x: 507, endPoint y: 358, distance: 384.0
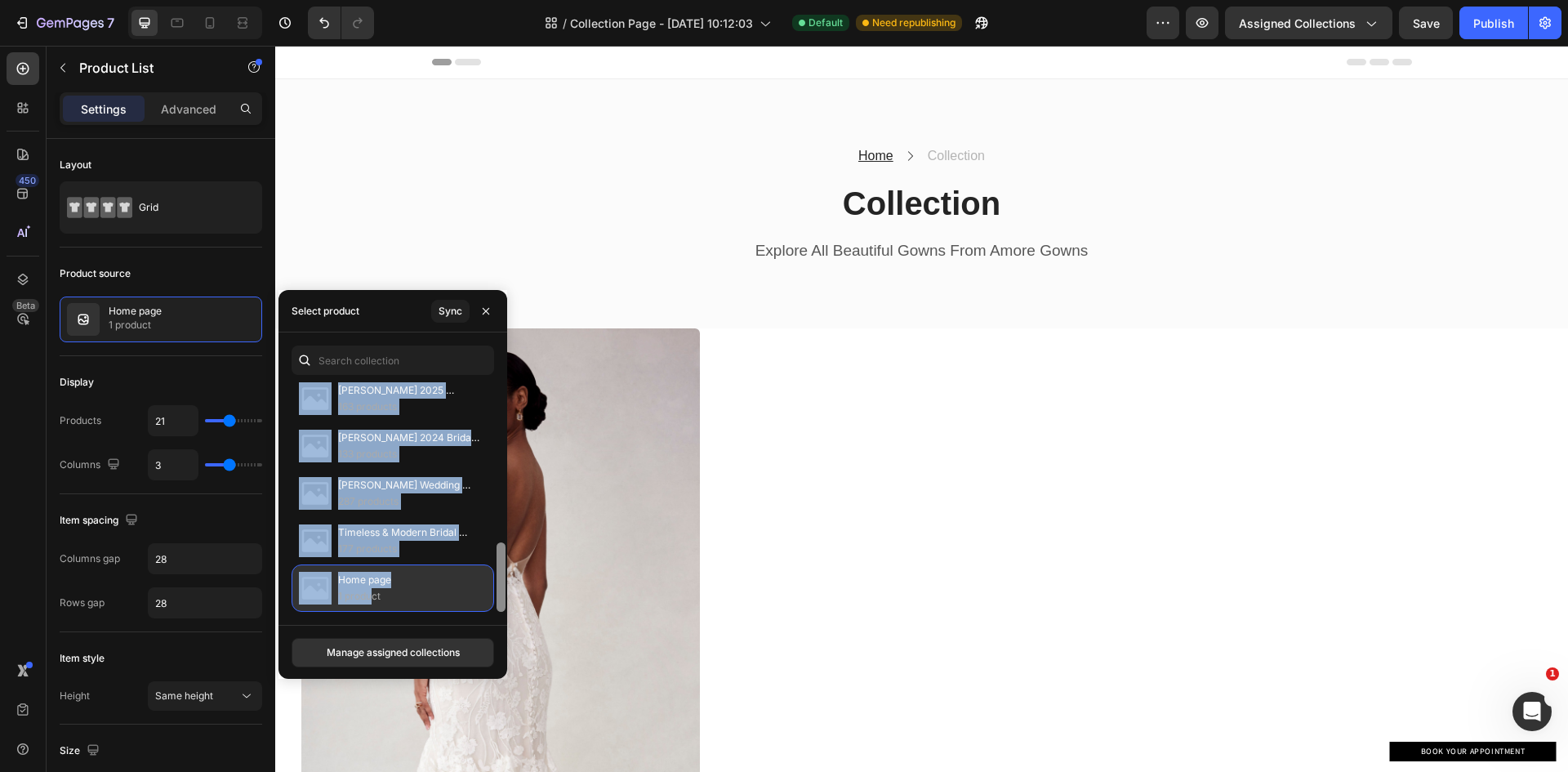
click at [363, 593] on p "1 product" at bounding box center [364, 596] width 53 height 16
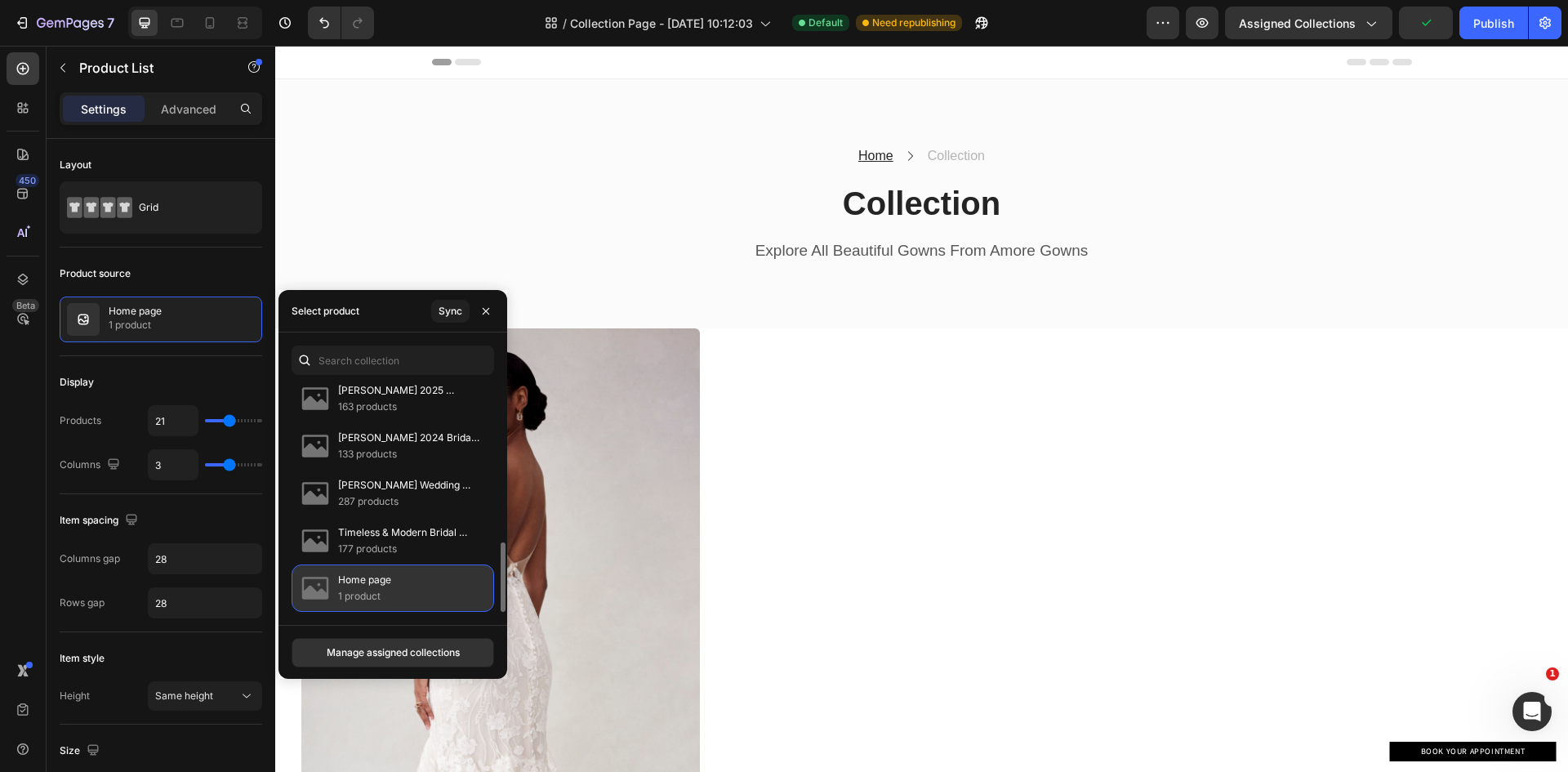
click at [362, 603] on p "1 product" at bounding box center [364, 596] width 53 height 16
drag, startPoint x: 379, startPoint y: 650, endPoint x: 126, endPoint y: 604, distance: 257.1
click at [379, 650] on div "Manage assigned collections" at bounding box center [393, 652] width 133 height 15
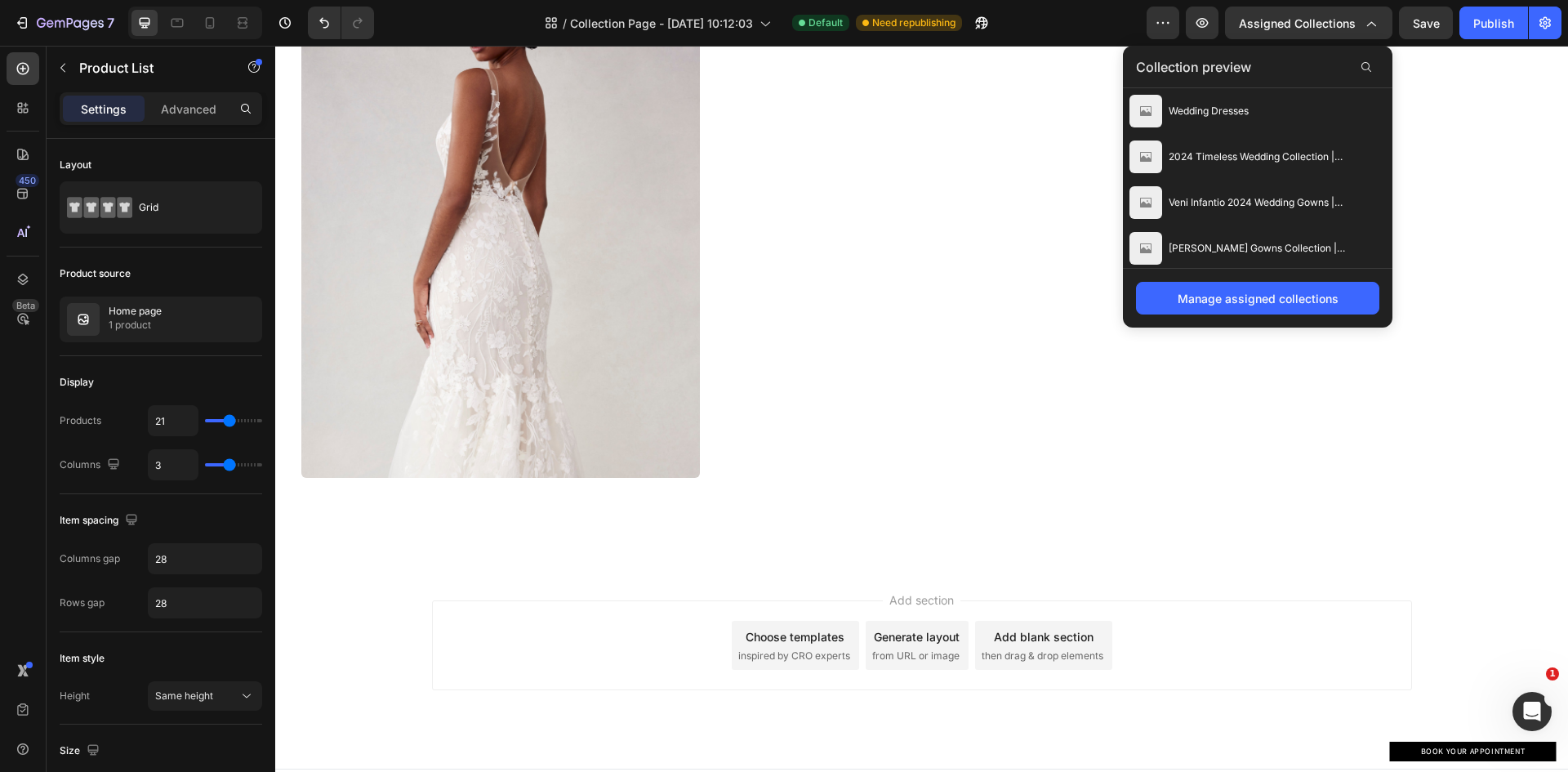
scroll to position [0, 0]
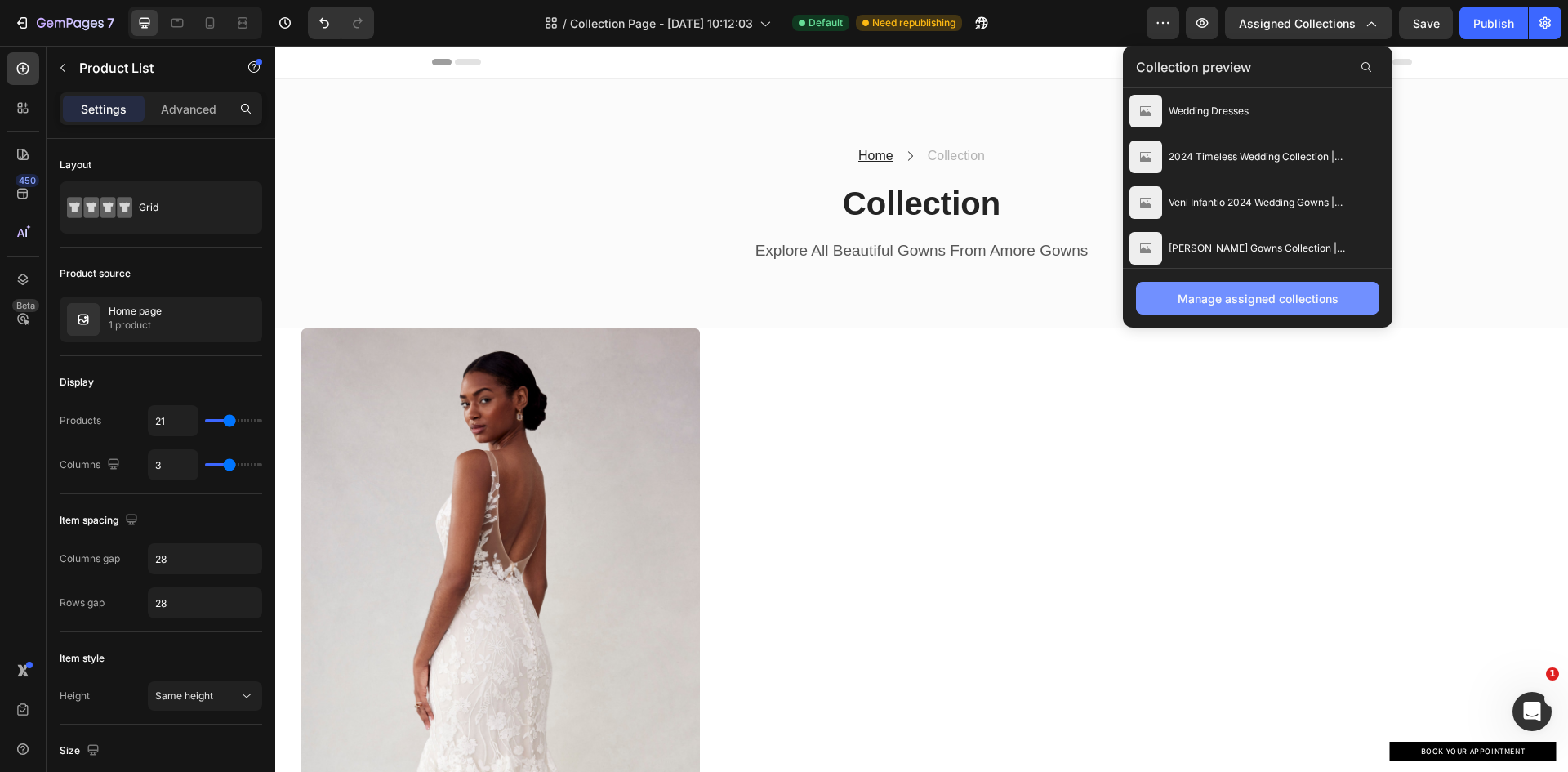
click at [1264, 296] on div "Manage assigned collections" at bounding box center [1258, 299] width 161 height 17
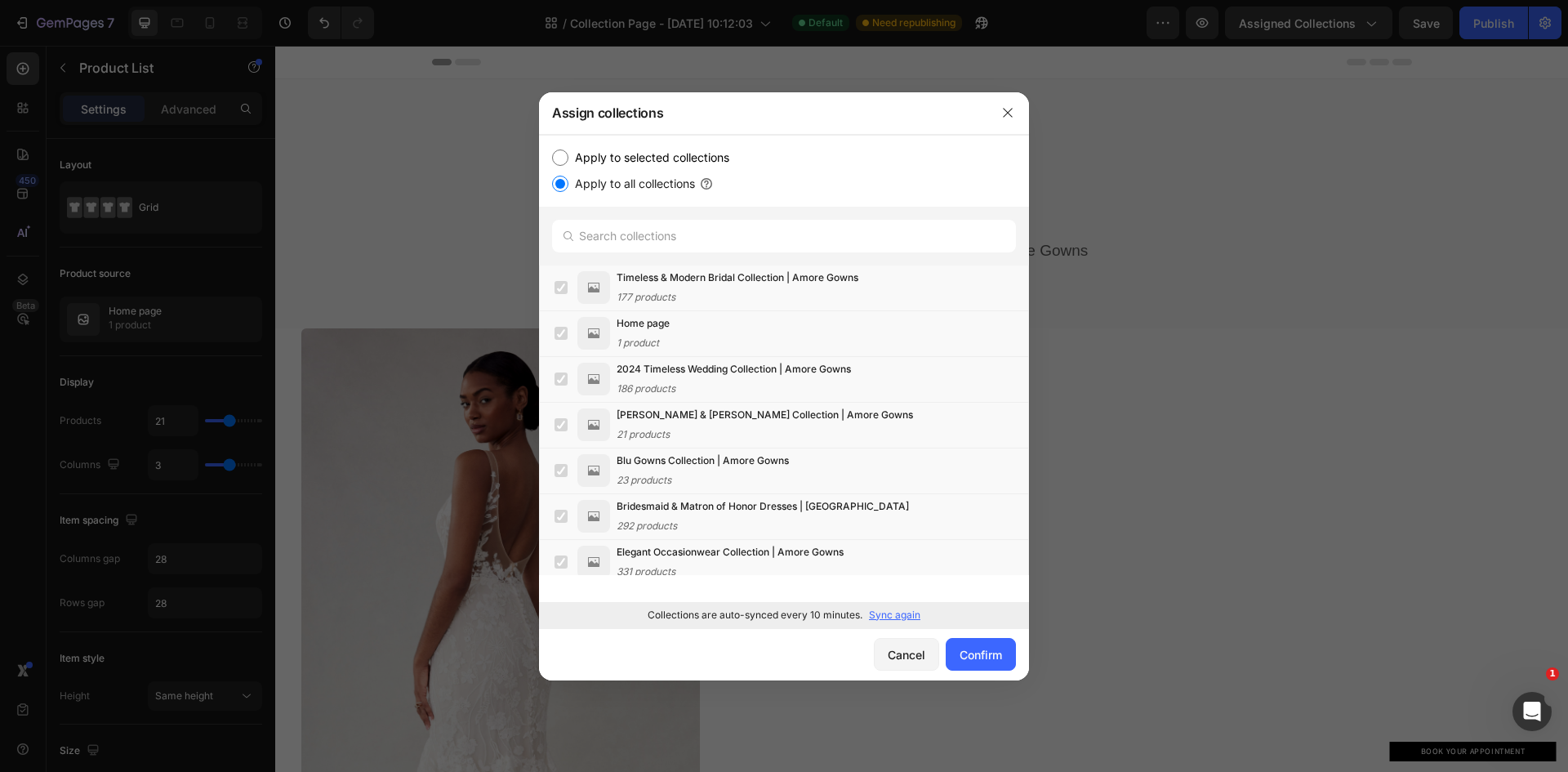
click at [894, 614] on p "Sync again" at bounding box center [894, 614] width 51 height 15
click at [960, 654] on div "Confirm" at bounding box center [980, 654] width 42 height 17
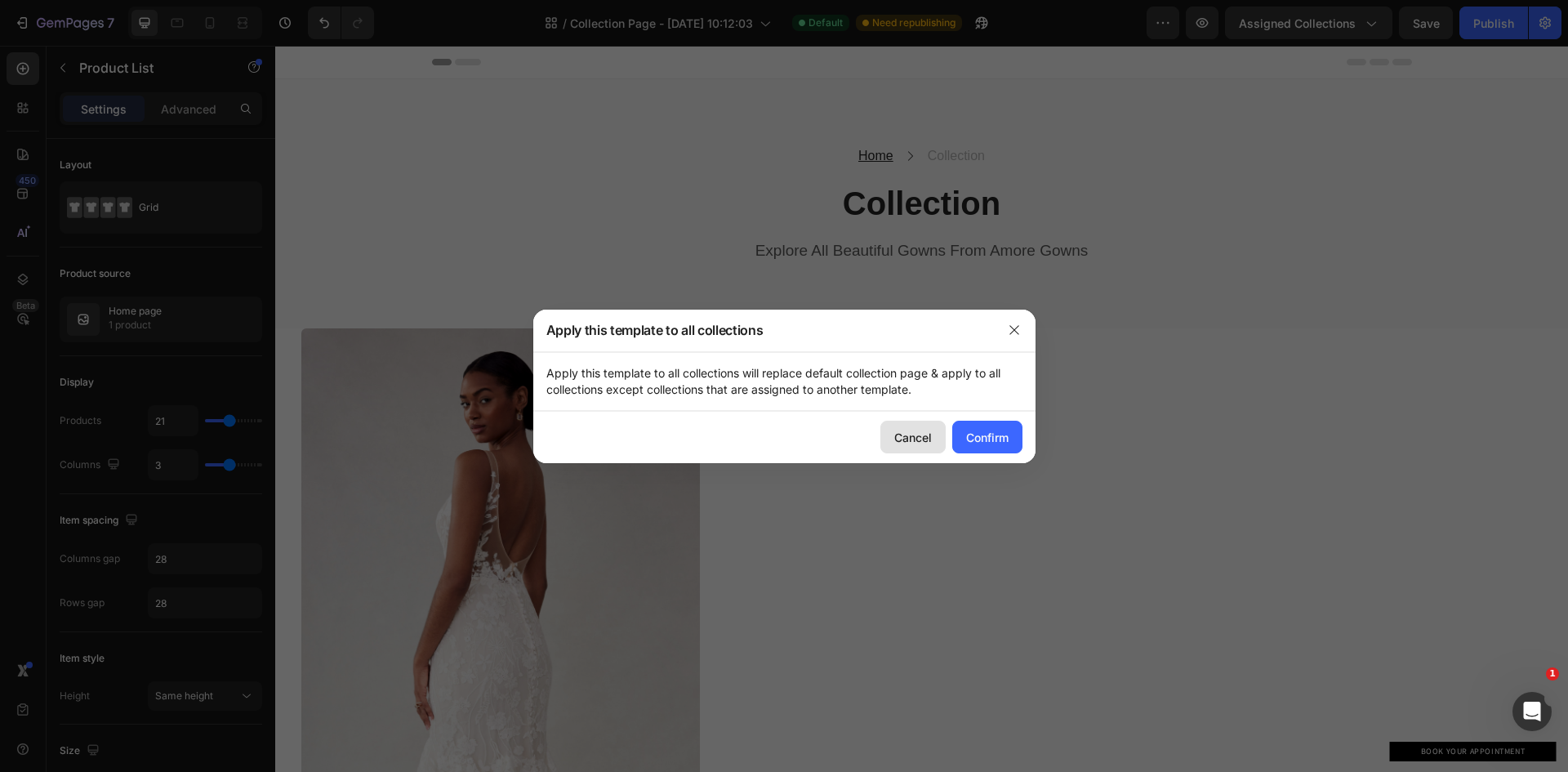
click at [923, 435] on div "Cancel" at bounding box center [912, 438] width 37 height 17
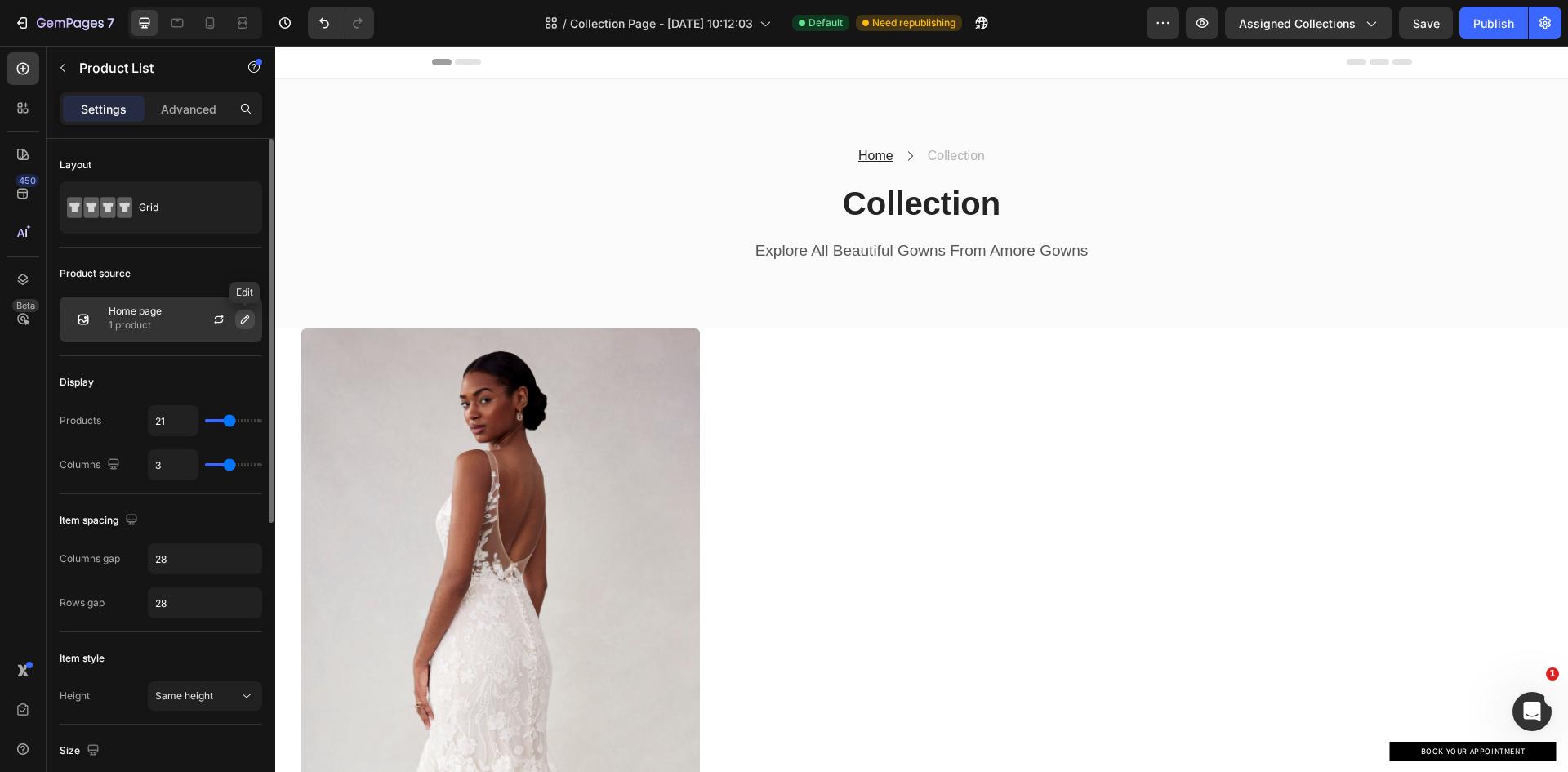
click at [243, 322] on icon "button" at bounding box center [244, 319] width 8 height 8
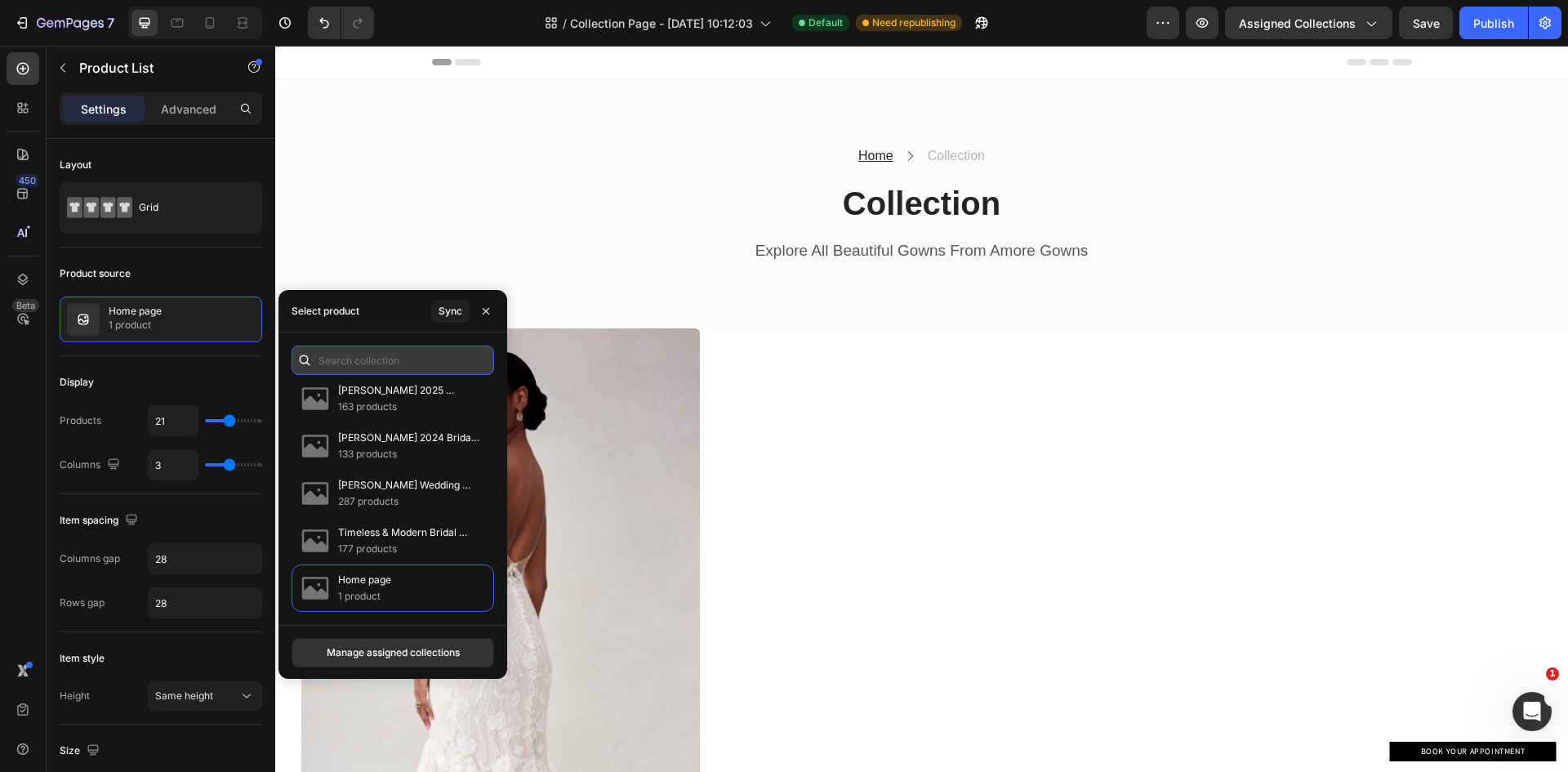
click at [340, 367] on input "text" at bounding box center [392, 360] width 203 height 29
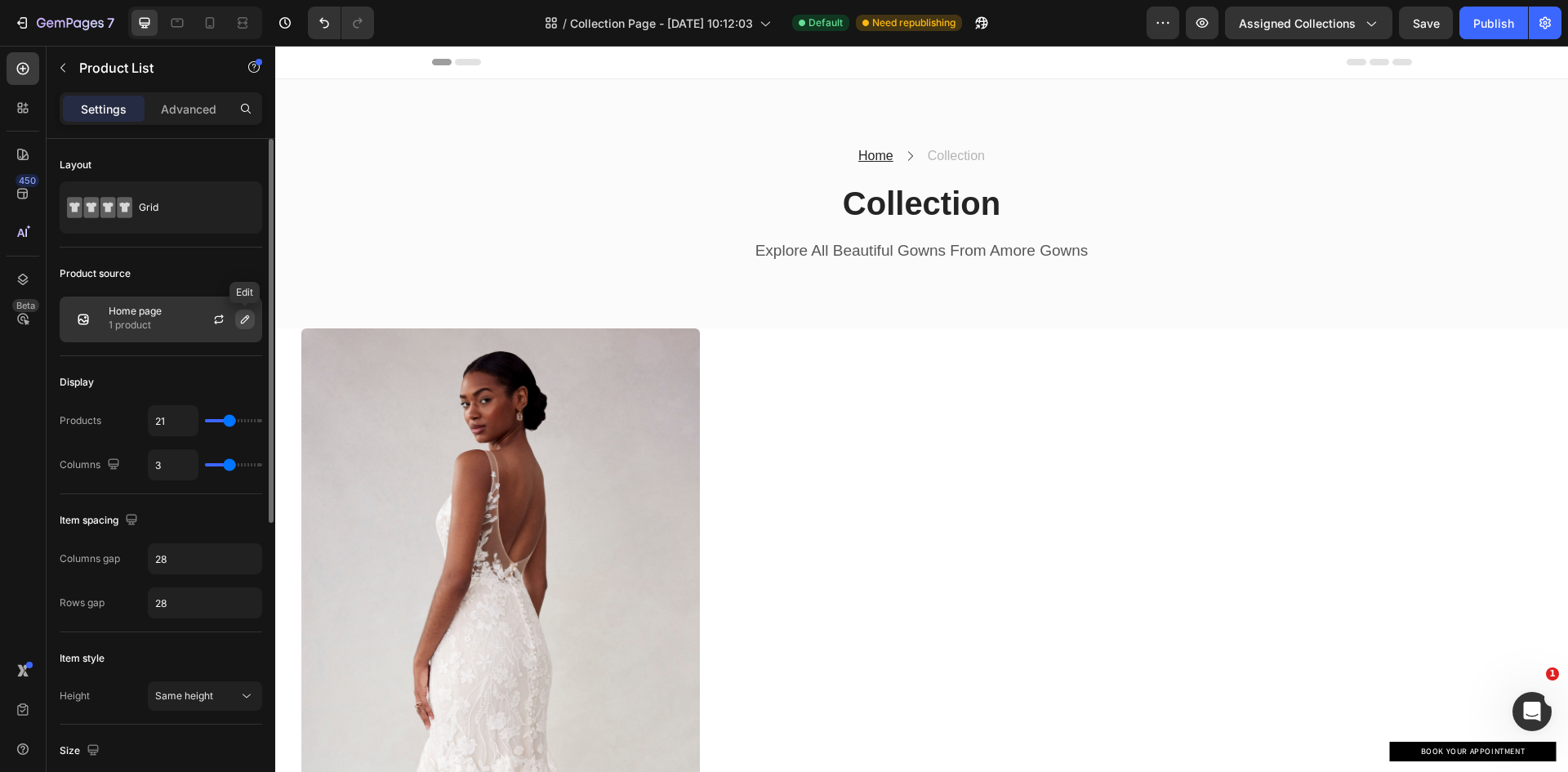
click at [246, 319] on icon "button" at bounding box center [244, 319] width 13 height 13
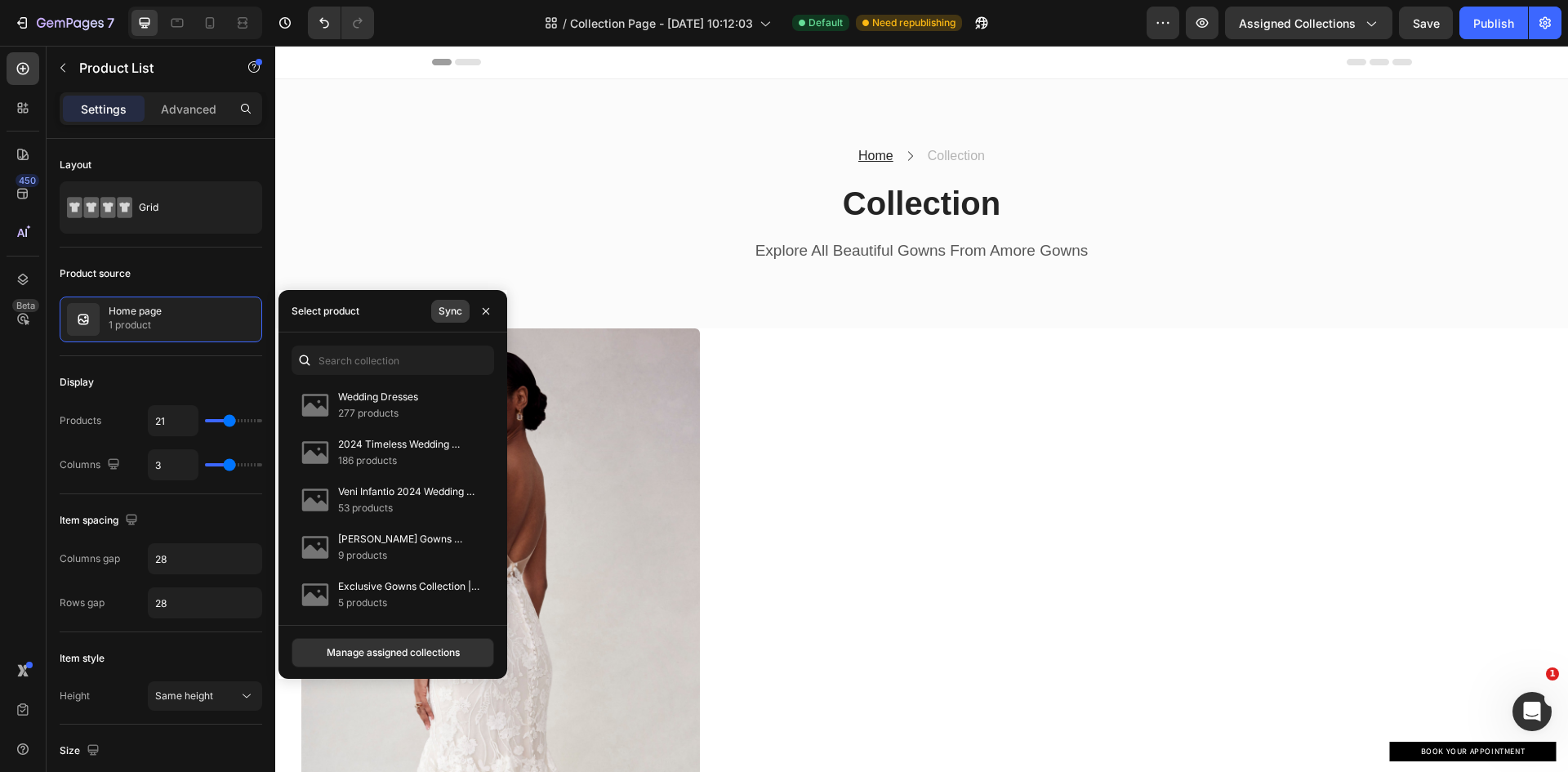
click at [446, 313] on div "Sync" at bounding box center [450, 311] width 23 height 15
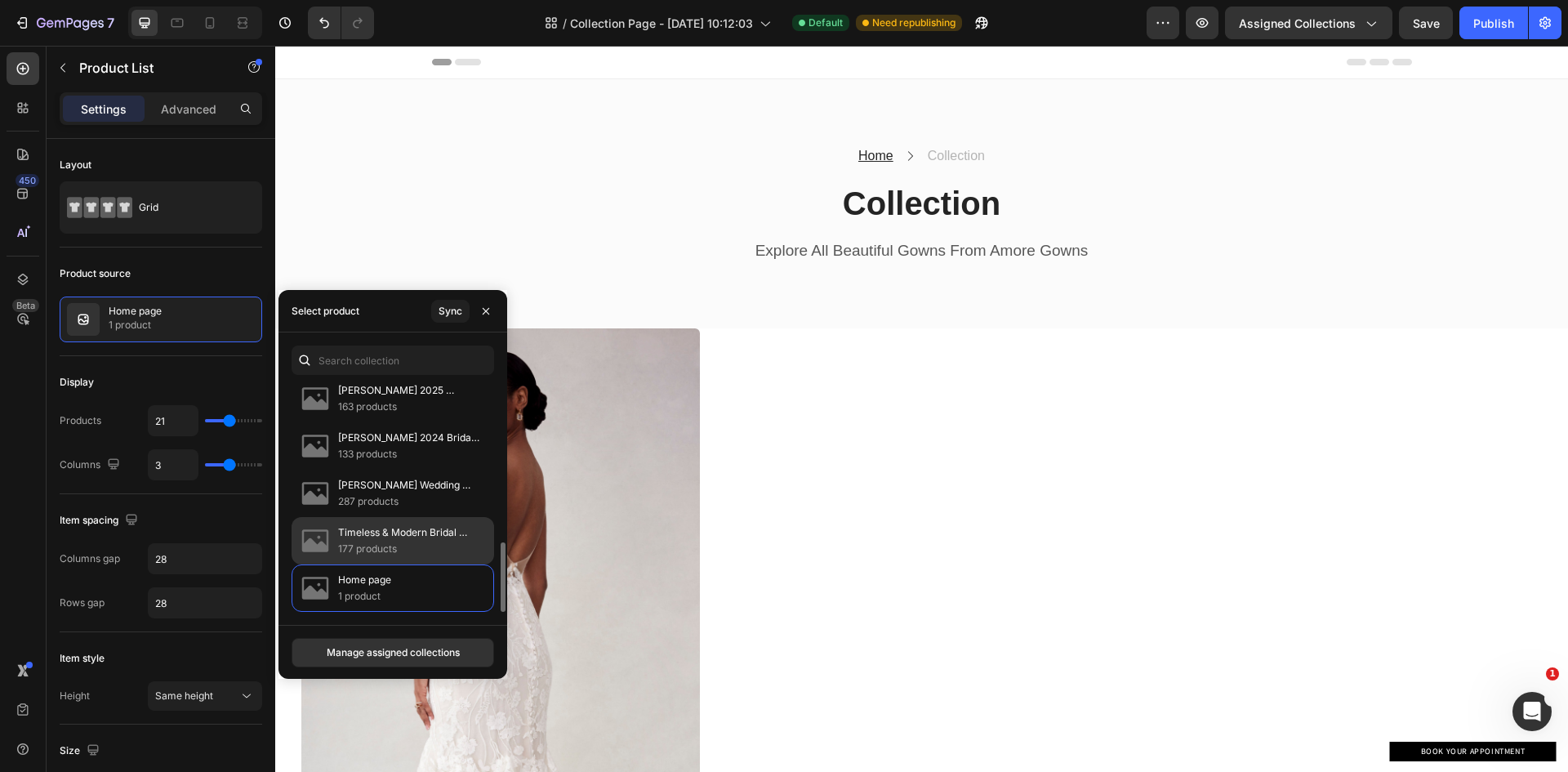
click at [366, 535] on p "Timeless & Modern Bridal Collection | Amore Gowns" at bounding box center [409, 532] width 142 height 16
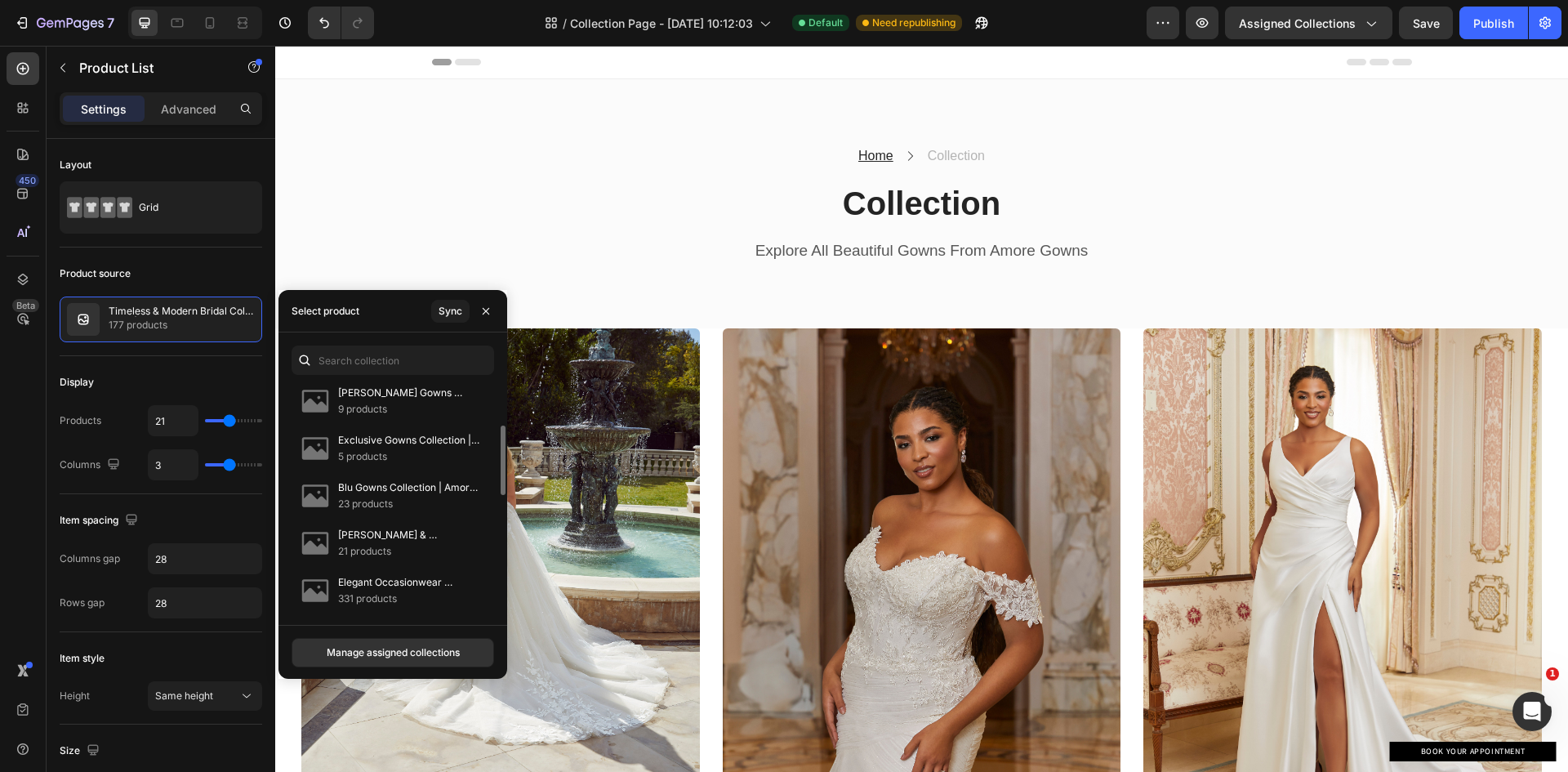
scroll to position [0, 0]
click at [489, 312] on icon "button" at bounding box center [485, 311] width 13 height 13
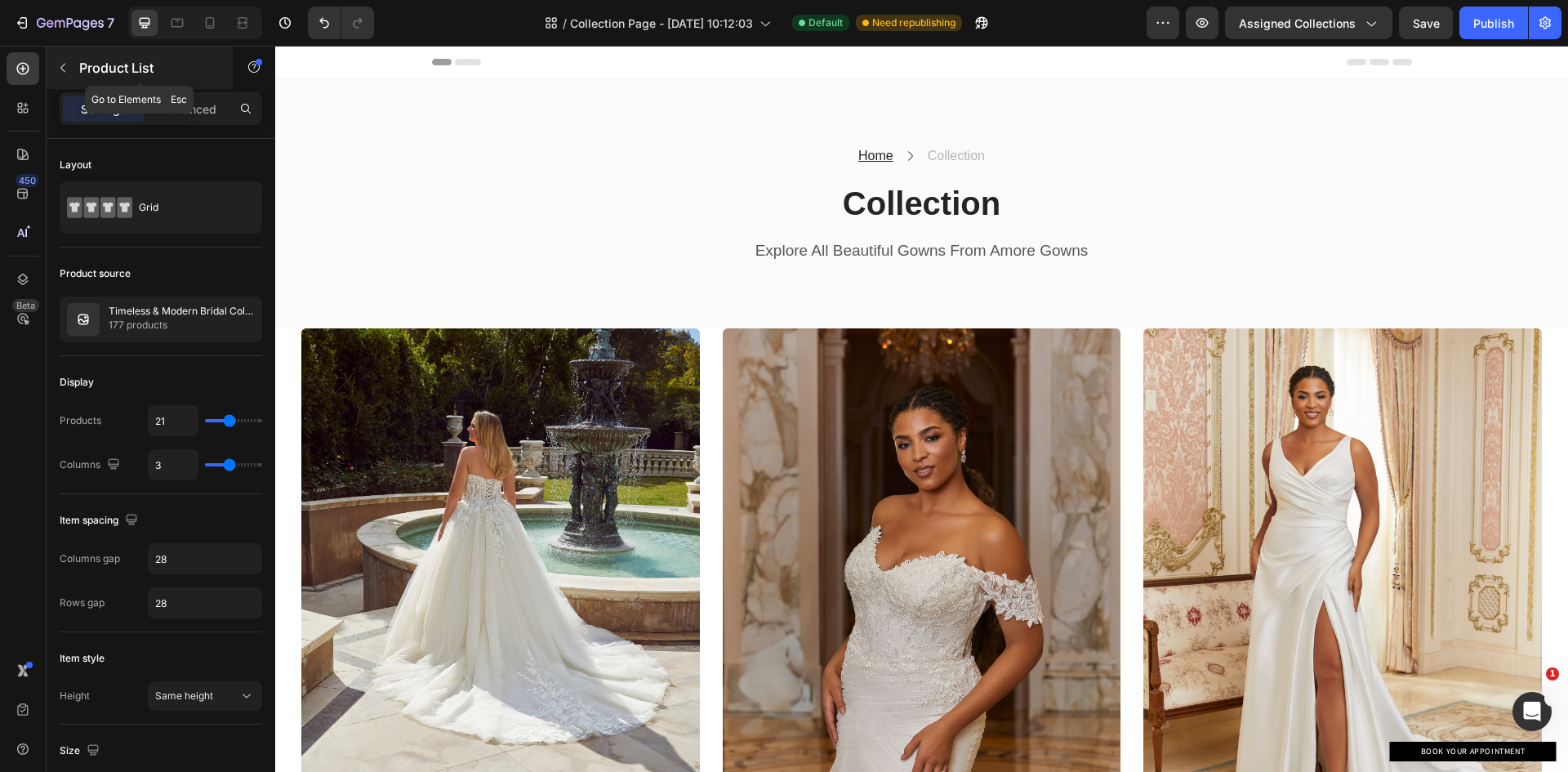
click at [63, 64] on icon "button" at bounding box center [62, 68] width 13 height 13
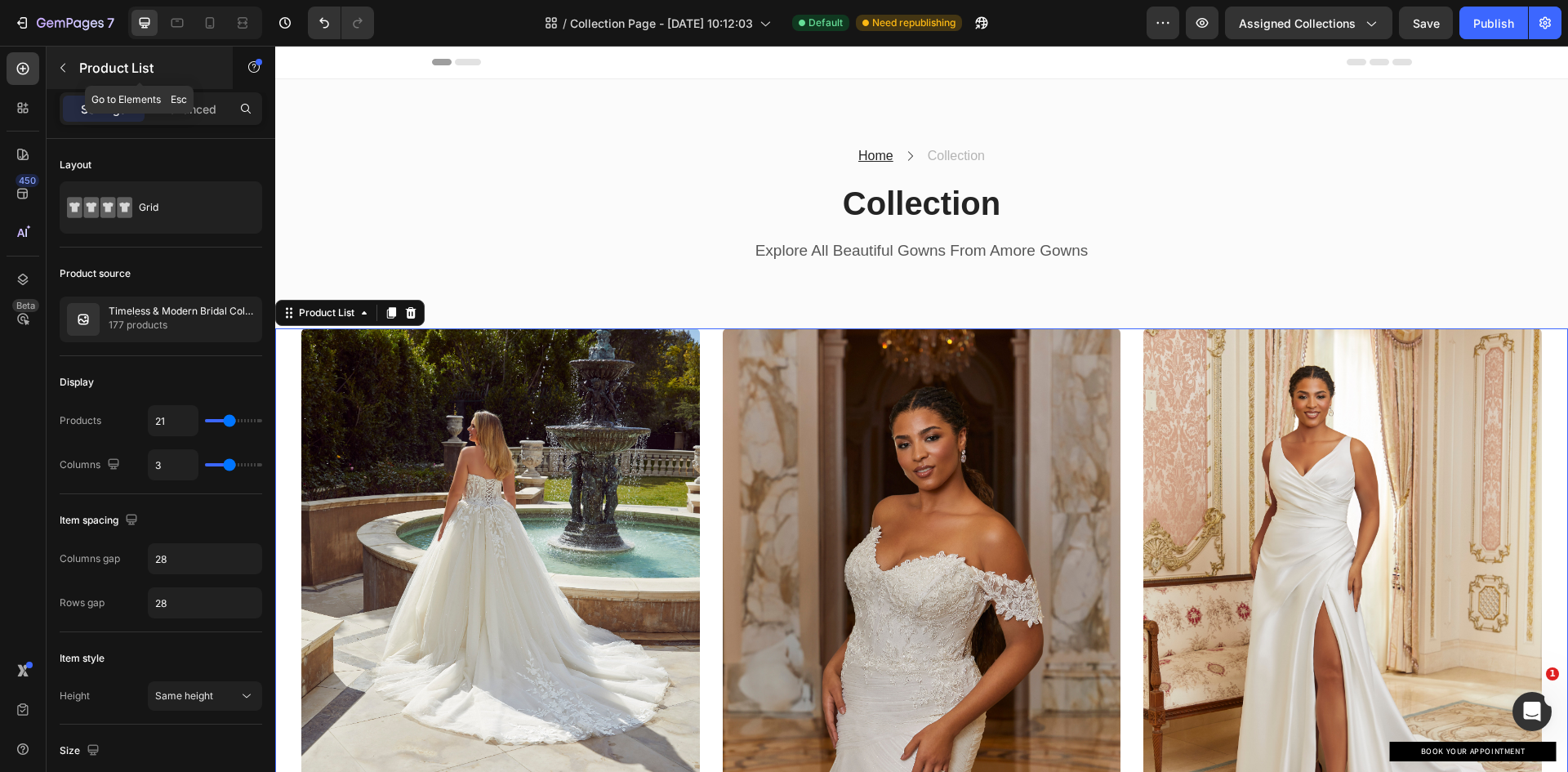
click at [64, 68] on icon "button" at bounding box center [62, 68] width 13 height 13
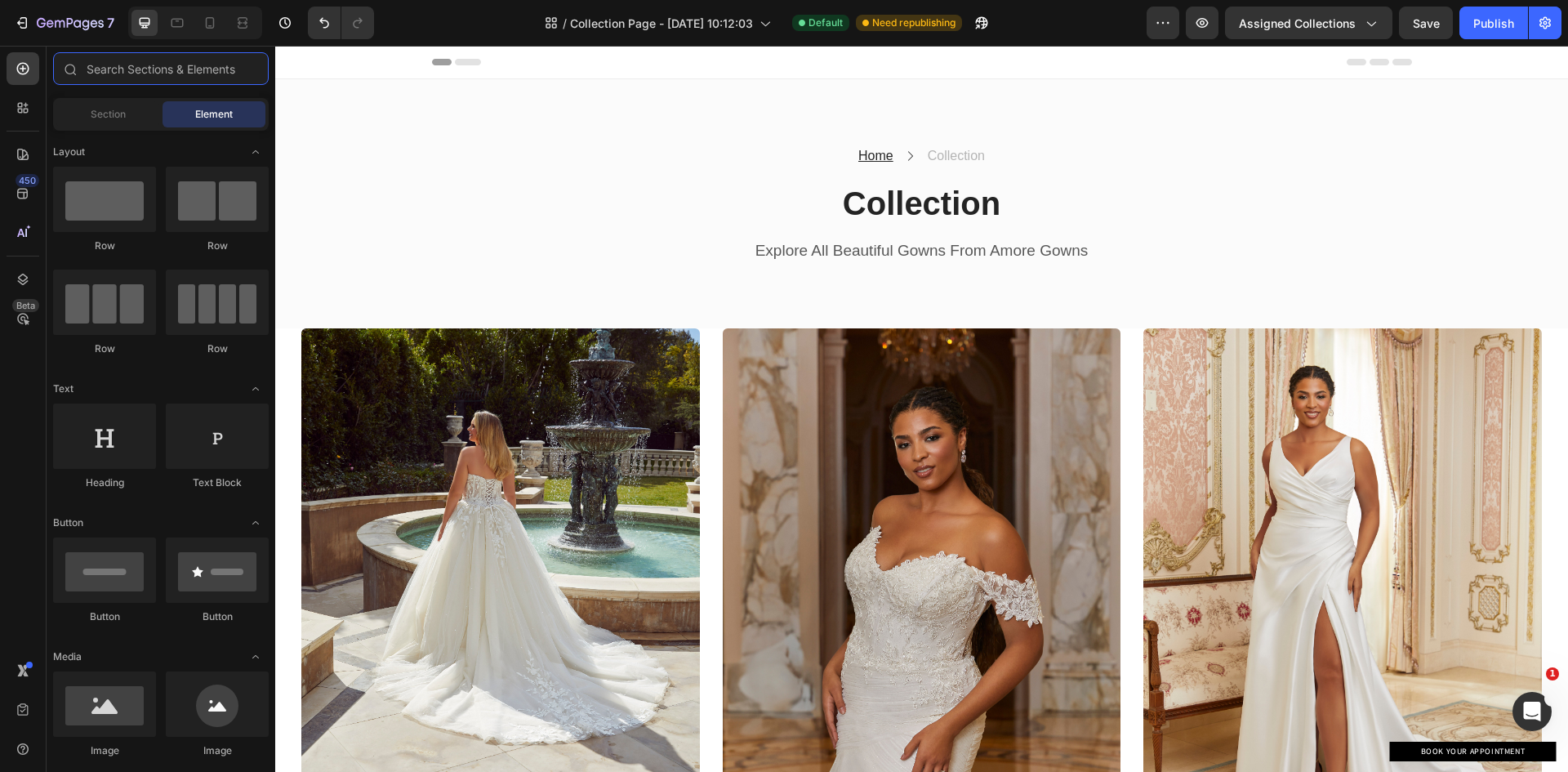
drag, startPoint x: 97, startPoint y: 68, endPoint x: 262, endPoint y: 94, distance: 167.0
click at [100, 67] on input "text" at bounding box center [160, 68] width 216 height 33
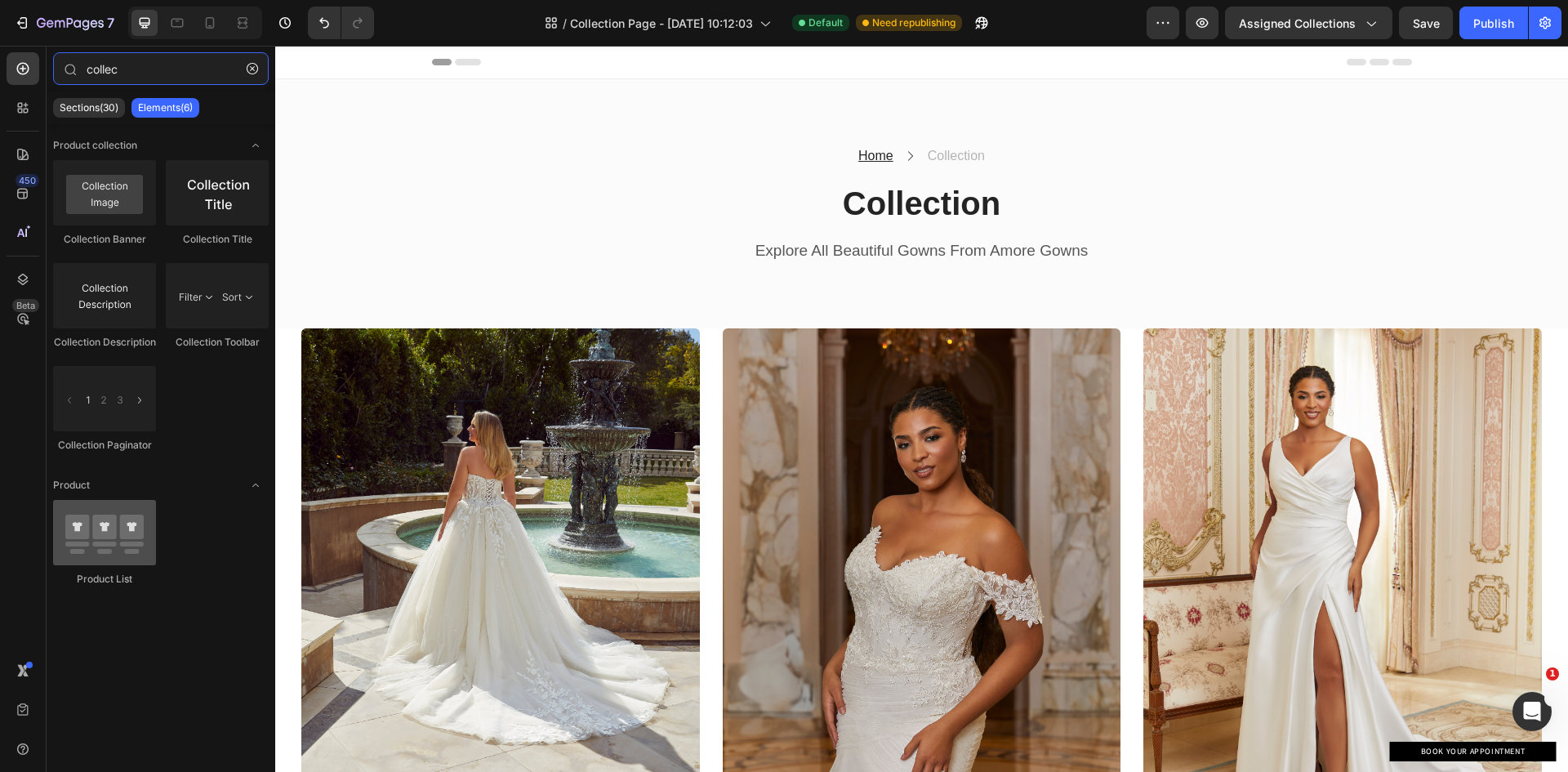
type input "collec"
click at [80, 530] on div at bounding box center [104, 532] width 103 height 65
click at [76, 528] on div at bounding box center [104, 532] width 103 height 65
click at [109, 562] on div at bounding box center [104, 532] width 103 height 65
click at [257, 68] on icon "button" at bounding box center [252, 68] width 11 height 11
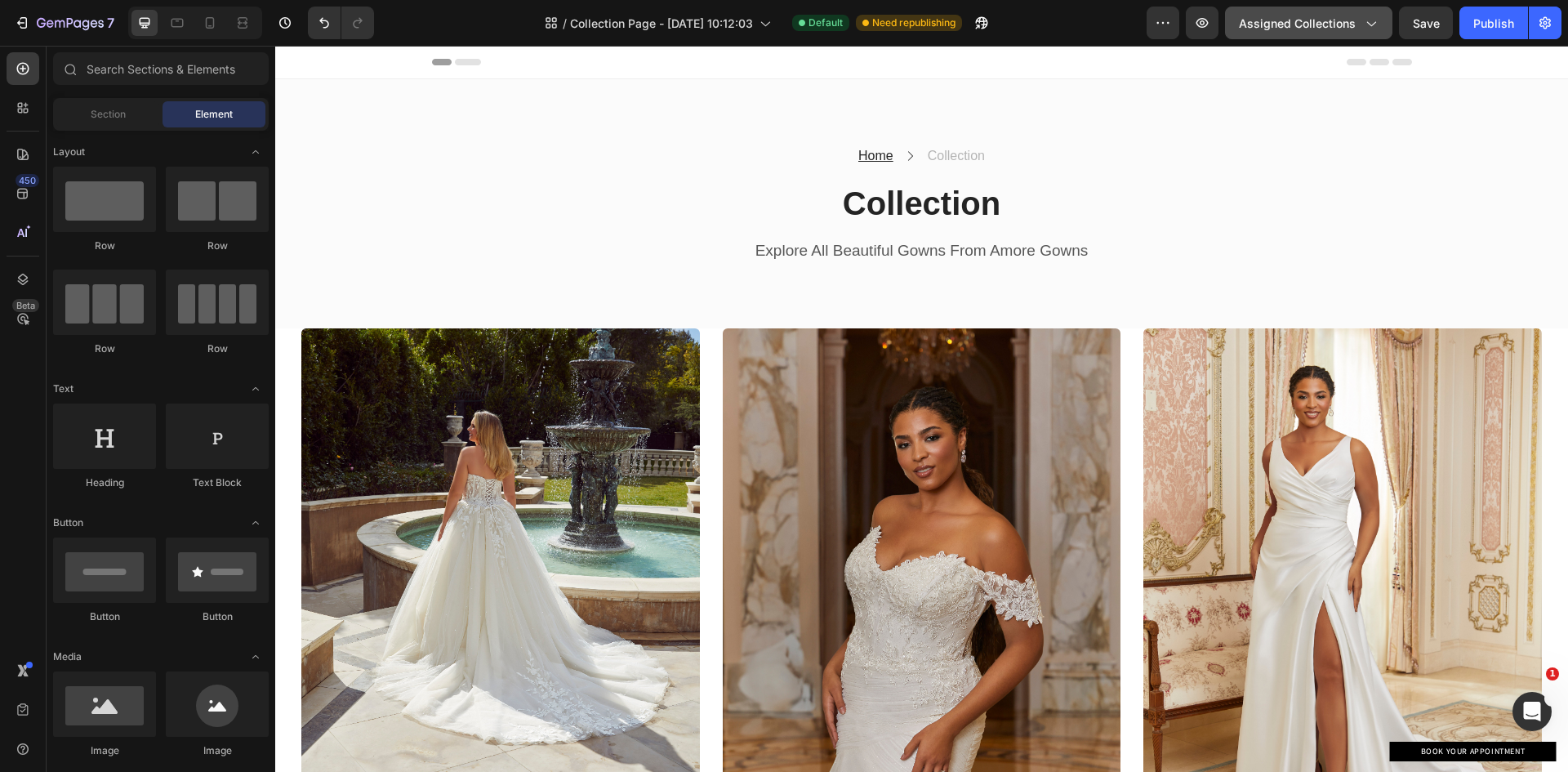
click at [1378, 23] on icon "button" at bounding box center [1370, 23] width 16 height 16
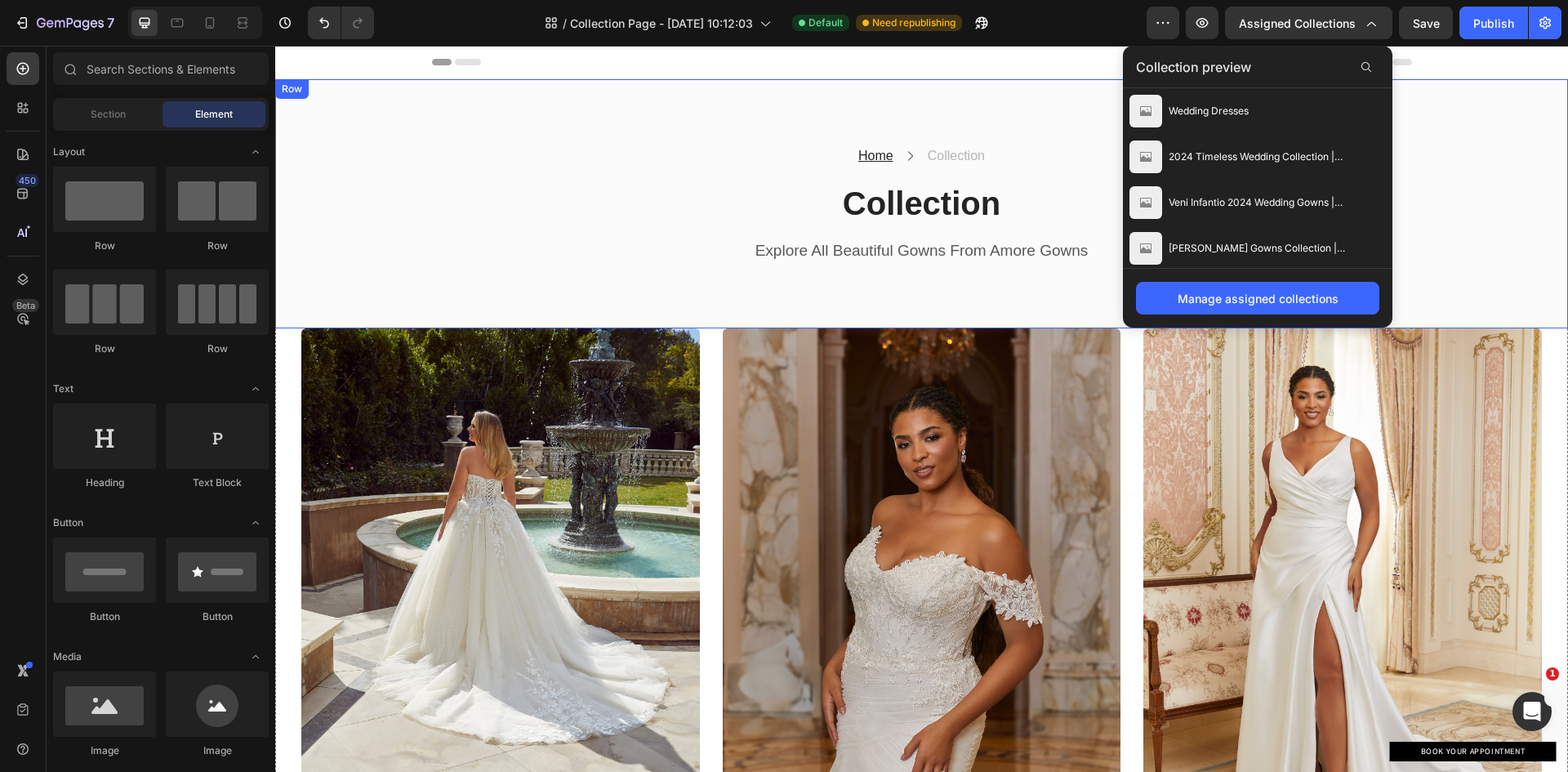
click at [1461, 178] on div "Home Text block Icon Collection Text block Row Collection Heading Explore All B…" at bounding box center [922, 204] width 1268 height 119
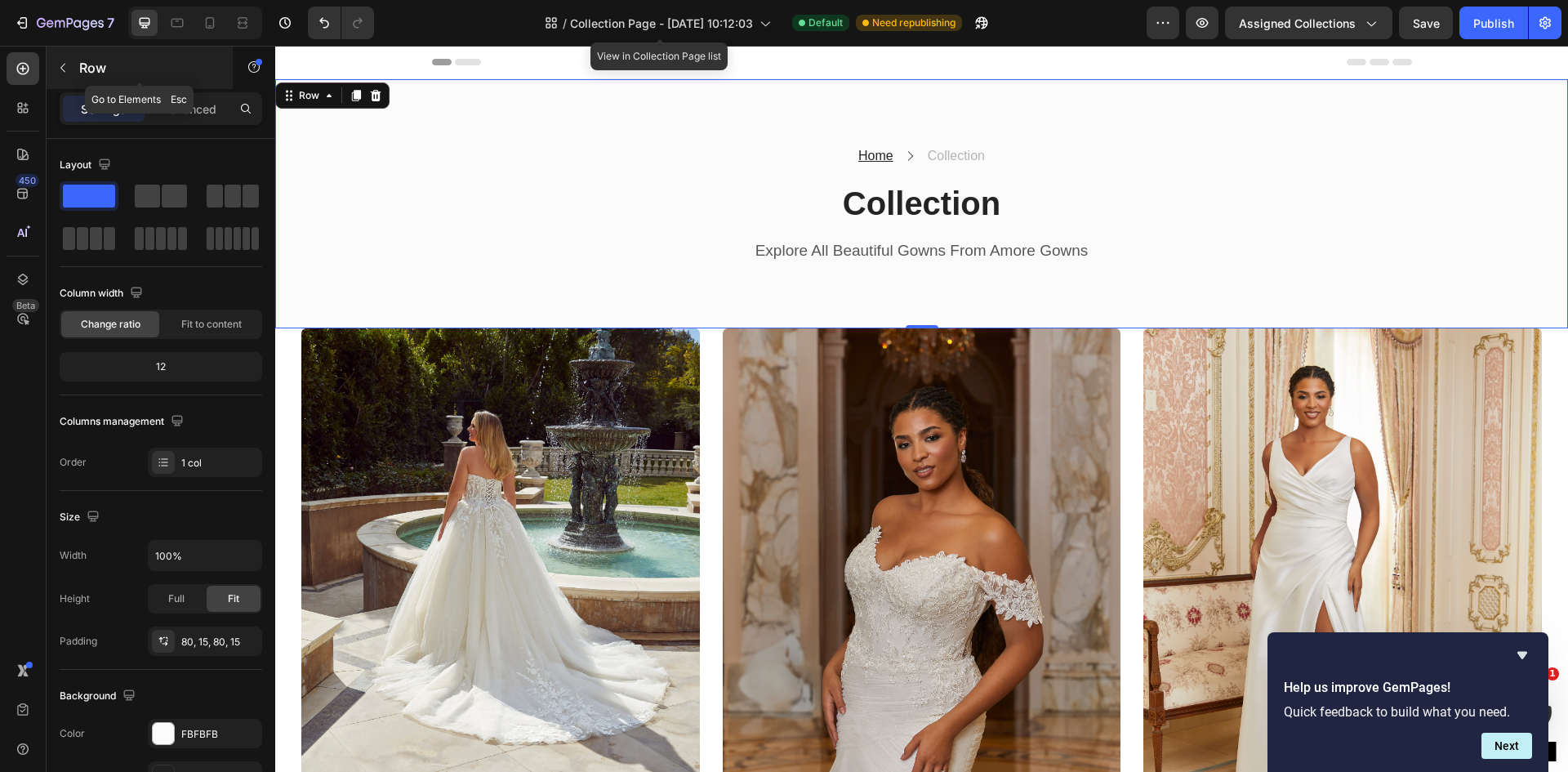
click at [65, 68] on icon "button" at bounding box center [62, 68] width 13 height 13
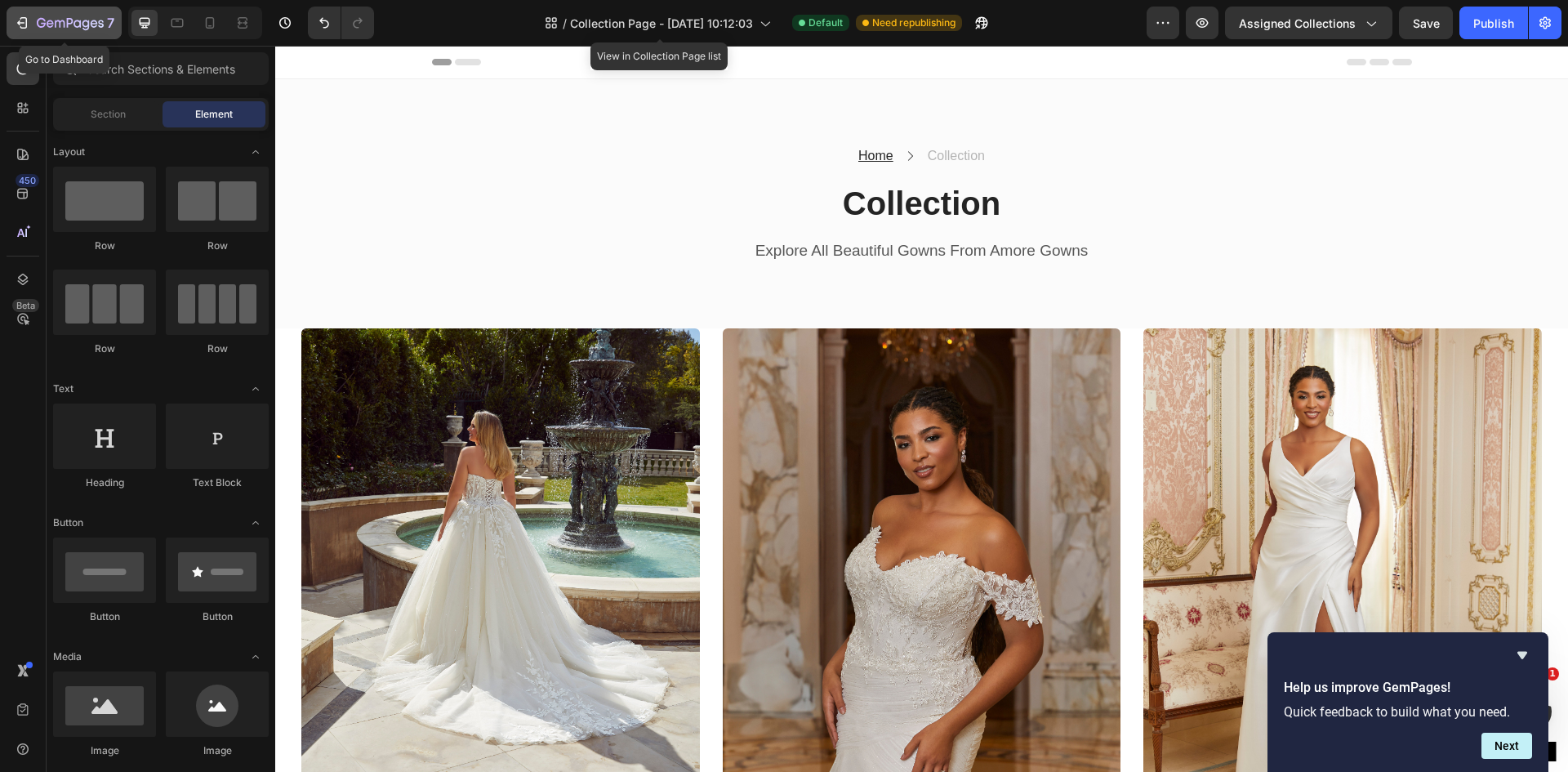
click at [16, 18] on icon "button" at bounding box center [22, 23] width 16 height 16
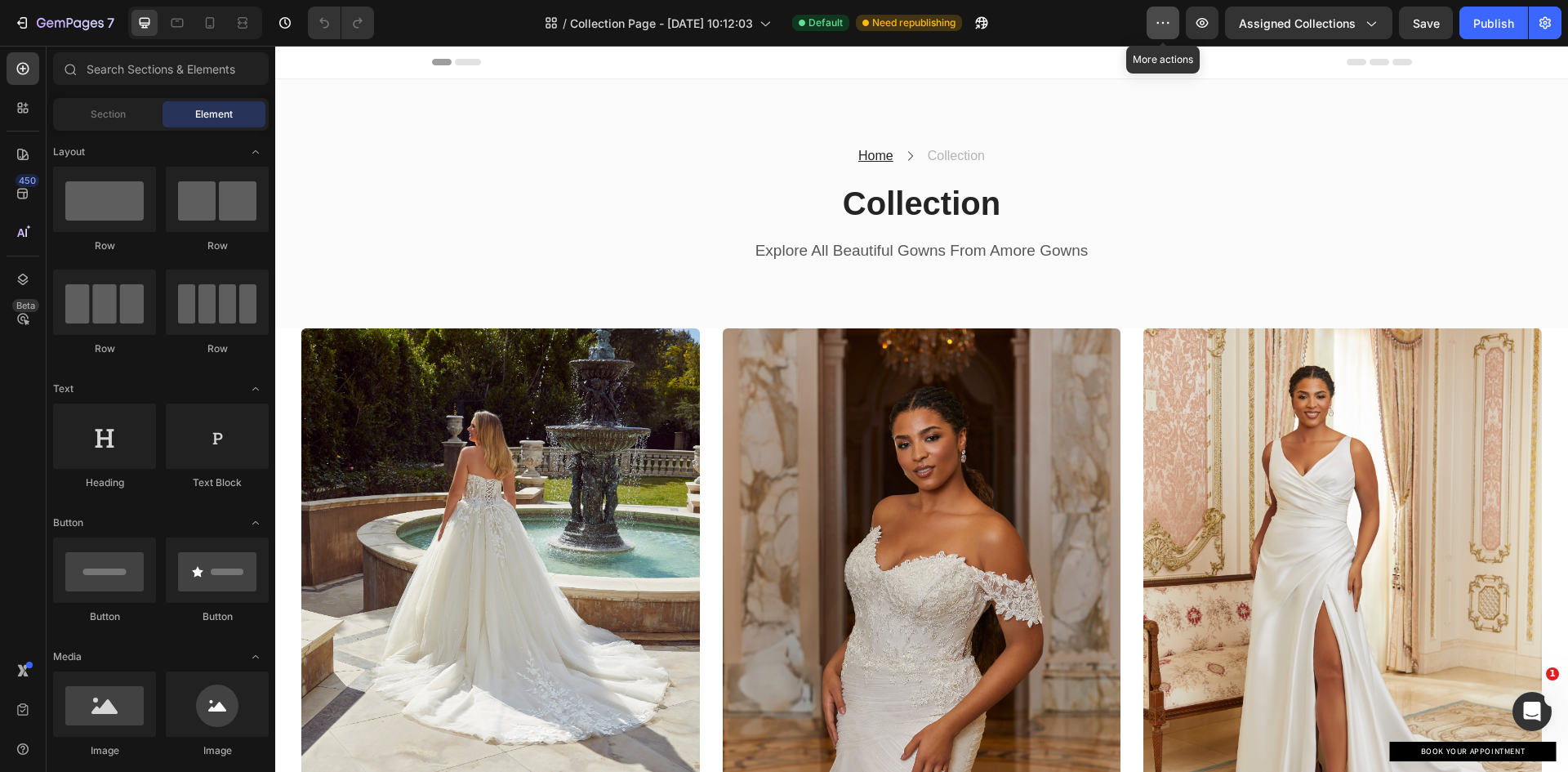
click at [1162, 25] on icon "button" at bounding box center [1163, 23] width 16 height 16
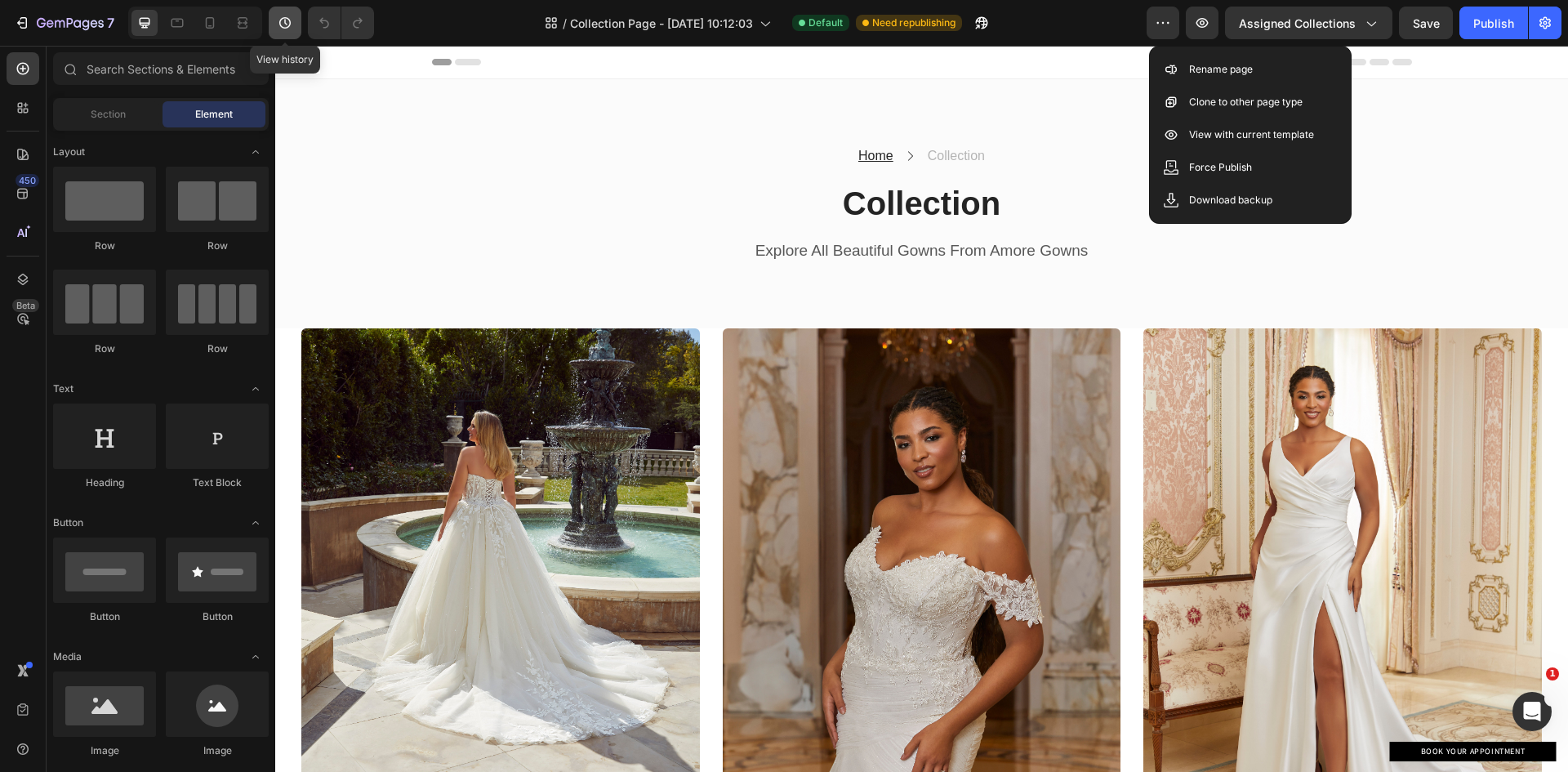
click at [285, 13] on button "button" at bounding box center [285, 23] width 33 height 33
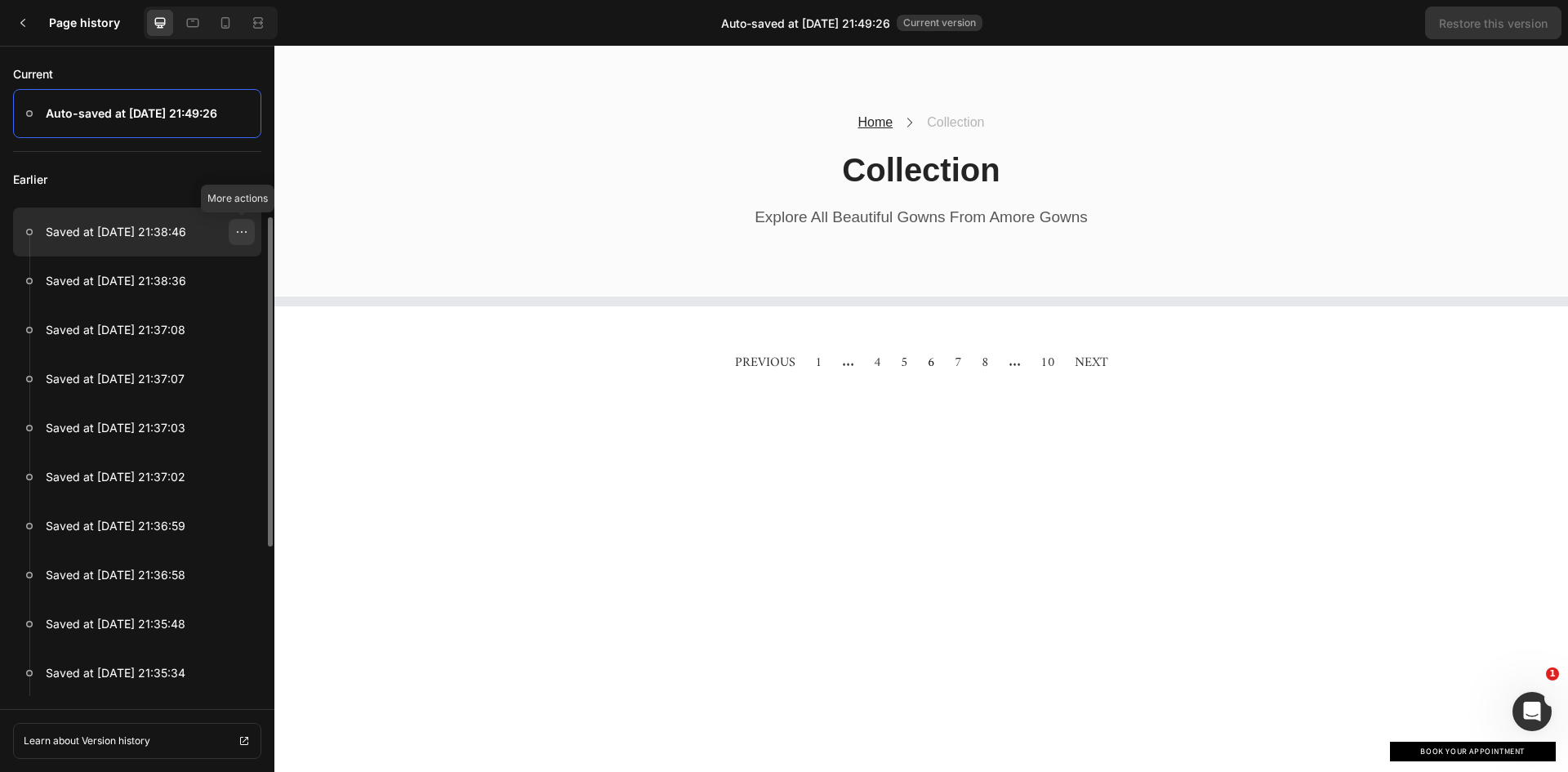
click at [243, 229] on icon at bounding box center [241, 231] width 13 height 13
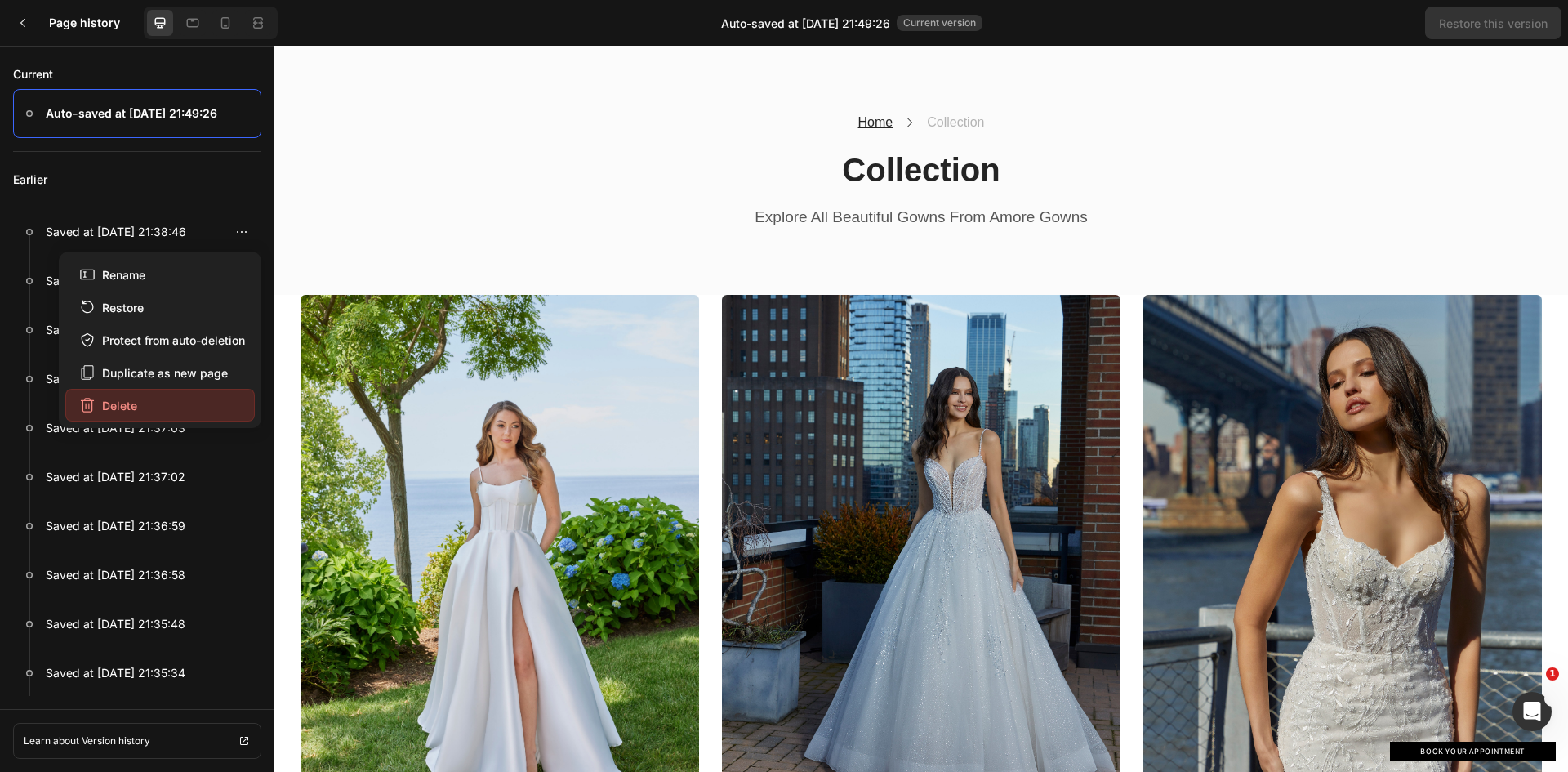
click at [126, 405] on div "Delete" at bounding box center [107, 405] width 58 height 17
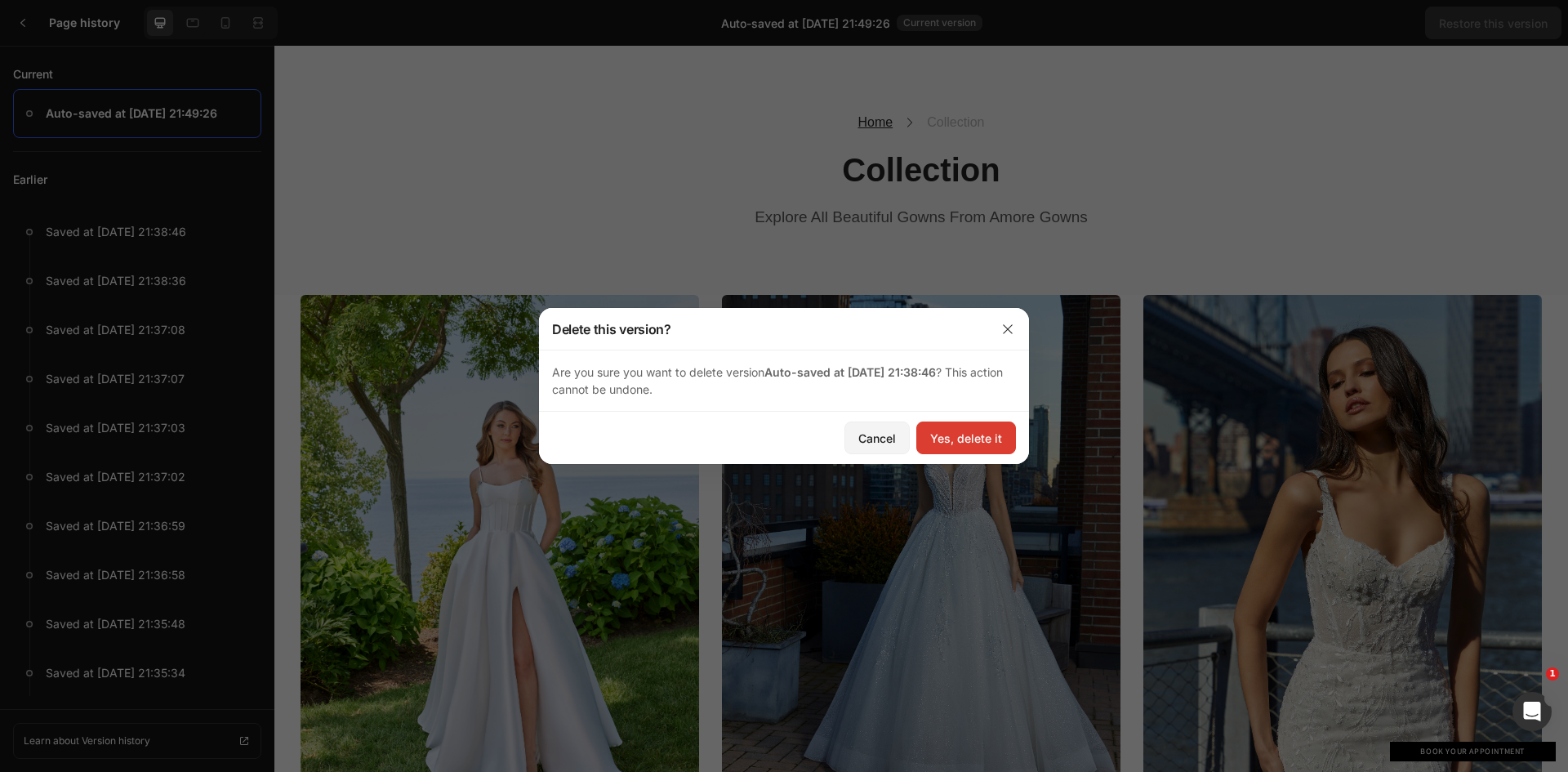
click at [978, 437] on div "Yes, delete it" at bounding box center [965, 438] width 72 height 17
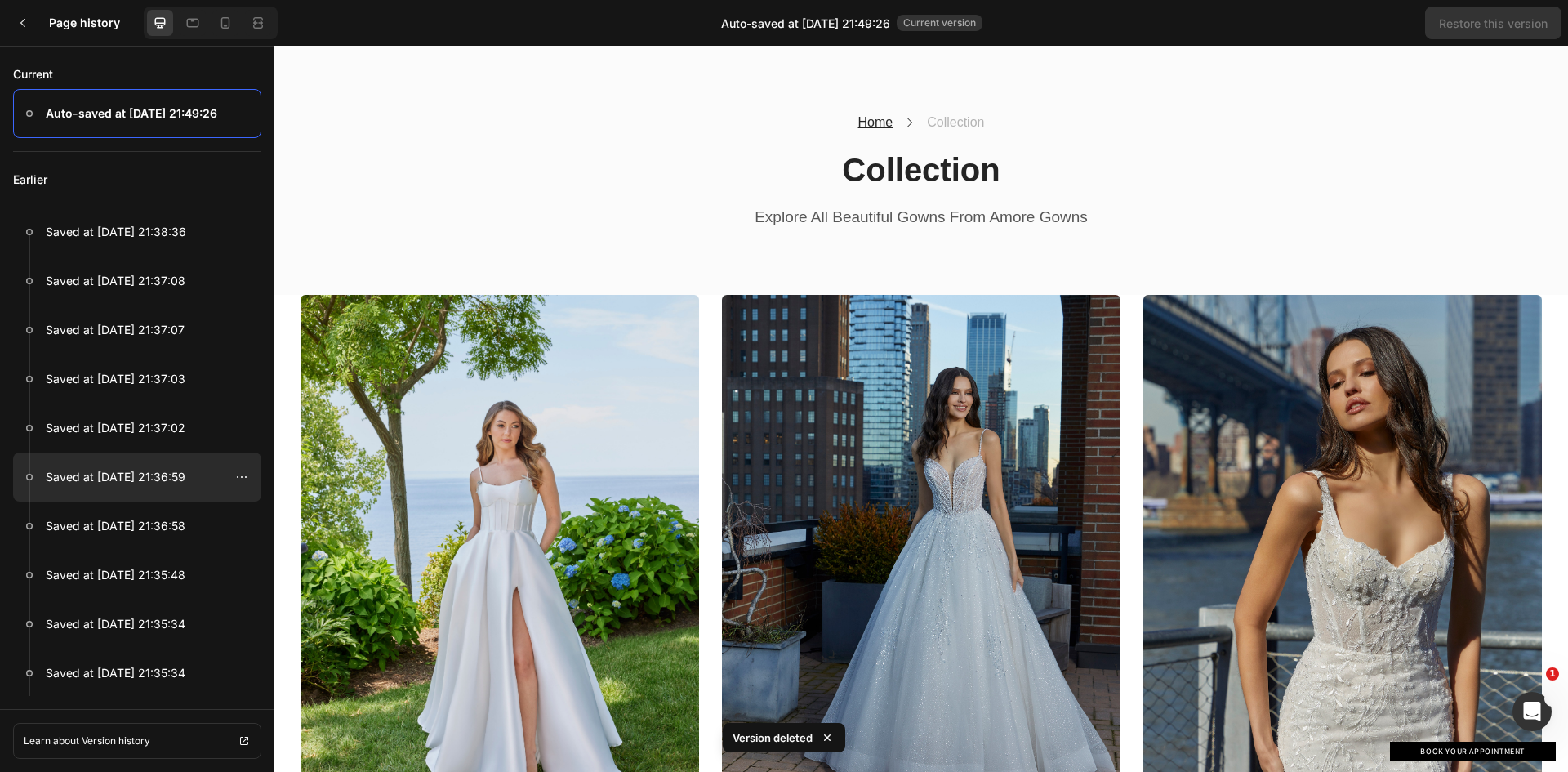
scroll to position [381, 0]
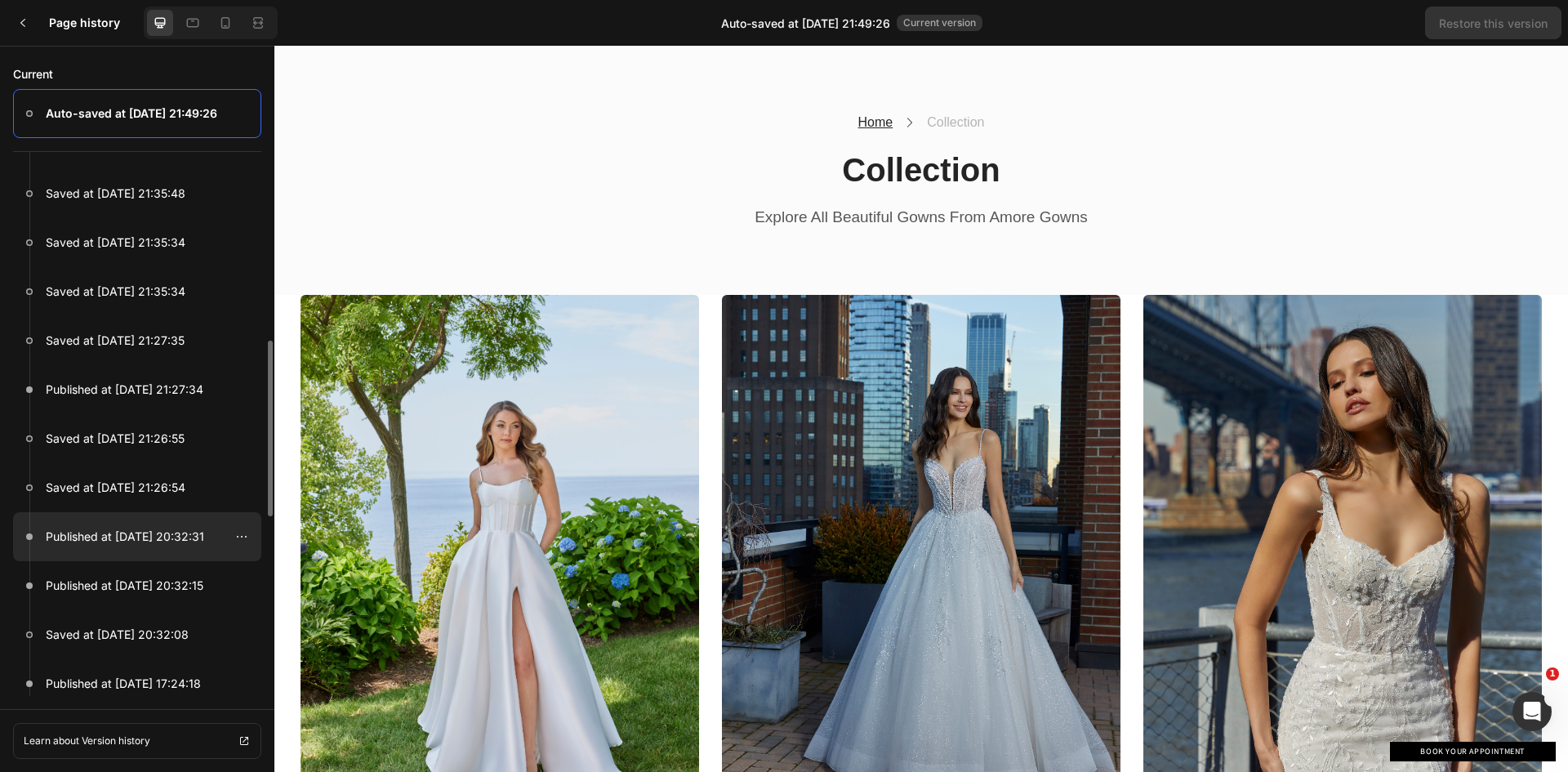
click at [143, 535] on p "Published at Sep 27, 20:32:31" at bounding box center [125, 536] width 159 height 20
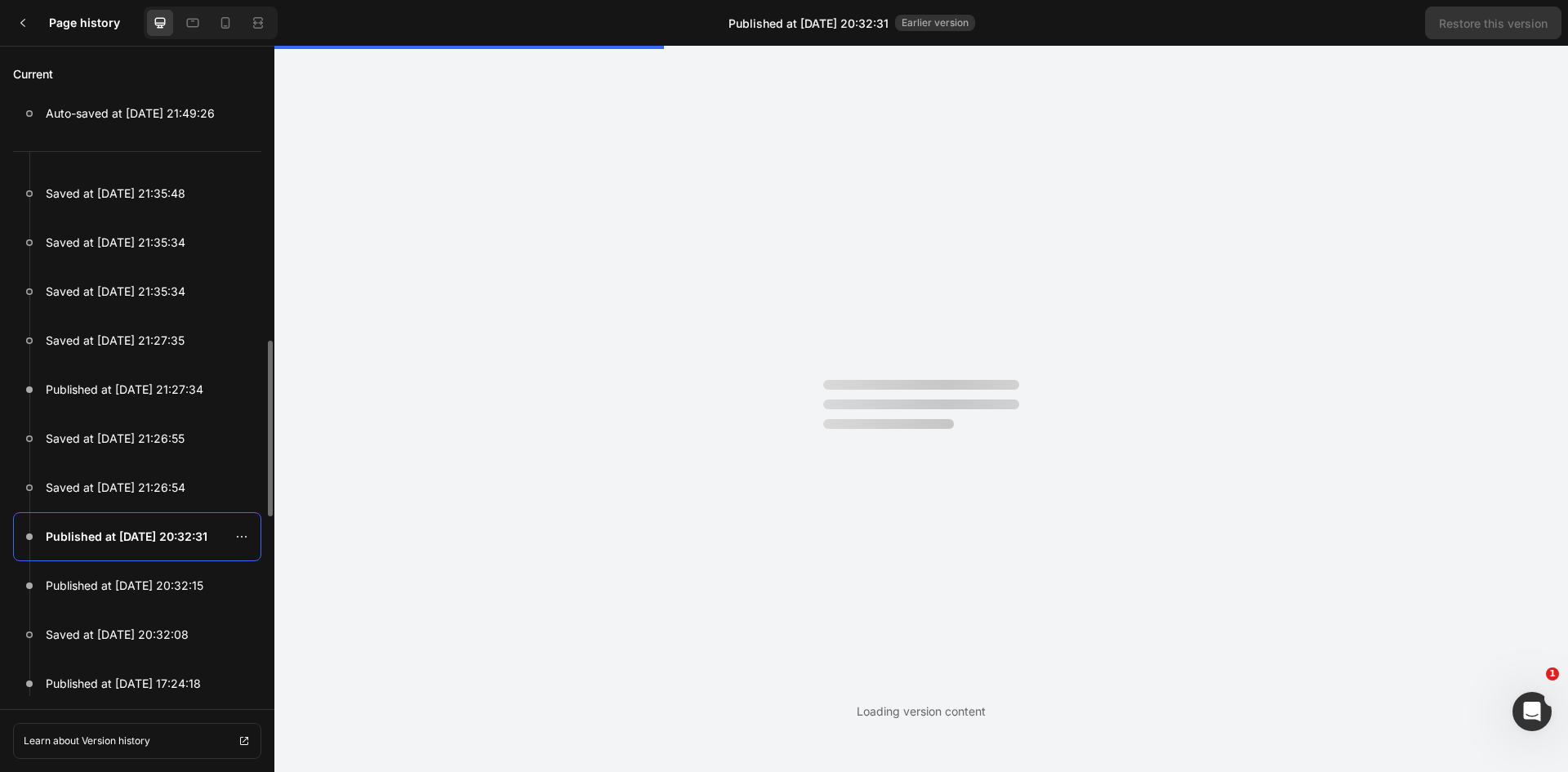
scroll to position [0, 0]
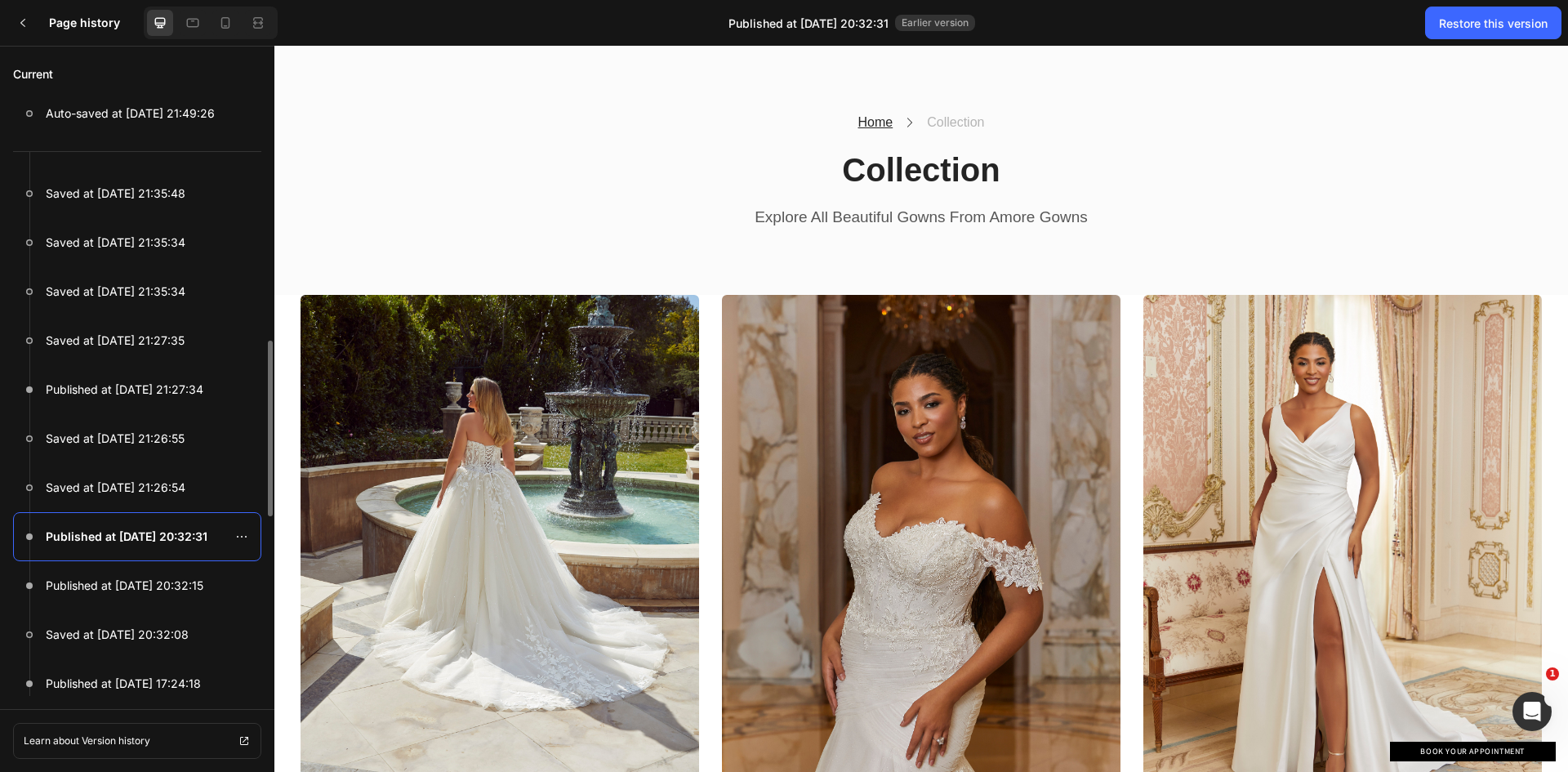
click at [156, 532] on p "Published at Sep 27, 20:32:31" at bounding box center [126, 536] width 162 height 20
click at [243, 541] on icon at bounding box center [241, 536] width 13 height 13
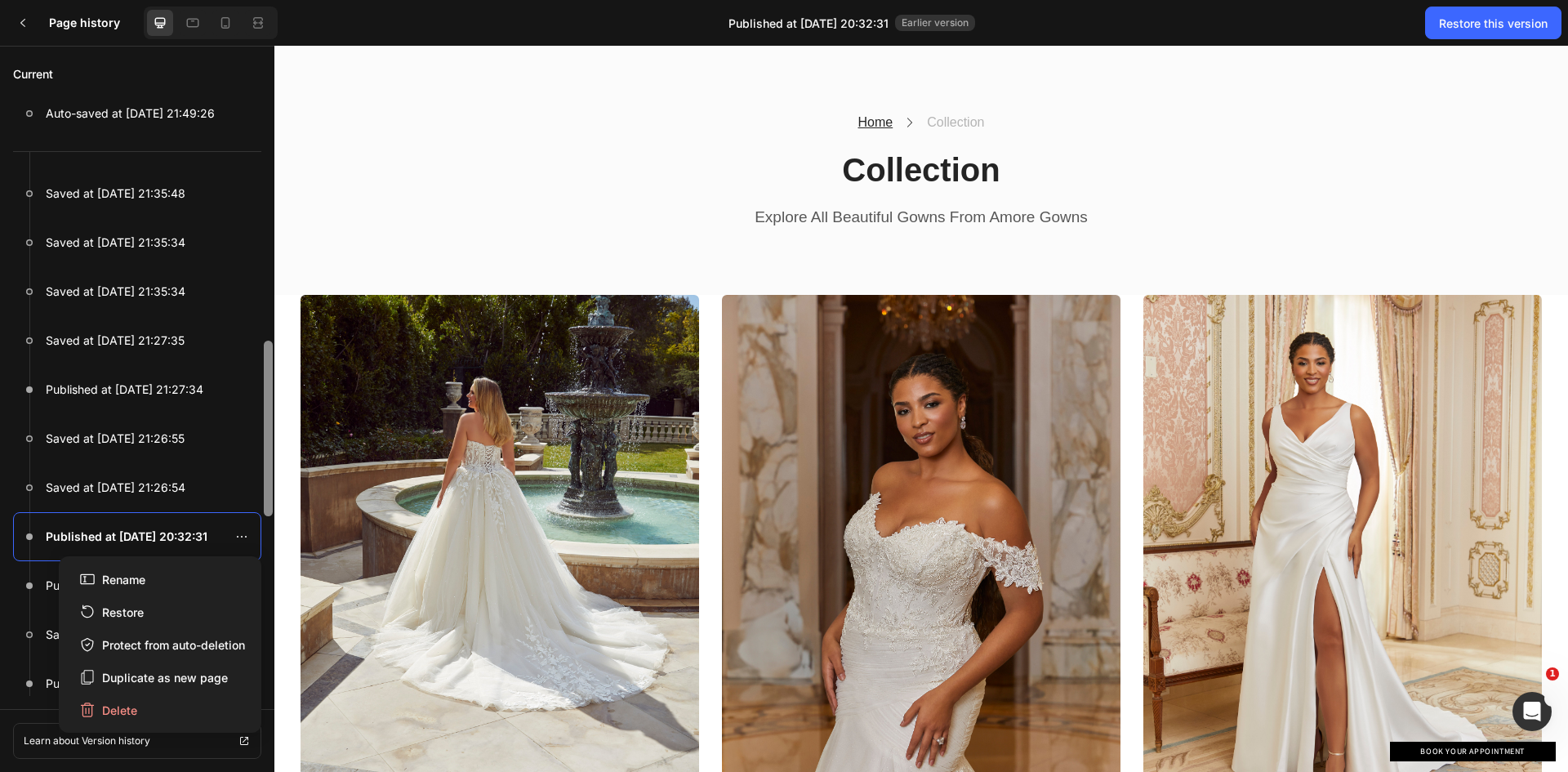
click at [267, 499] on div at bounding box center [268, 428] width 9 height 176
click at [269, 486] on div at bounding box center [268, 428] width 9 height 176
click at [178, 533] on p "Published at Sep 27, 20:32:31" at bounding box center [126, 536] width 162 height 20
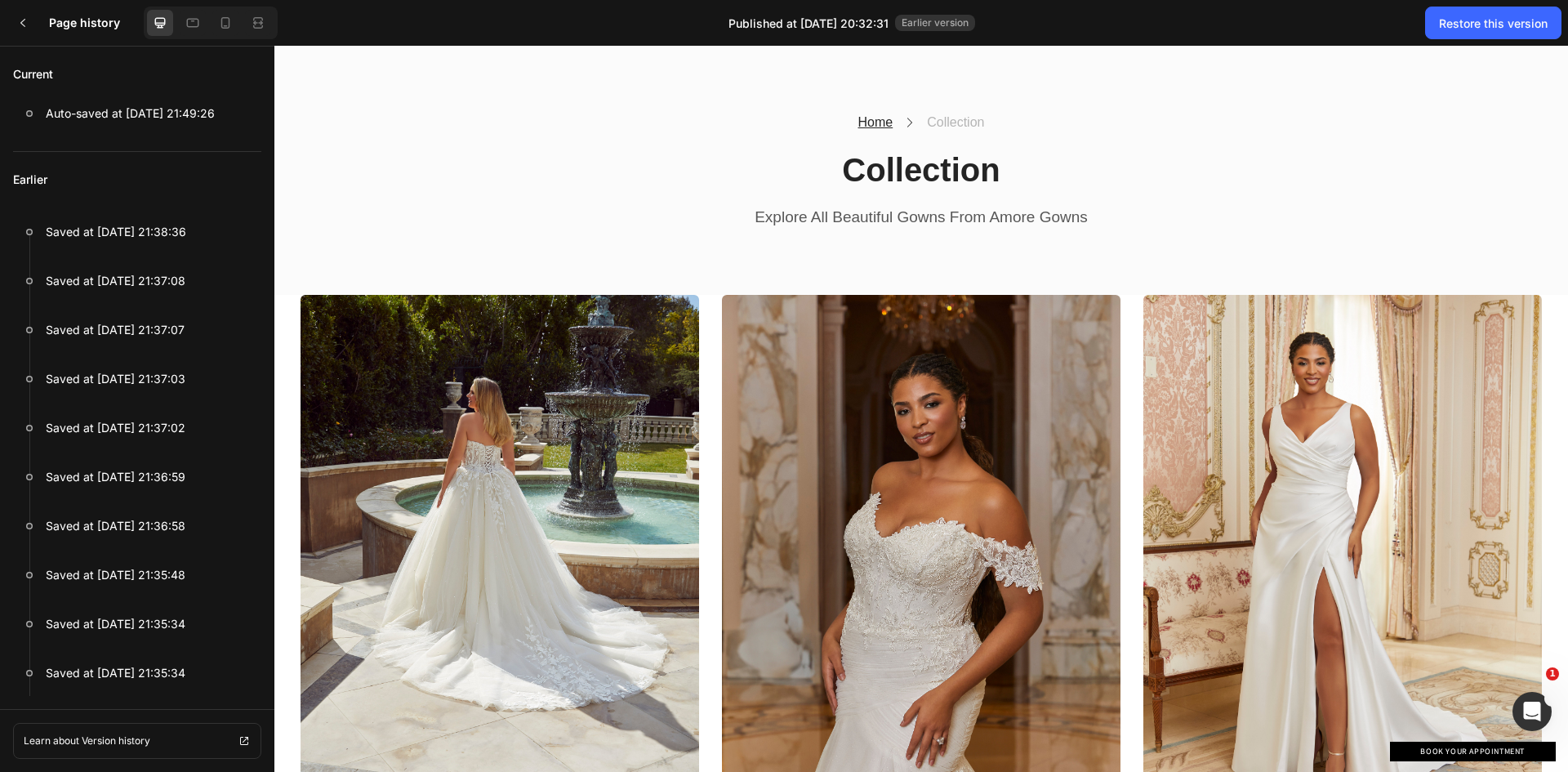
click at [869, 467] on img at bounding box center [921, 561] width 398 height 532
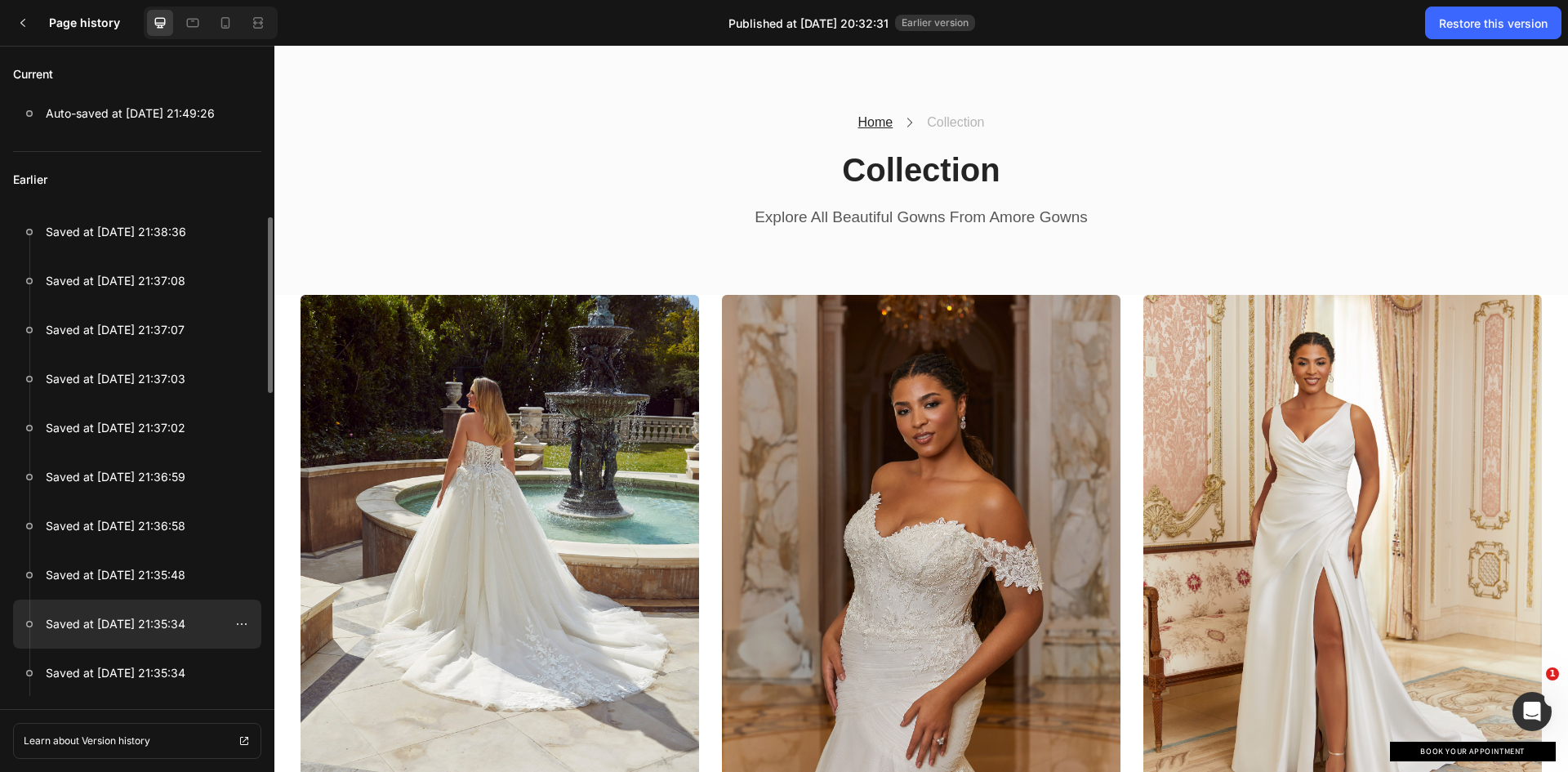
scroll to position [381, 0]
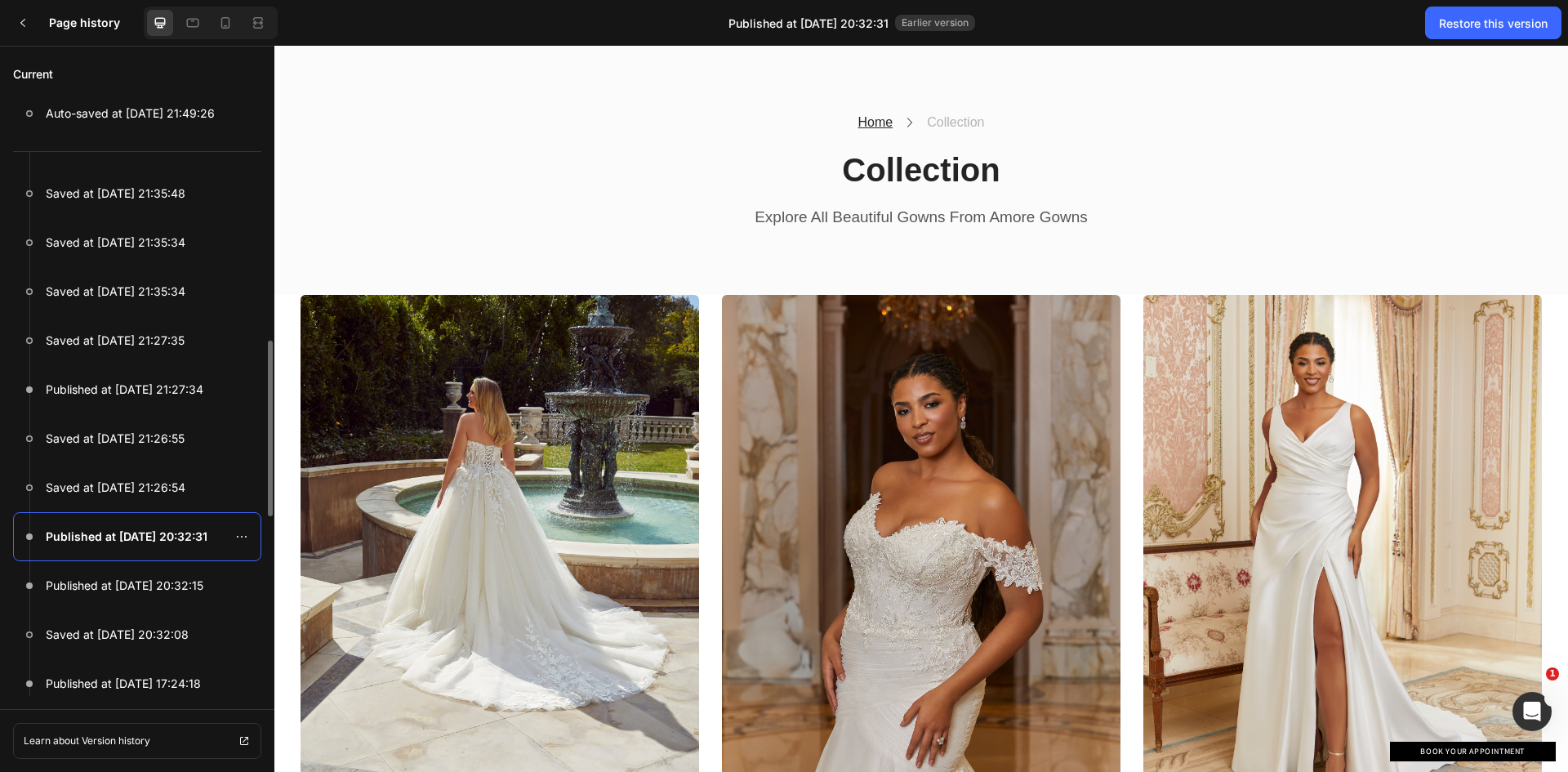
click at [196, 535] on p "Published at Sep 27, 20:32:31" at bounding box center [126, 536] width 162 height 20
click at [246, 537] on icon at bounding box center [241, 536] width 13 height 13
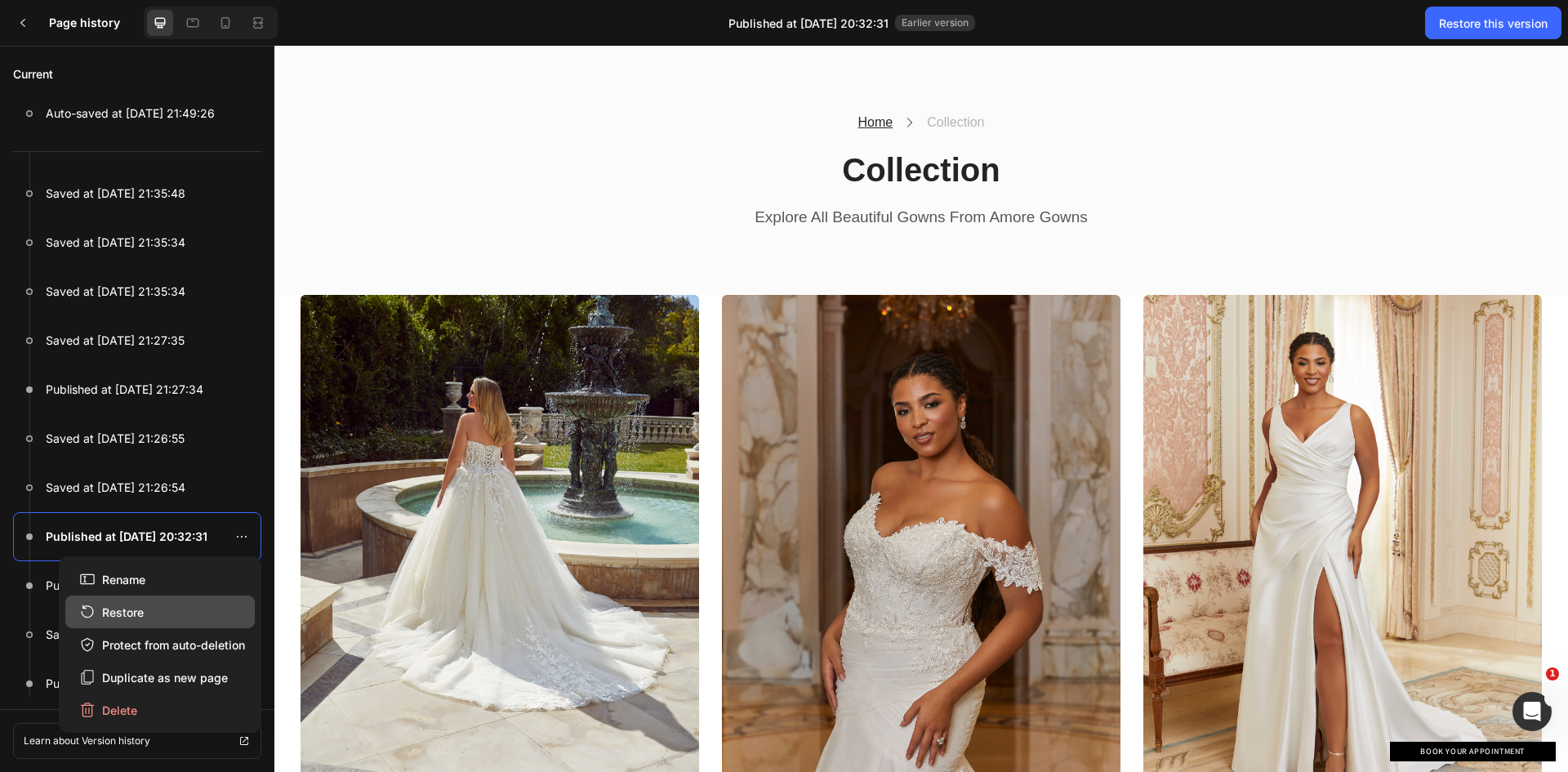
click at [130, 610] on div "Restore" at bounding box center [111, 612] width 64 height 17
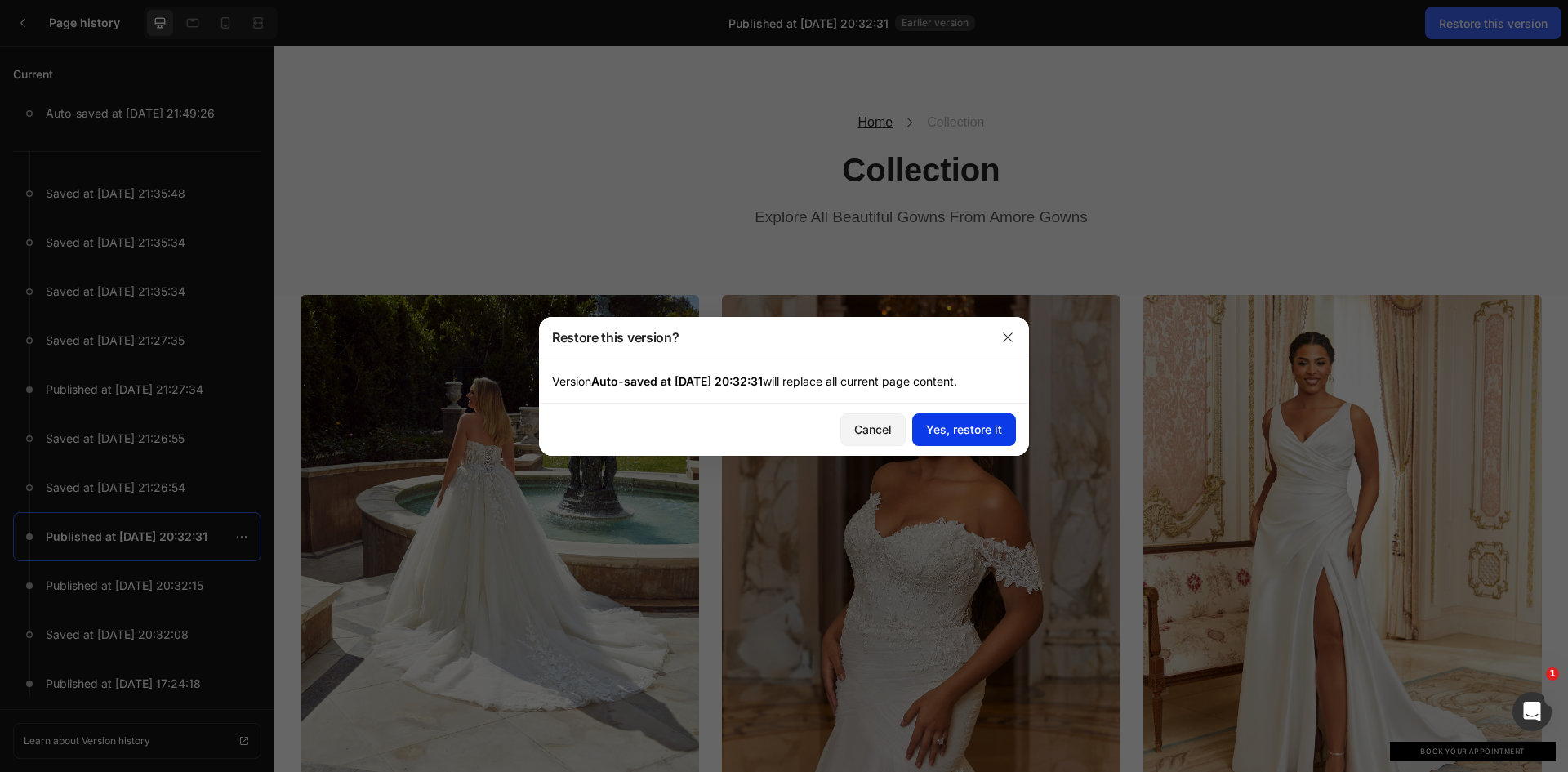
click at [969, 423] on div "Yes, restore it" at bounding box center [964, 429] width 76 height 17
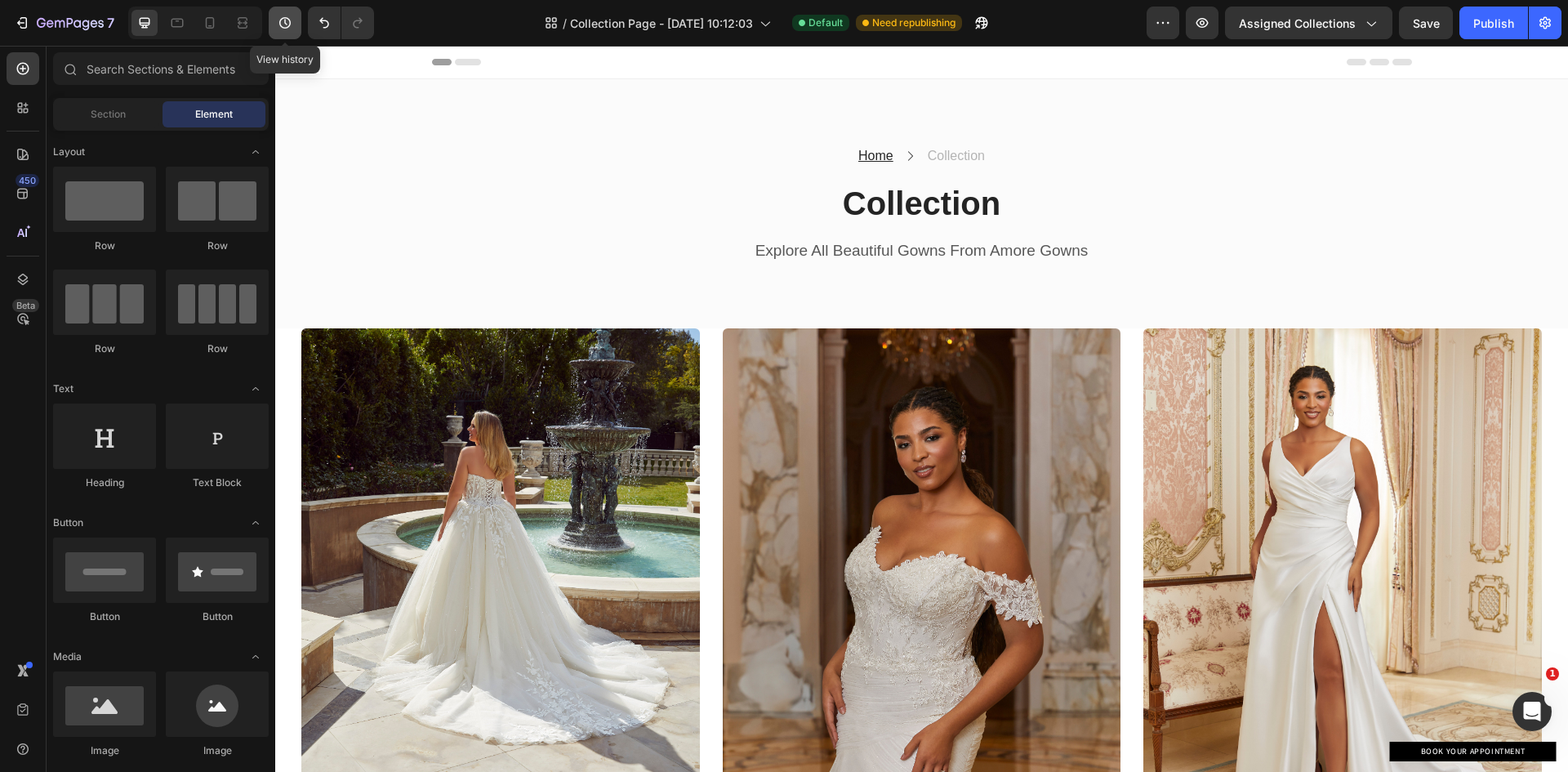
click at [280, 27] on icon "button" at bounding box center [284, 23] width 16 height 16
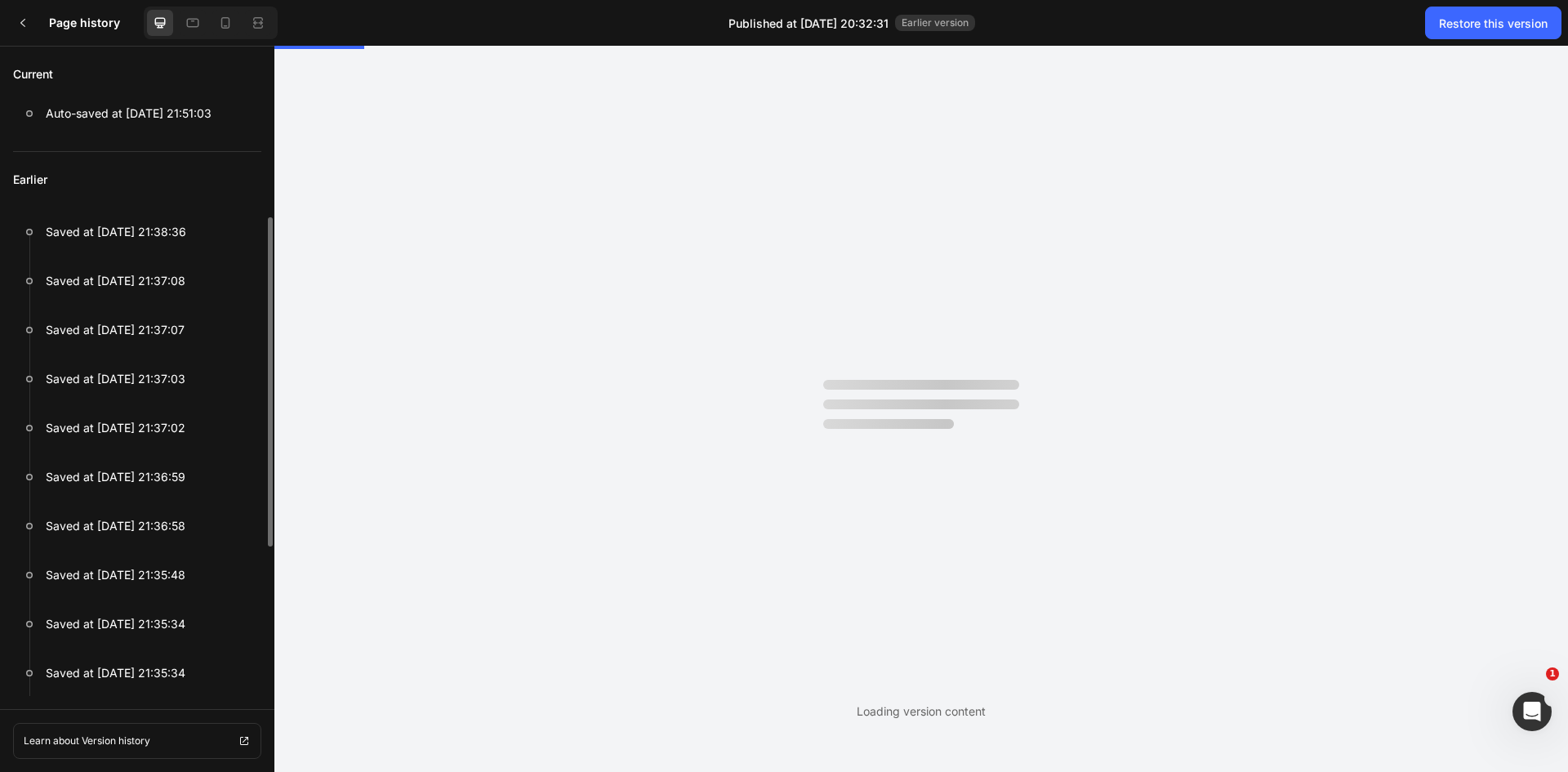
scroll to position [0, 0]
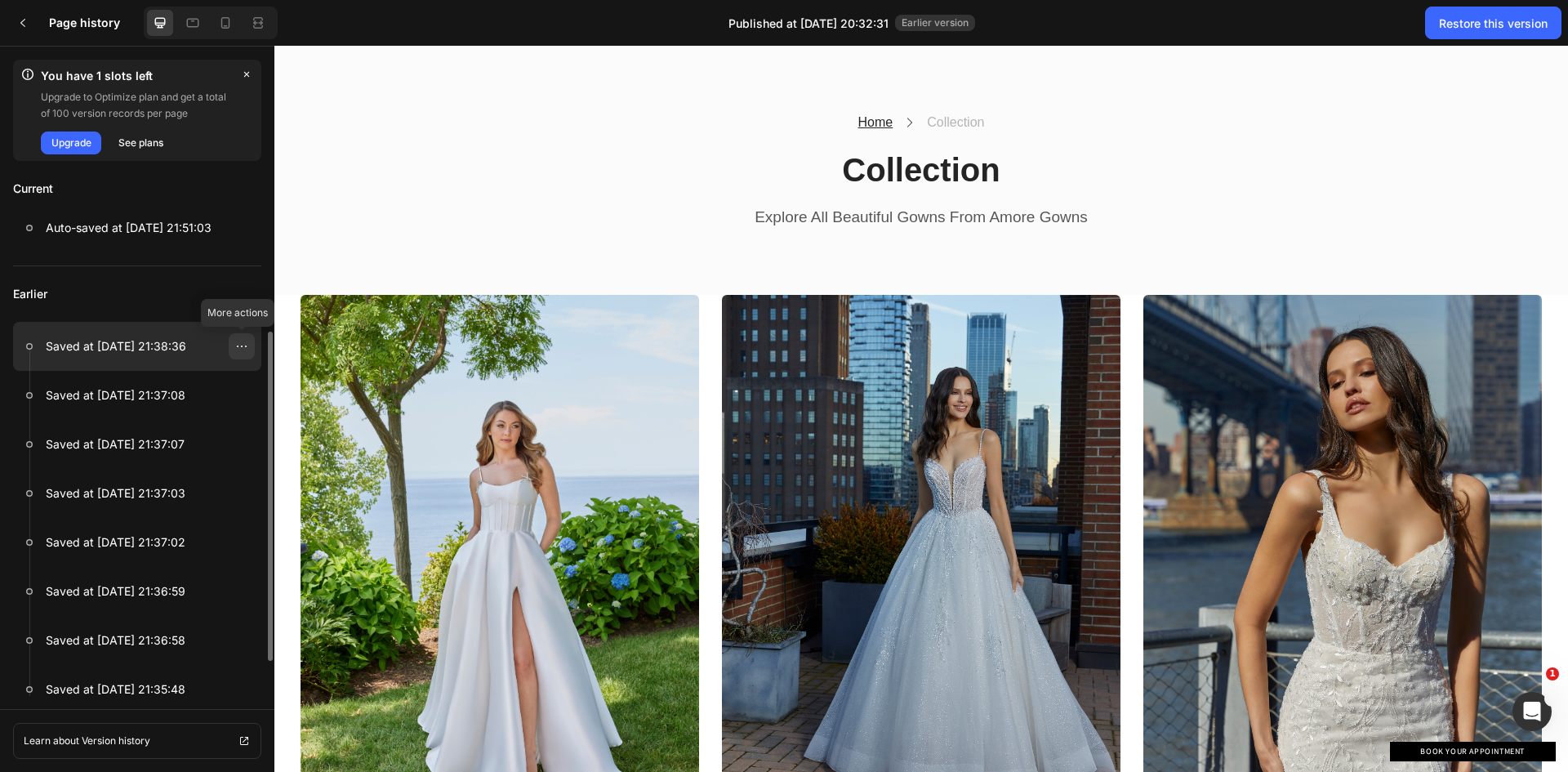
click at [236, 344] on icon at bounding box center [241, 346] width 13 height 13
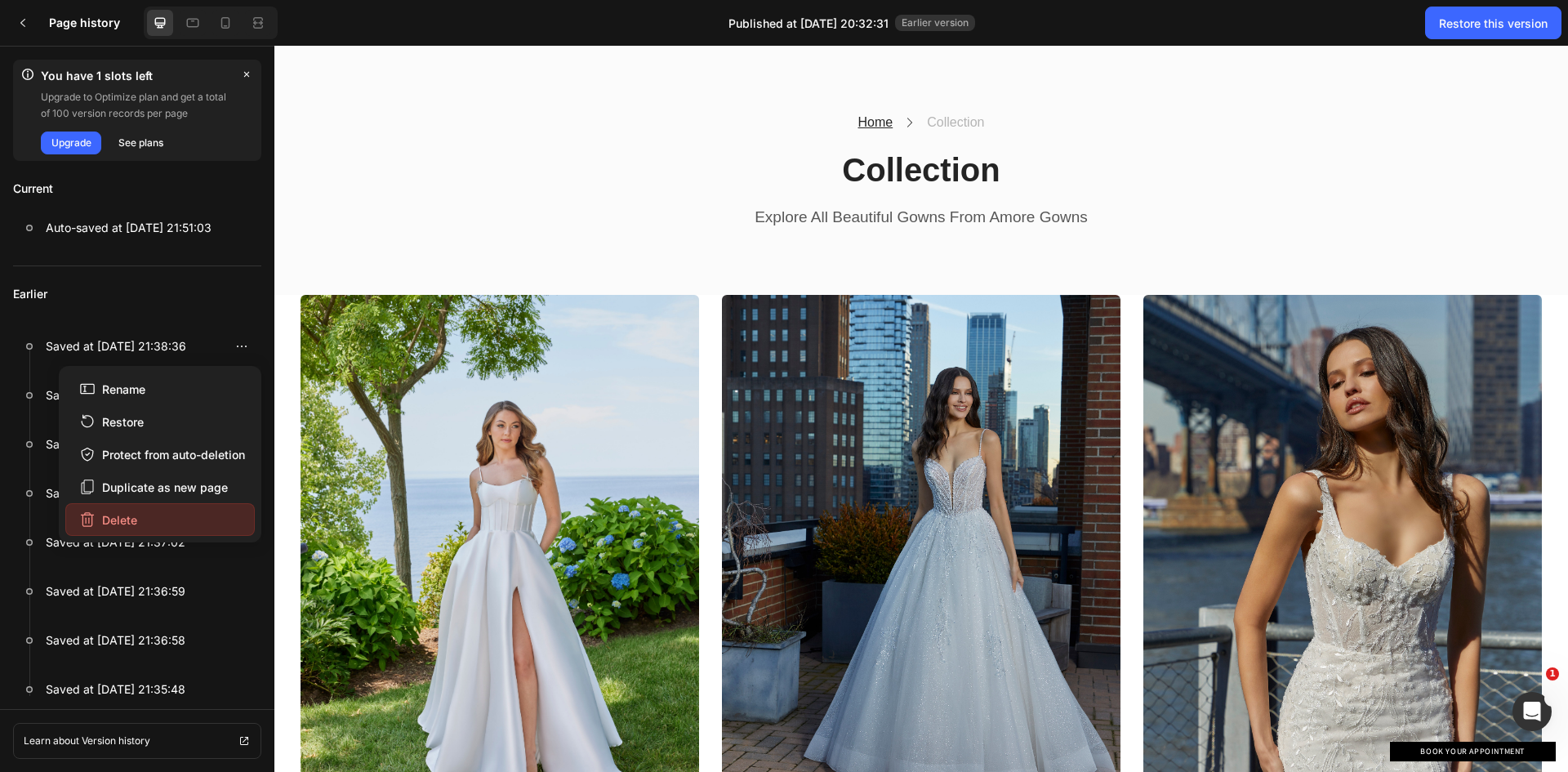
click at [142, 524] on button "Delete" at bounding box center [159, 520] width 190 height 33
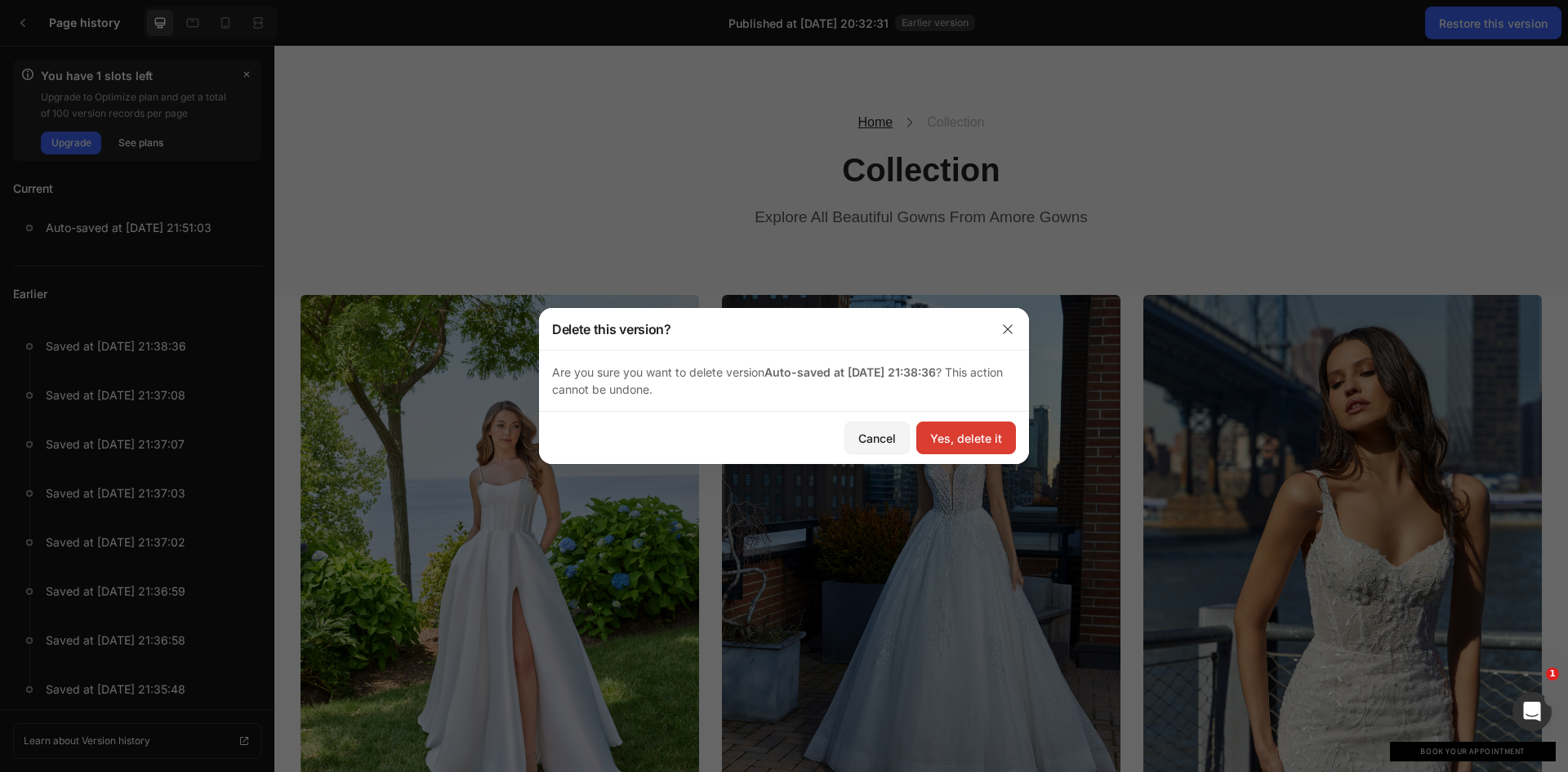
click at [972, 430] on div "Yes, delete it" at bounding box center [965, 438] width 72 height 17
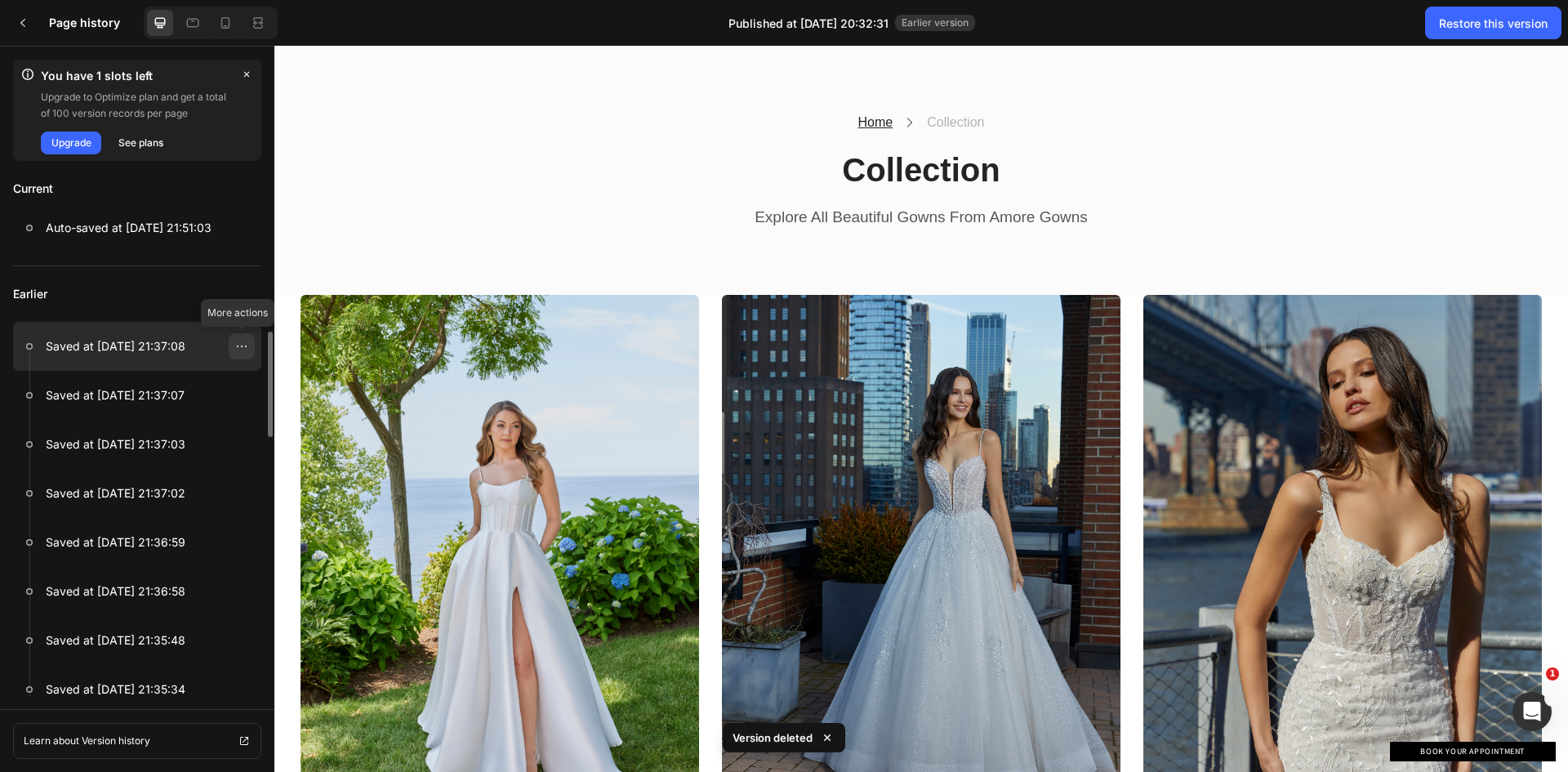
click at [236, 347] on icon at bounding box center [241, 346] width 13 height 13
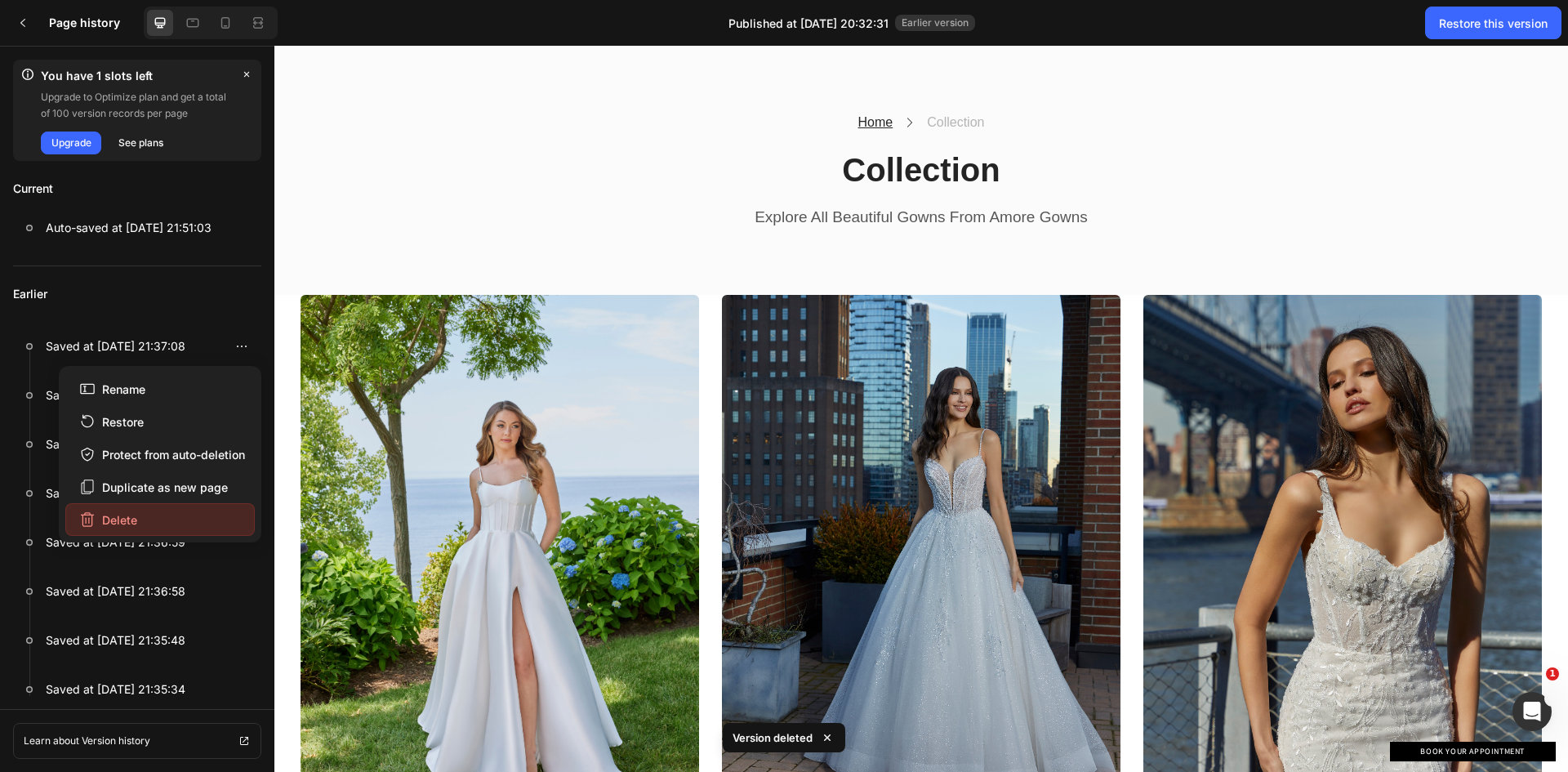
click at [142, 509] on button "Delete" at bounding box center [159, 520] width 190 height 33
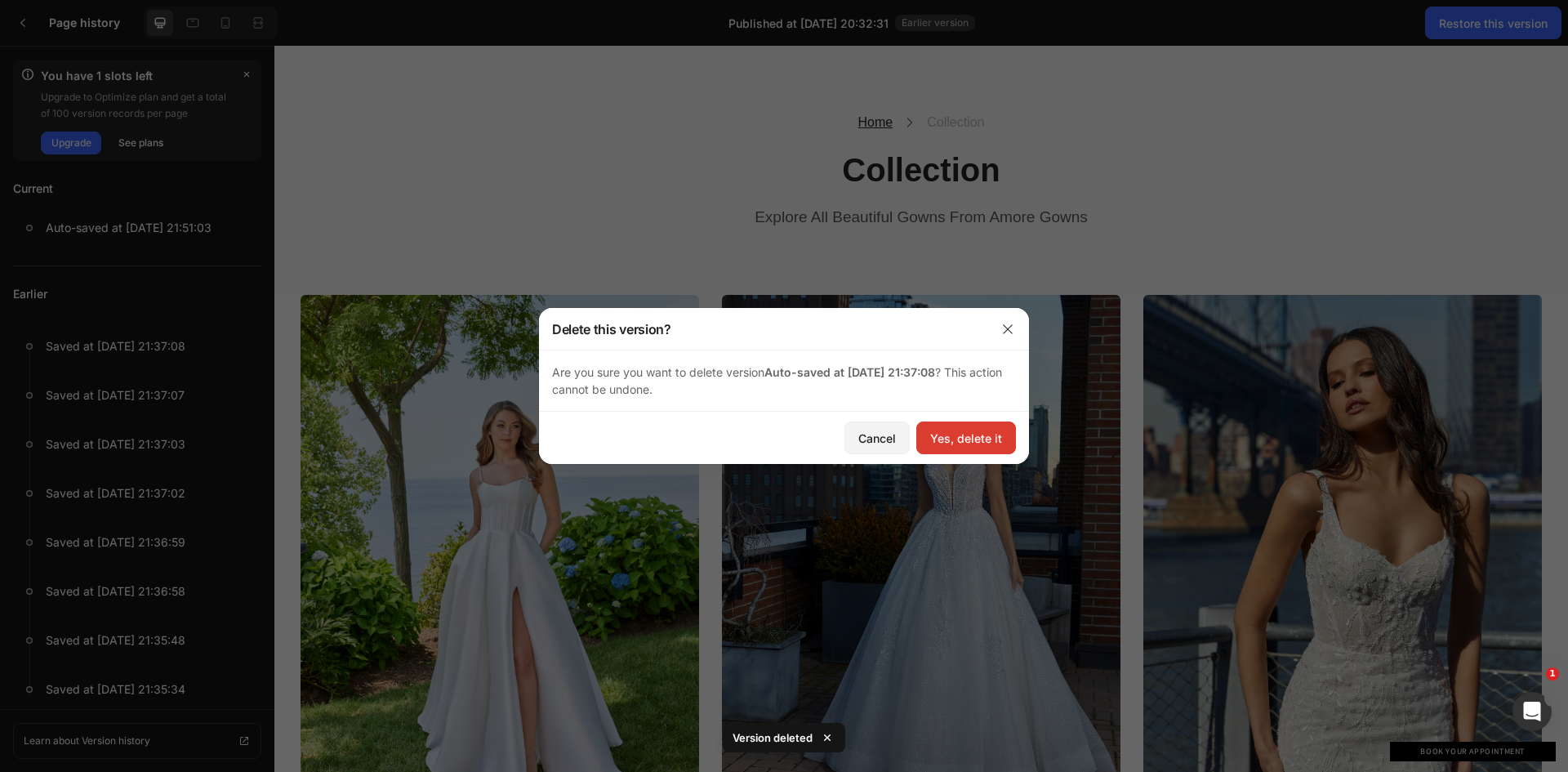
click at [959, 434] on div "Yes, delete it" at bounding box center [965, 438] width 72 height 17
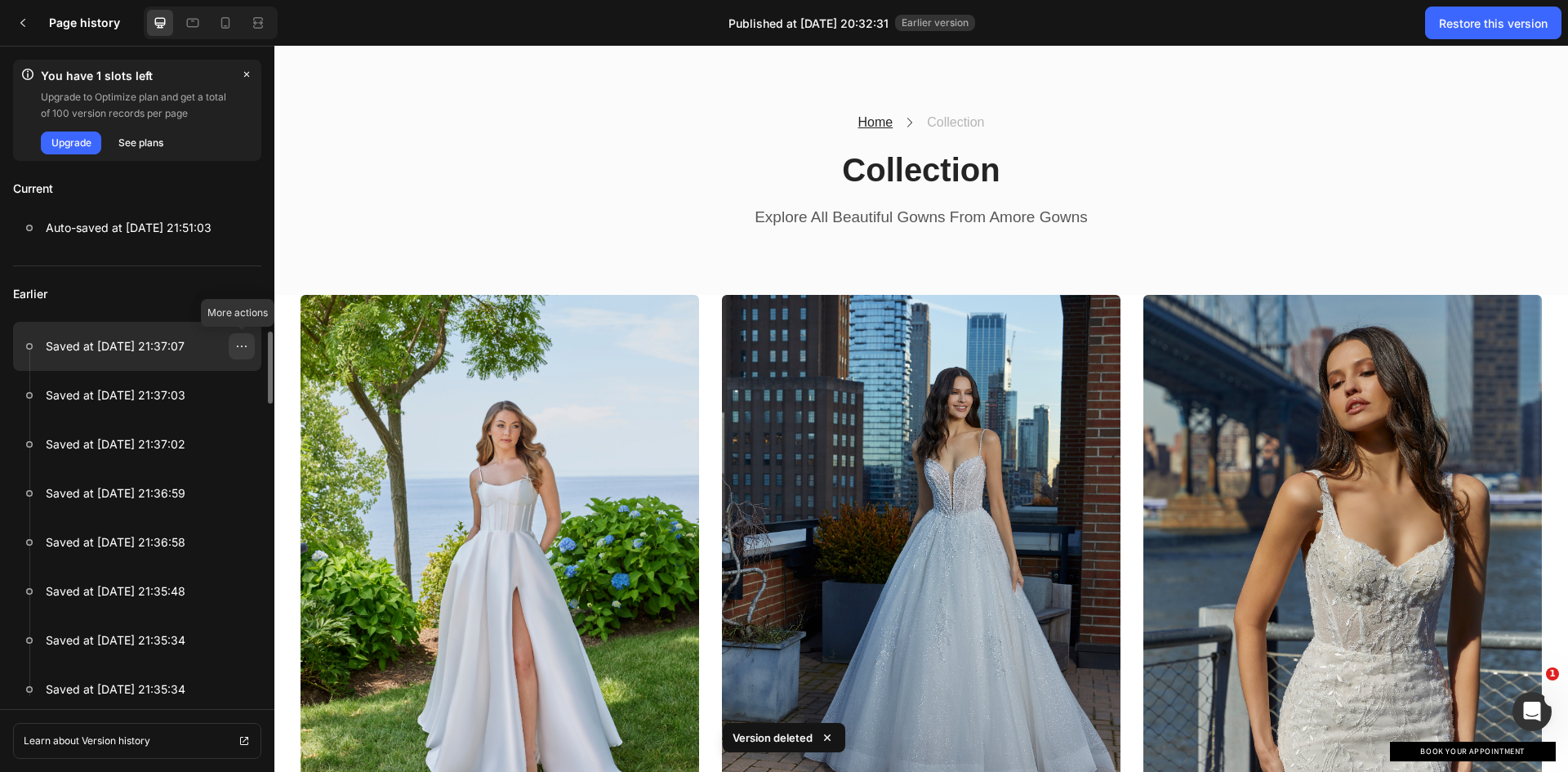
click at [243, 340] on icon at bounding box center [241, 346] width 13 height 13
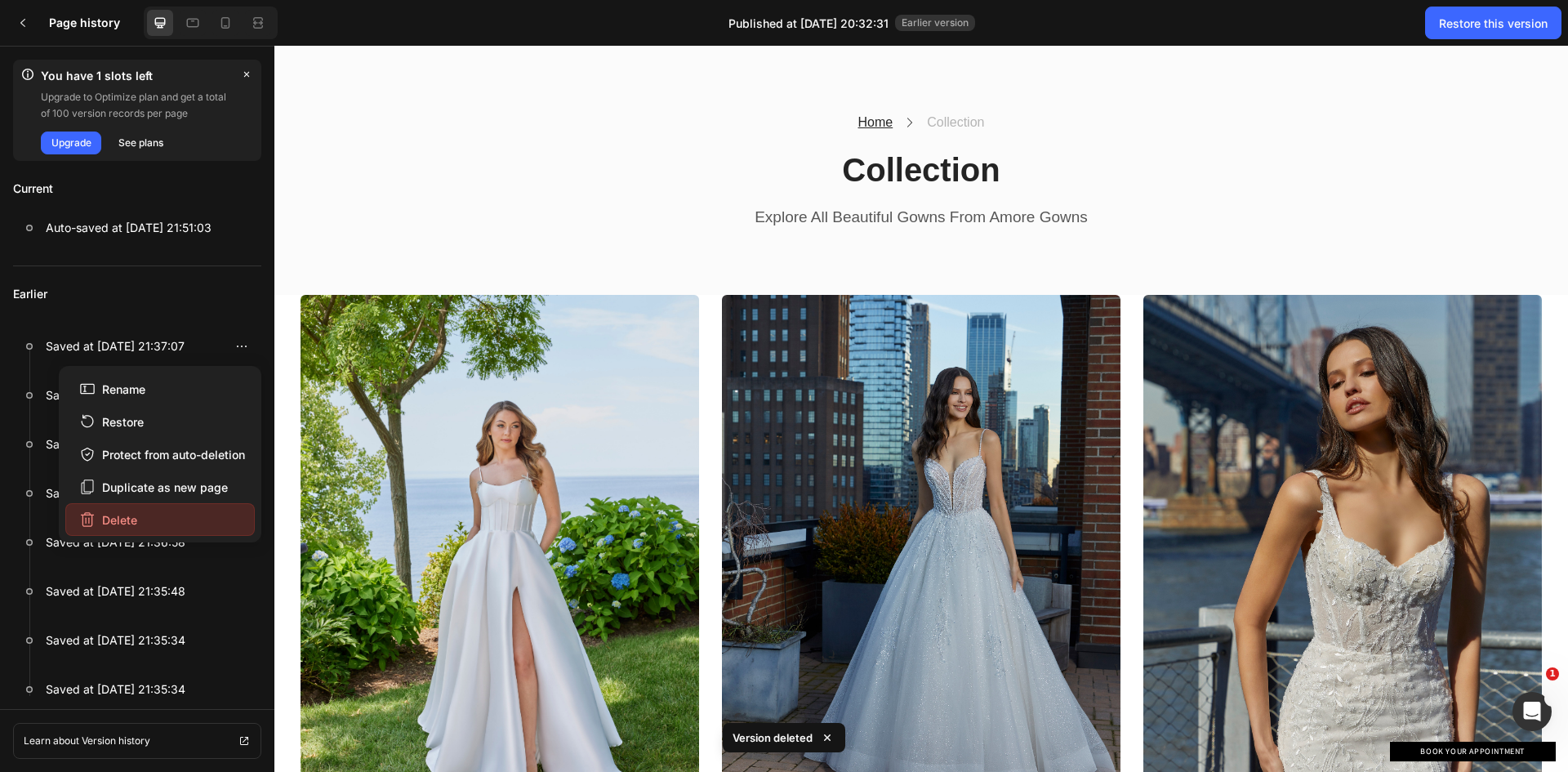
click at [107, 517] on div "Delete" at bounding box center [107, 520] width 58 height 17
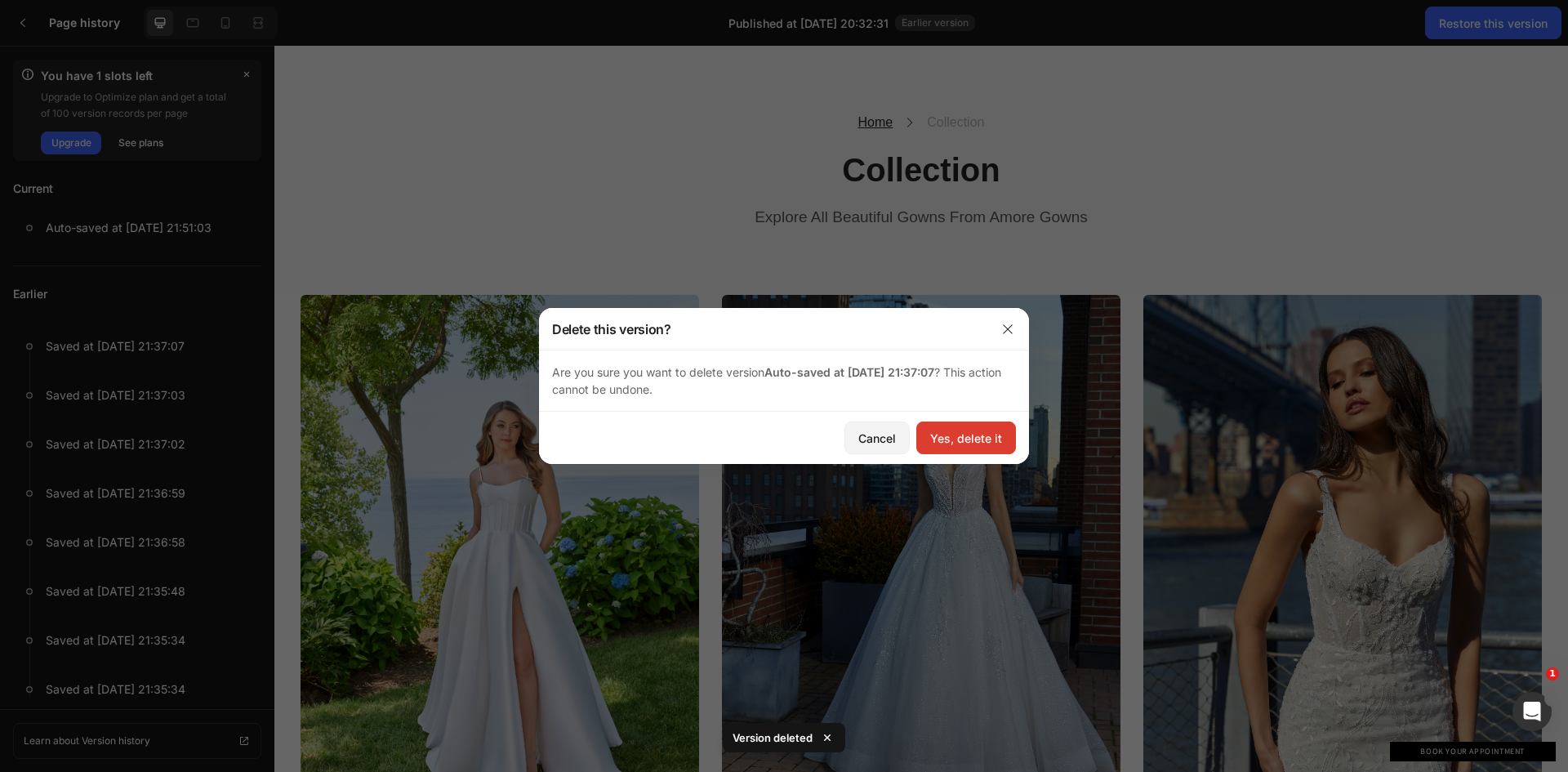
click at [970, 425] on button "Yes, delete it" at bounding box center [965, 438] width 100 height 33
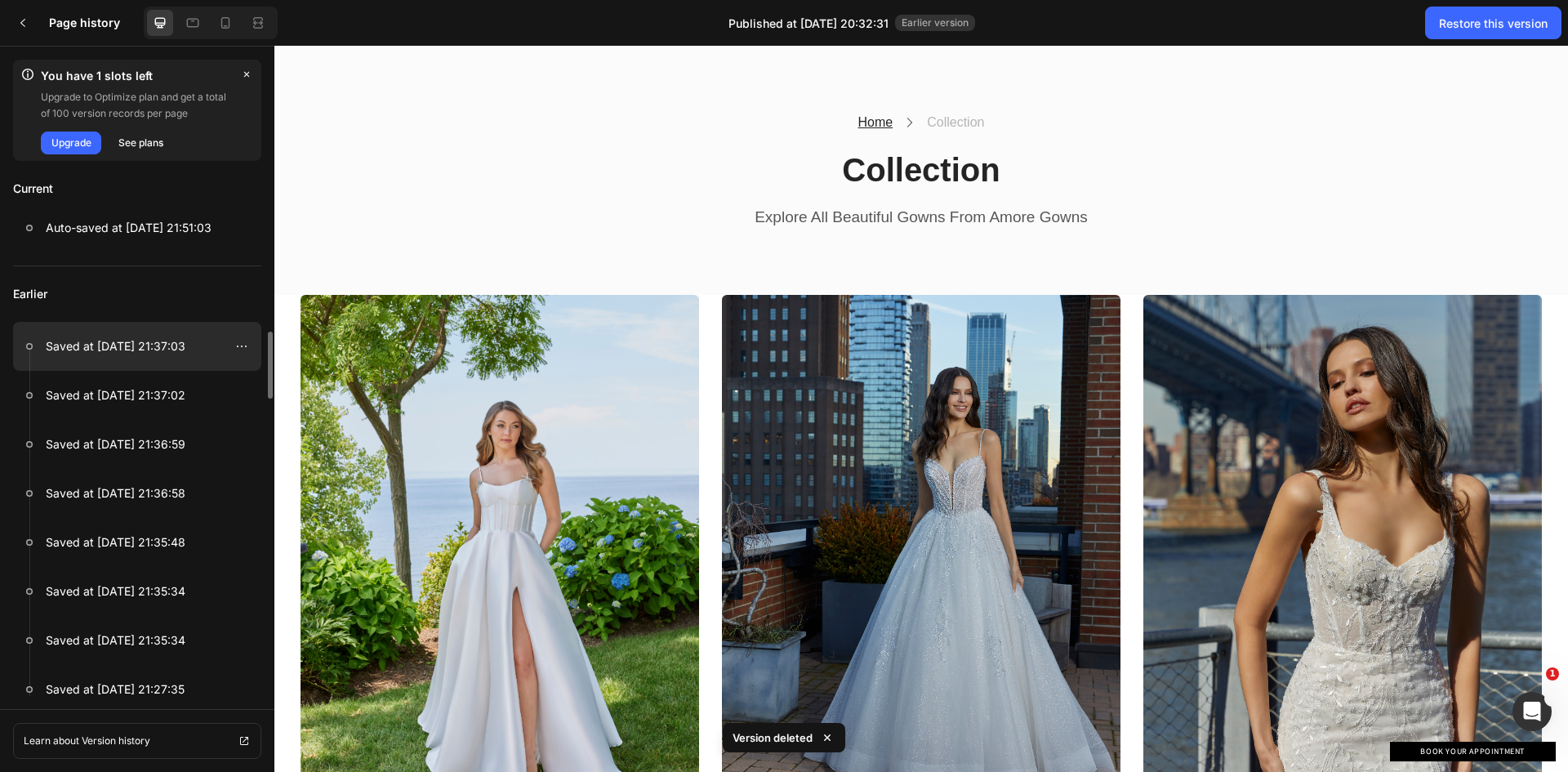
click at [164, 346] on p "Saved at Sep 28, 21:37:03" at bounding box center [115, 346] width 139 height 20
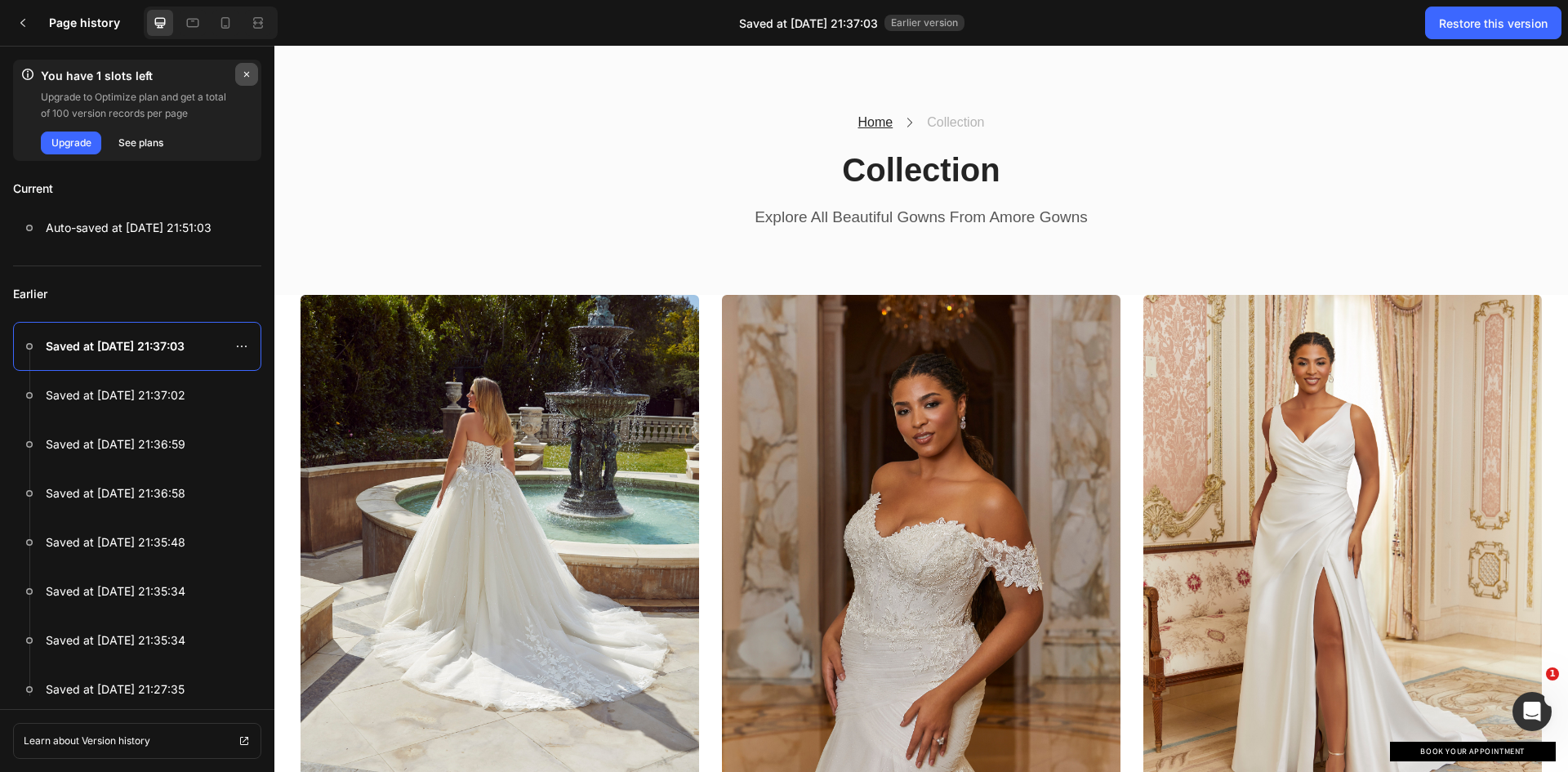
click at [246, 71] on icon "button" at bounding box center [246, 74] width 13 height 13
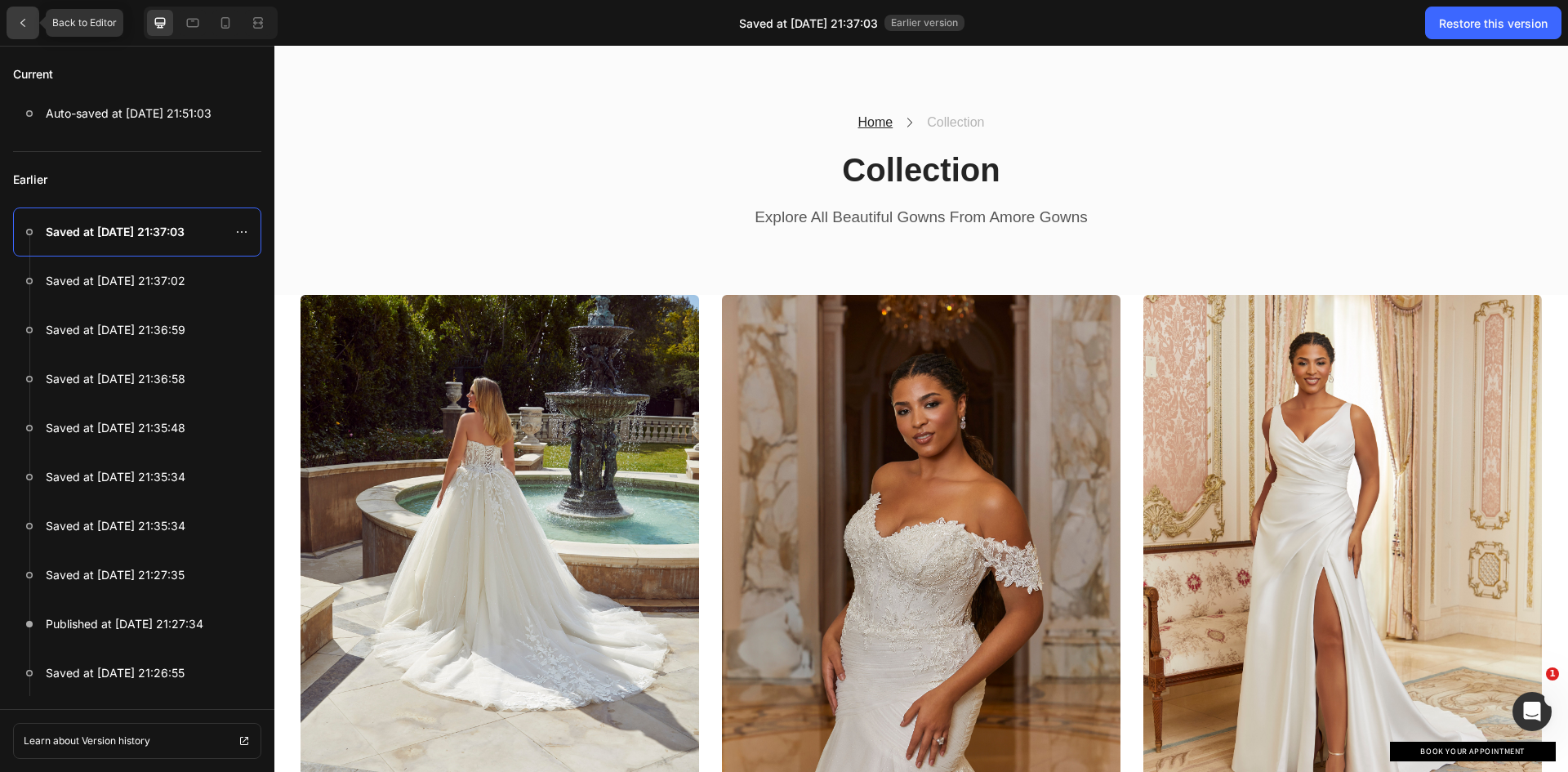
click at [23, 29] on div at bounding box center [23, 23] width 33 height 33
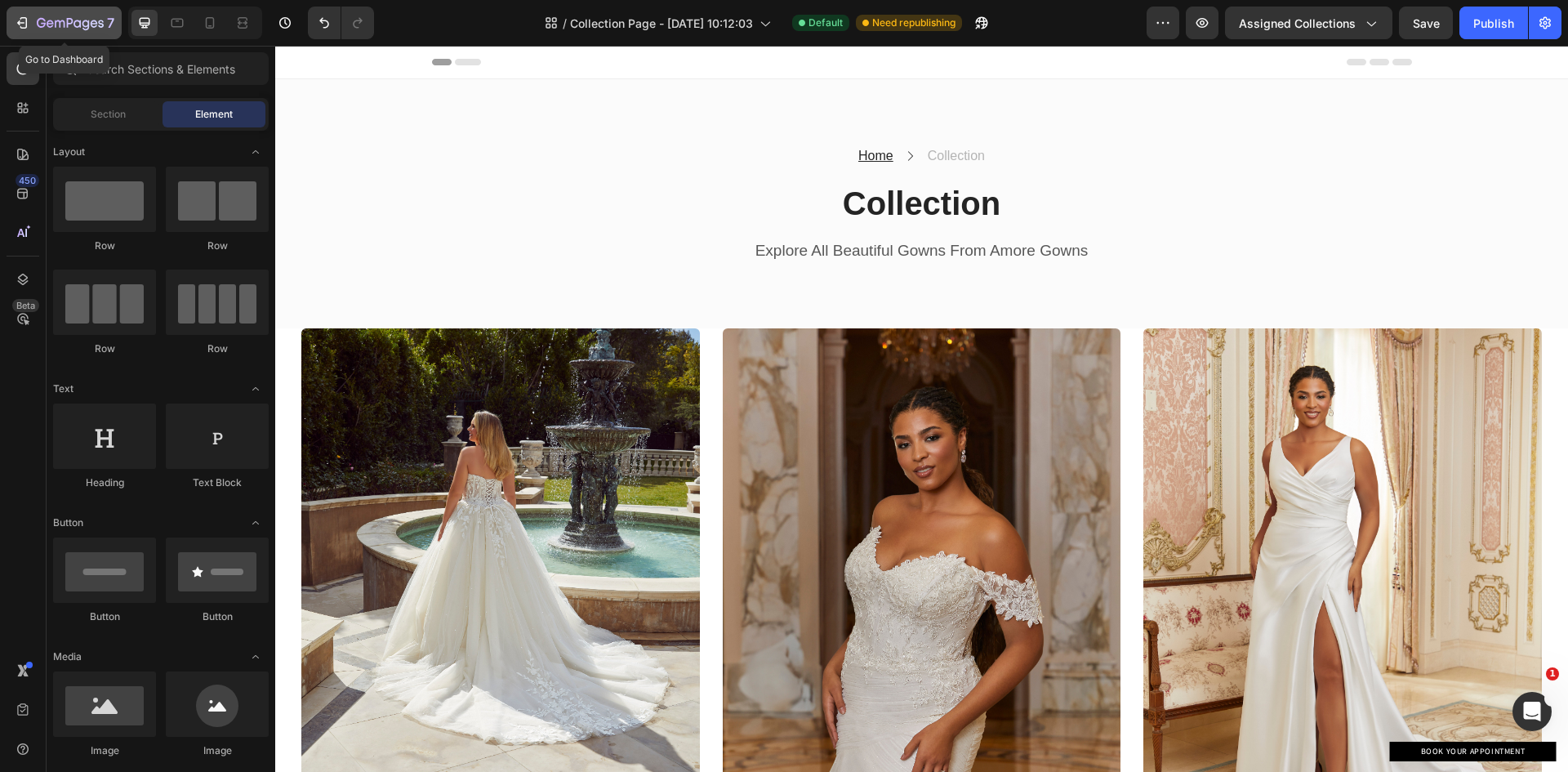
click at [29, 19] on icon "button" at bounding box center [22, 23] width 16 height 16
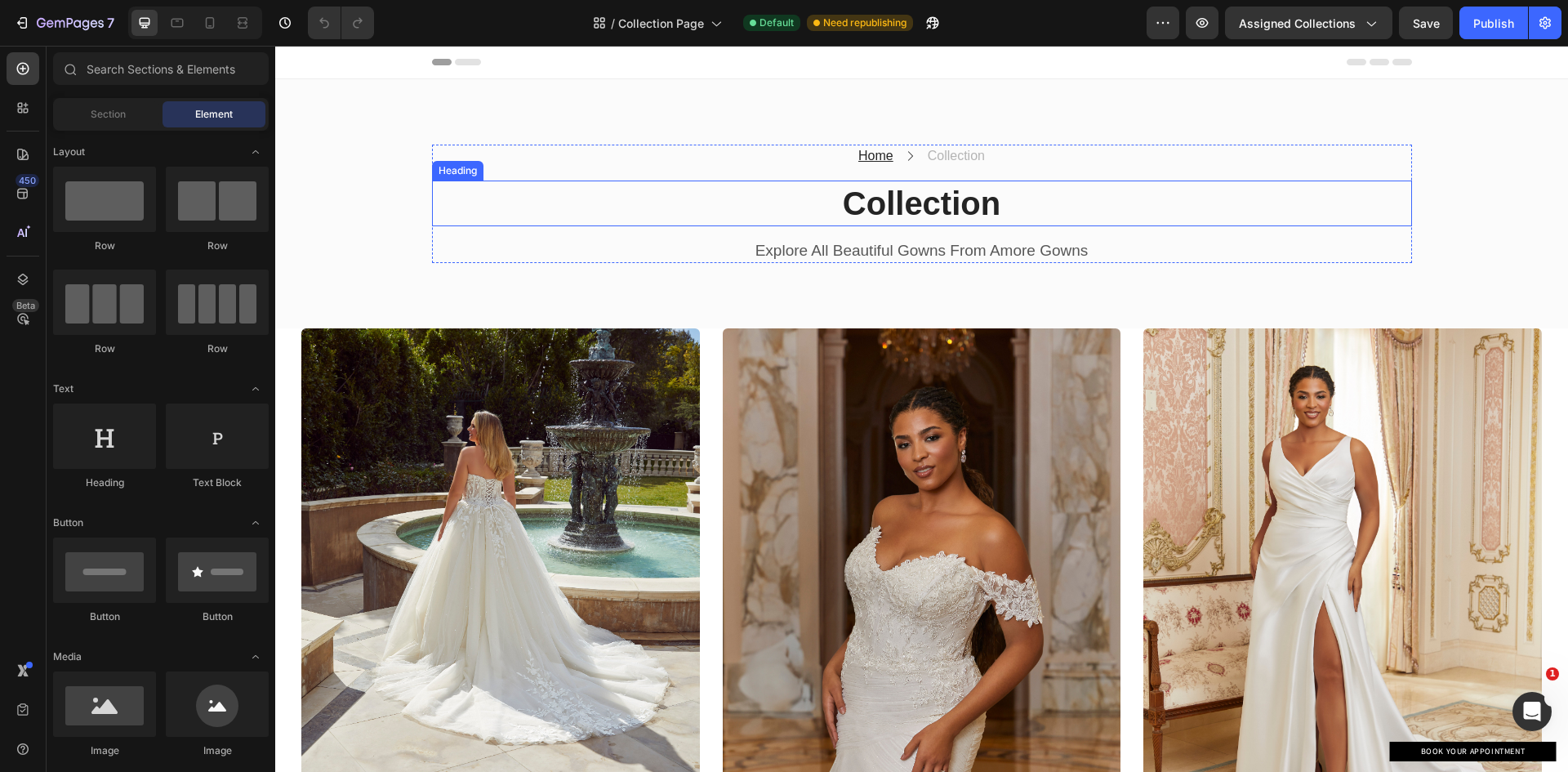
click at [912, 204] on h2 "Collection" at bounding box center [922, 203] width 980 height 46
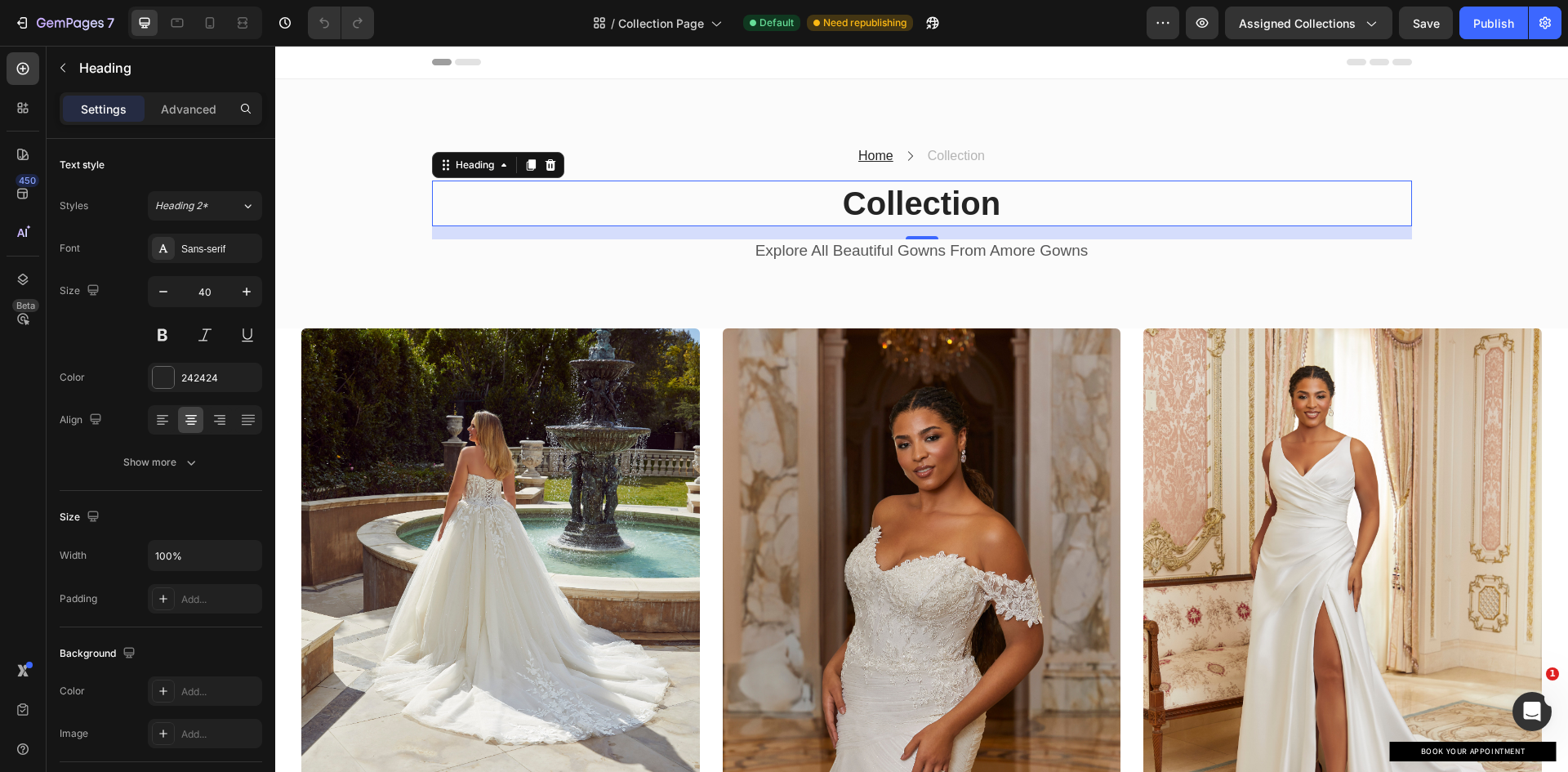
click at [912, 204] on h2 "Collection" at bounding box center [922, 203] width 980 height 46
click at [912, 204] on p "Collection" at bounding box center [921, 203] width 976 height 42
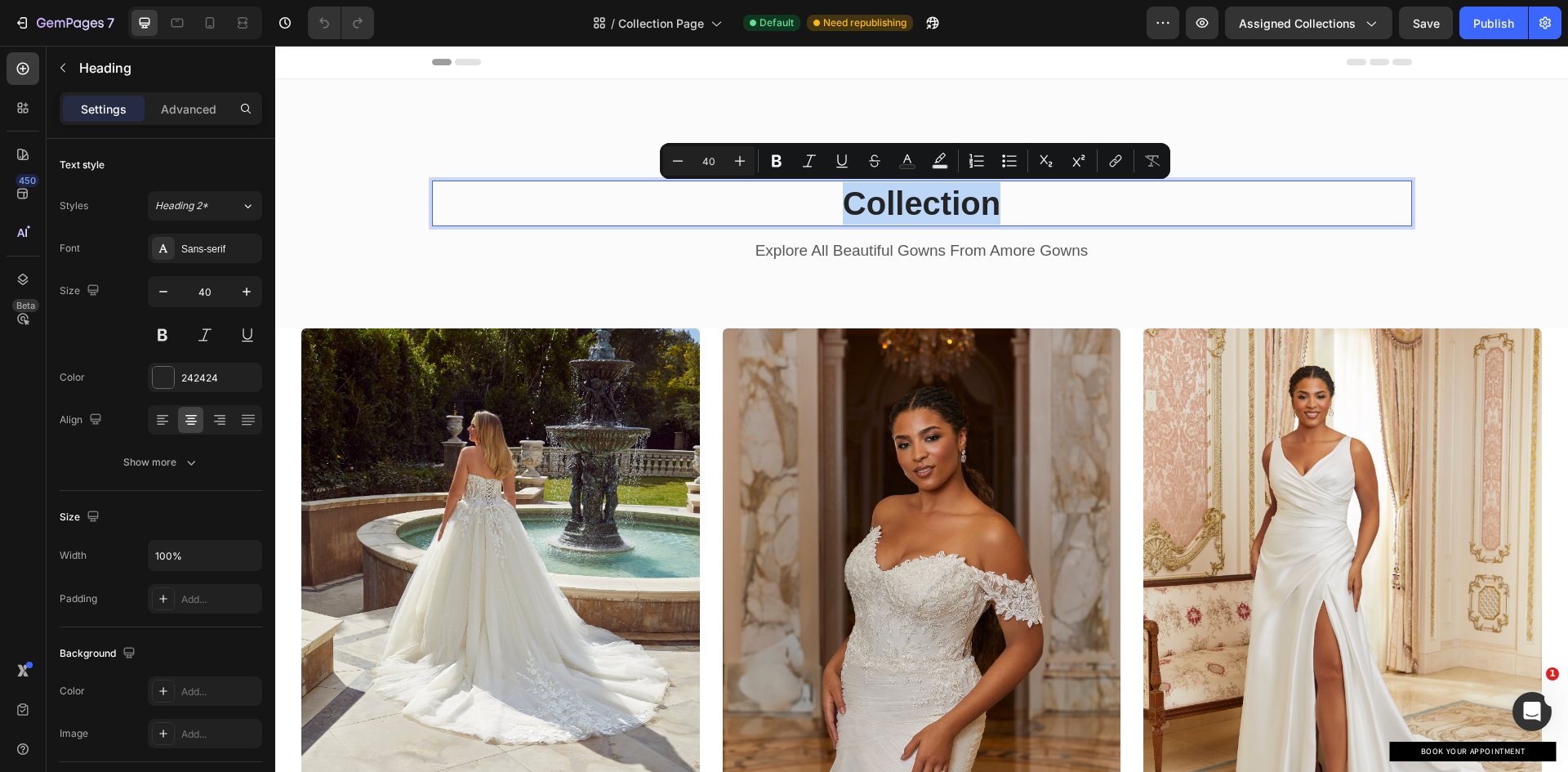
click at [986, 206] on p "Collection" at bounding box center [921, 203] width 976 height 42
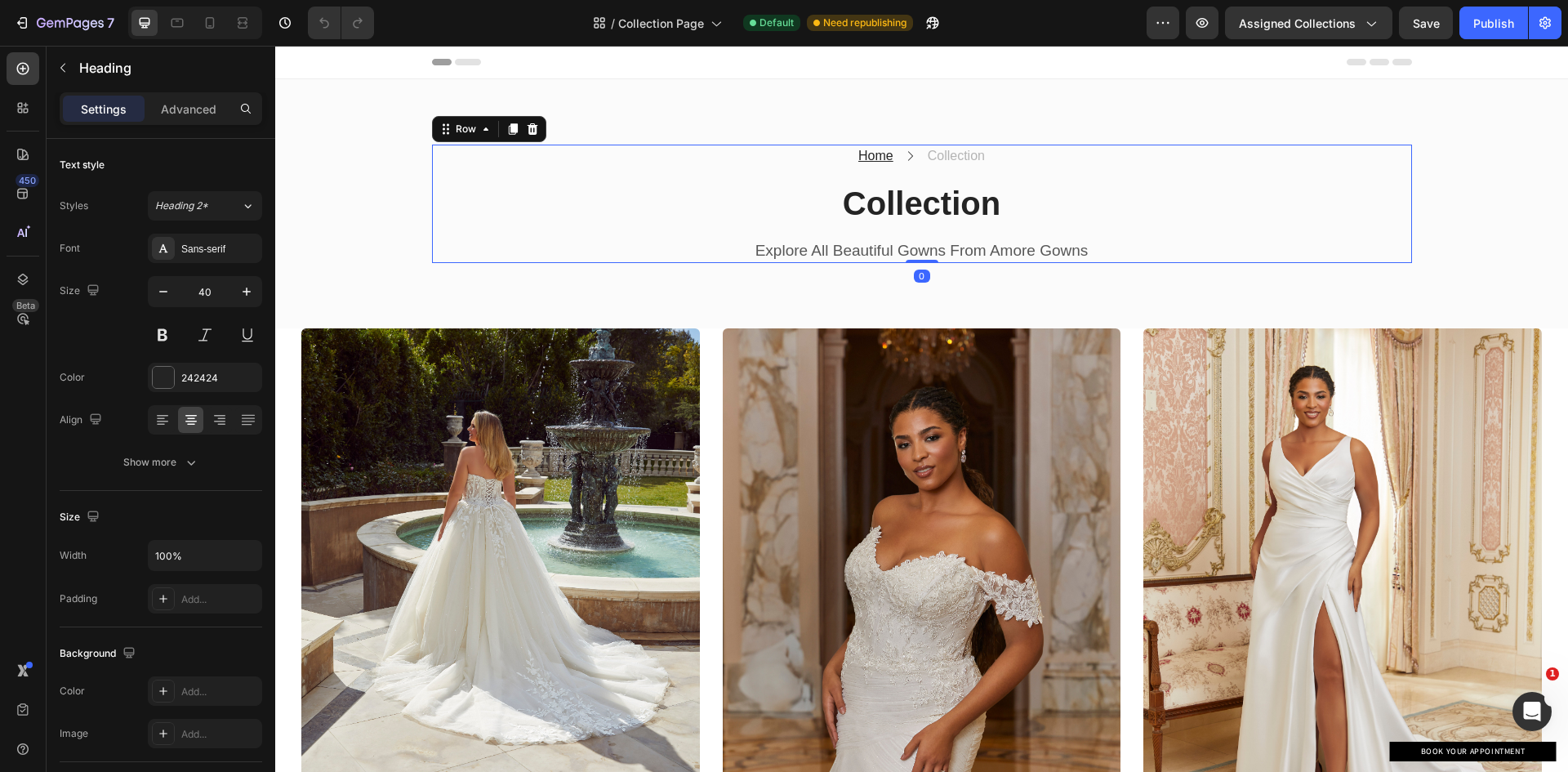
click at [923, 237] on div "Home Text block Icon Collection Text block Row Collection Heading Explore All B…" at bounding box center [922, 204] width 980 height 119
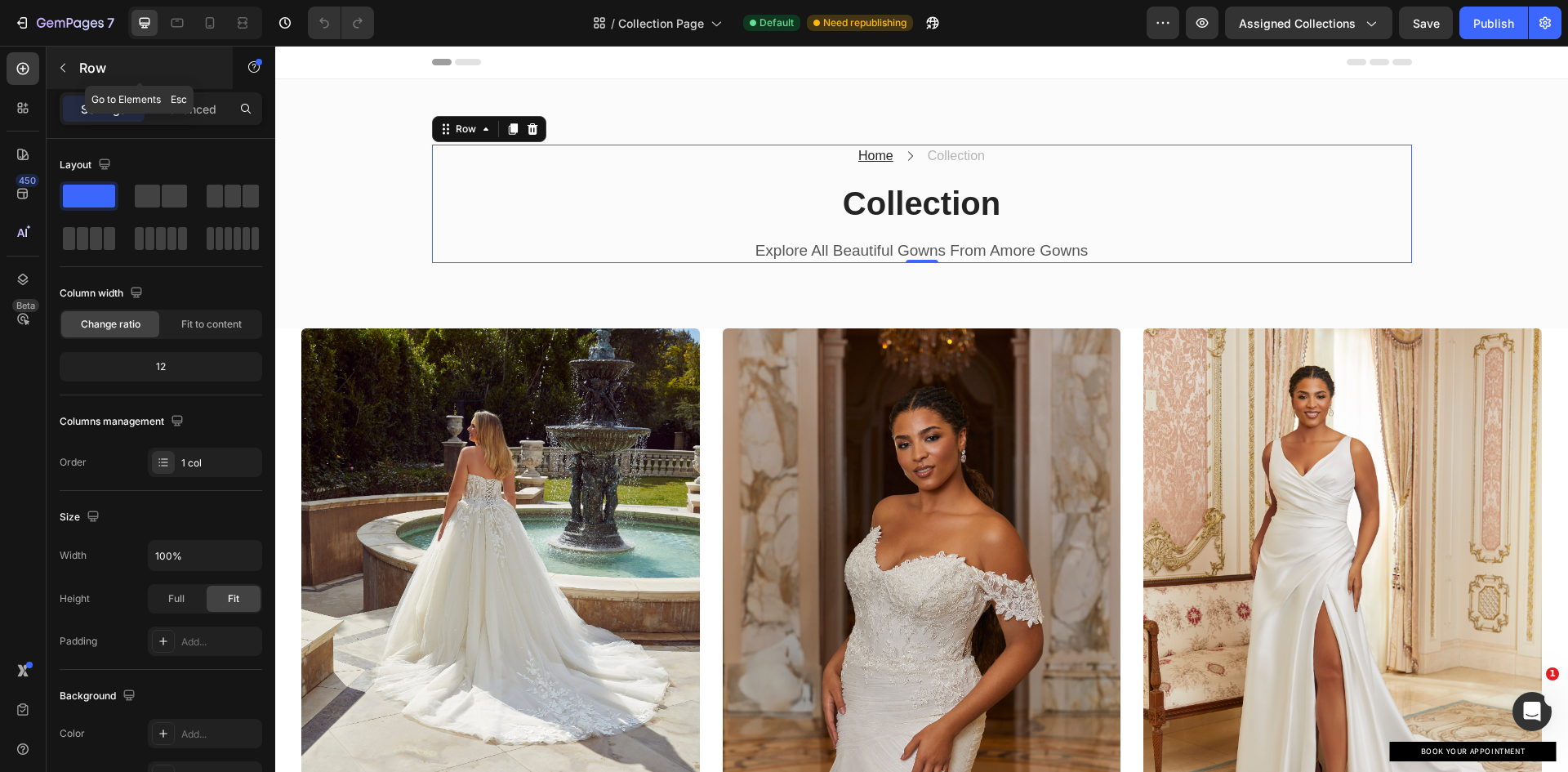
click at [62, 64] on icon "button" at bounding box center [62, 68] width 13 height 13
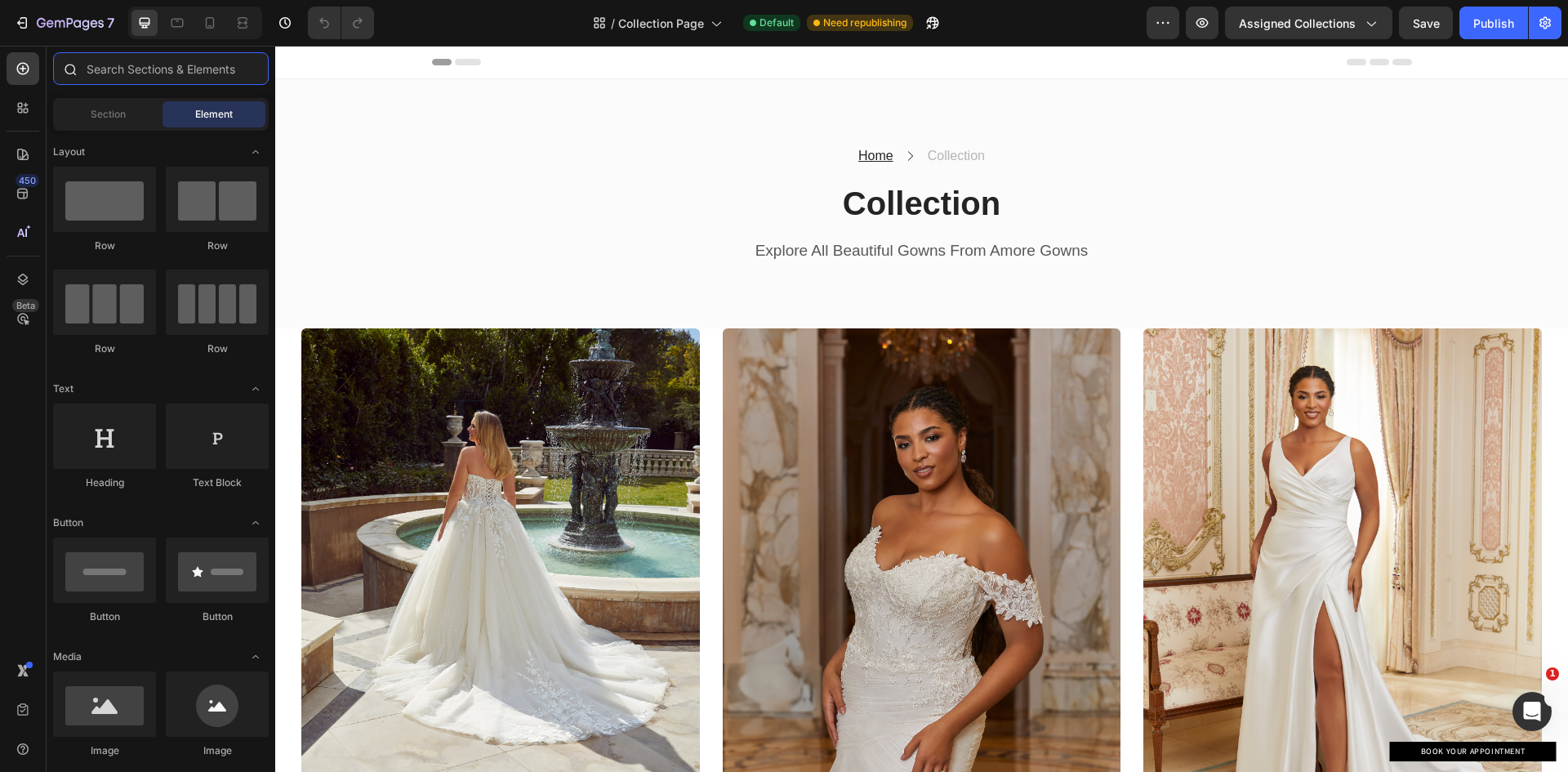
click at [118, 75] on input "text" at bounding box center [160, 68] width 216 height 33
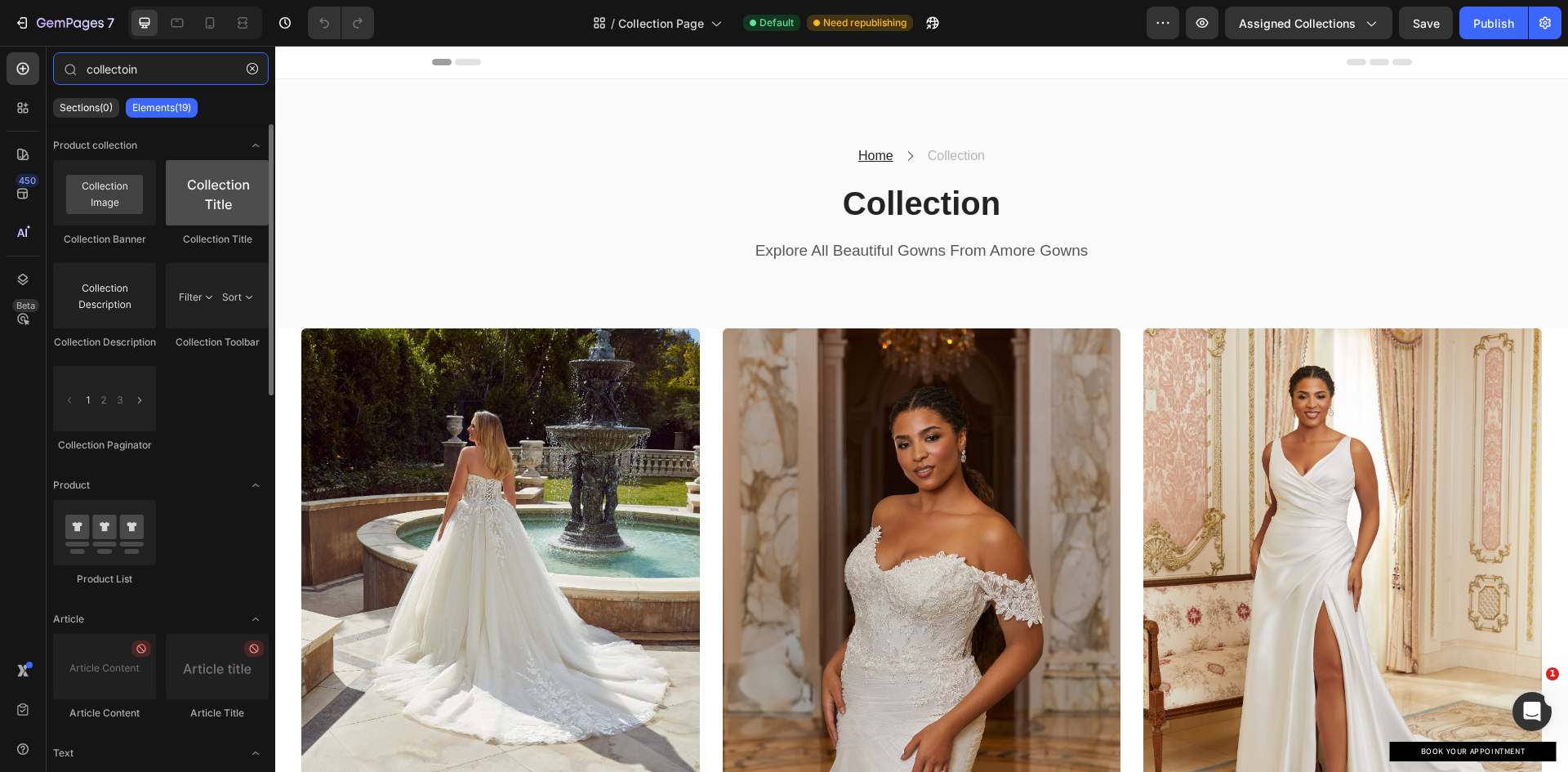
type input "collectoin"
click at [216, 203] on div at bounding box center [217, 192] width 103 height 65
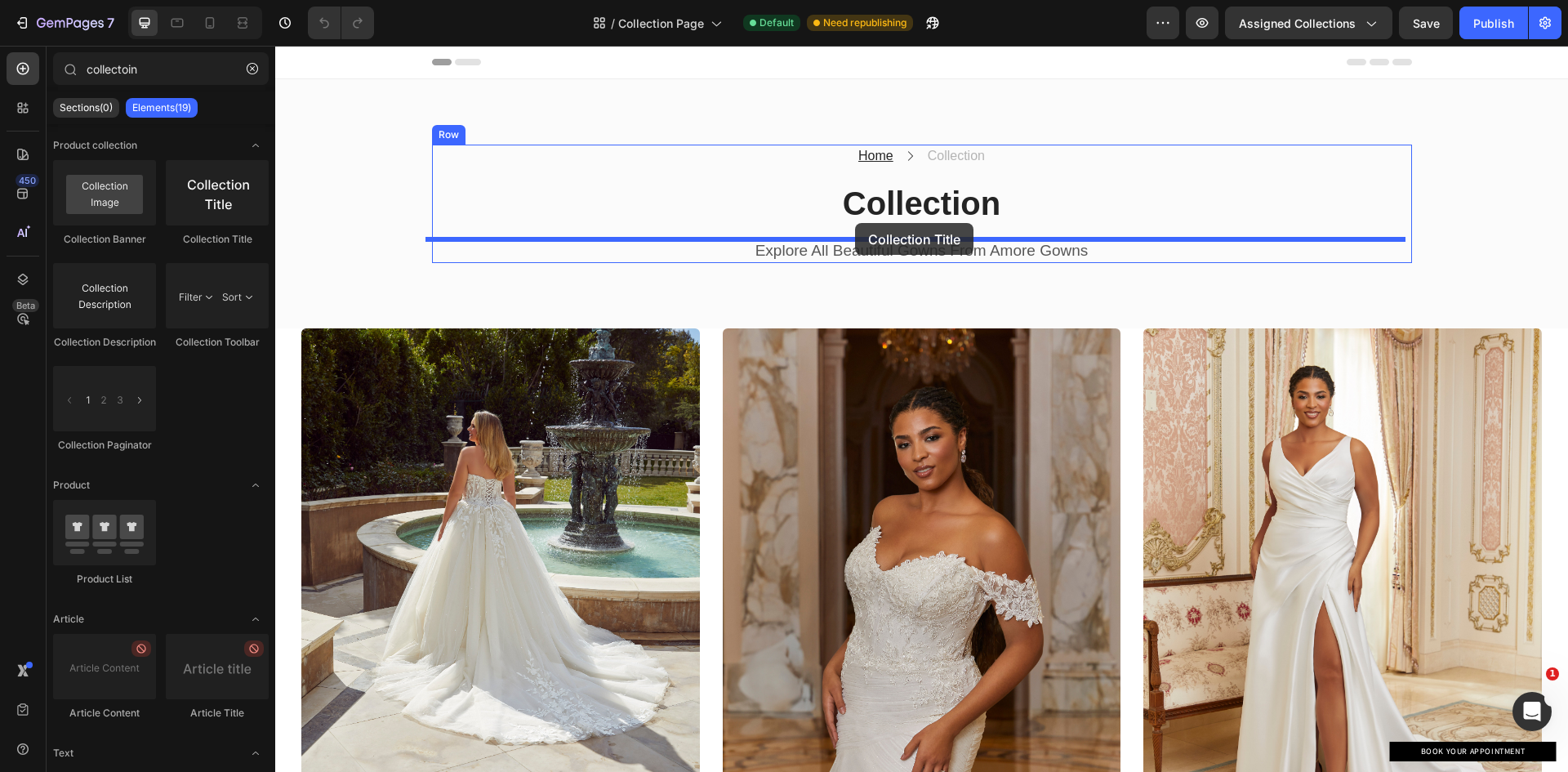
drag, startPoint x: 501, startPoint y: 249, endPoint x: 855, endPoint y: 223, distance: 355.0
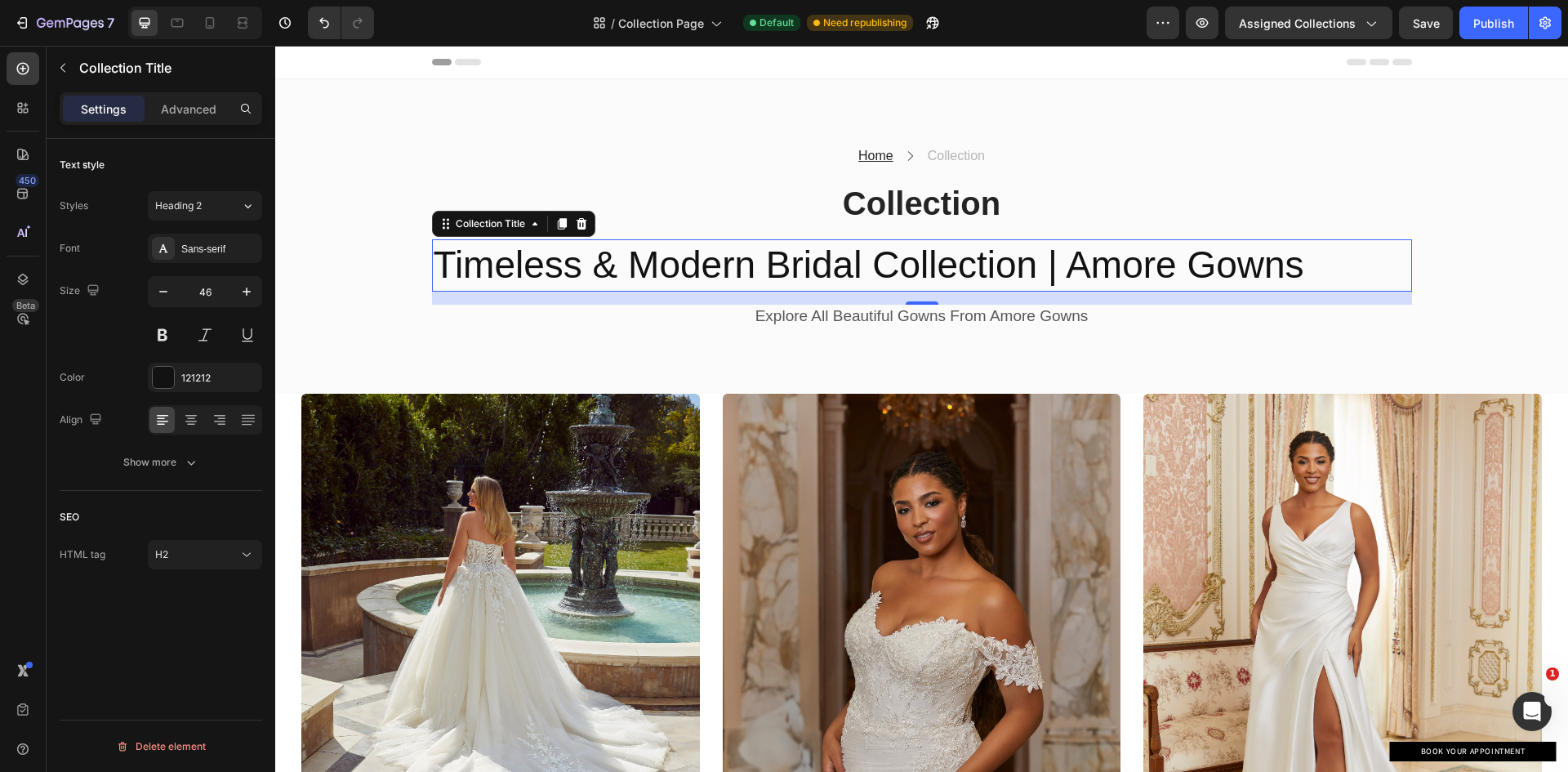
click at [1015, 267] on h2 "Timeless & Modern Bridal Collection | Amore Gowns" at bounding box center [922, 265] width 980 height 52
click at [328, 24] on icon "Undo/Redo" at bounding box center [324, 23] width 10 height 10
